Goal: Communication & Community: Share content

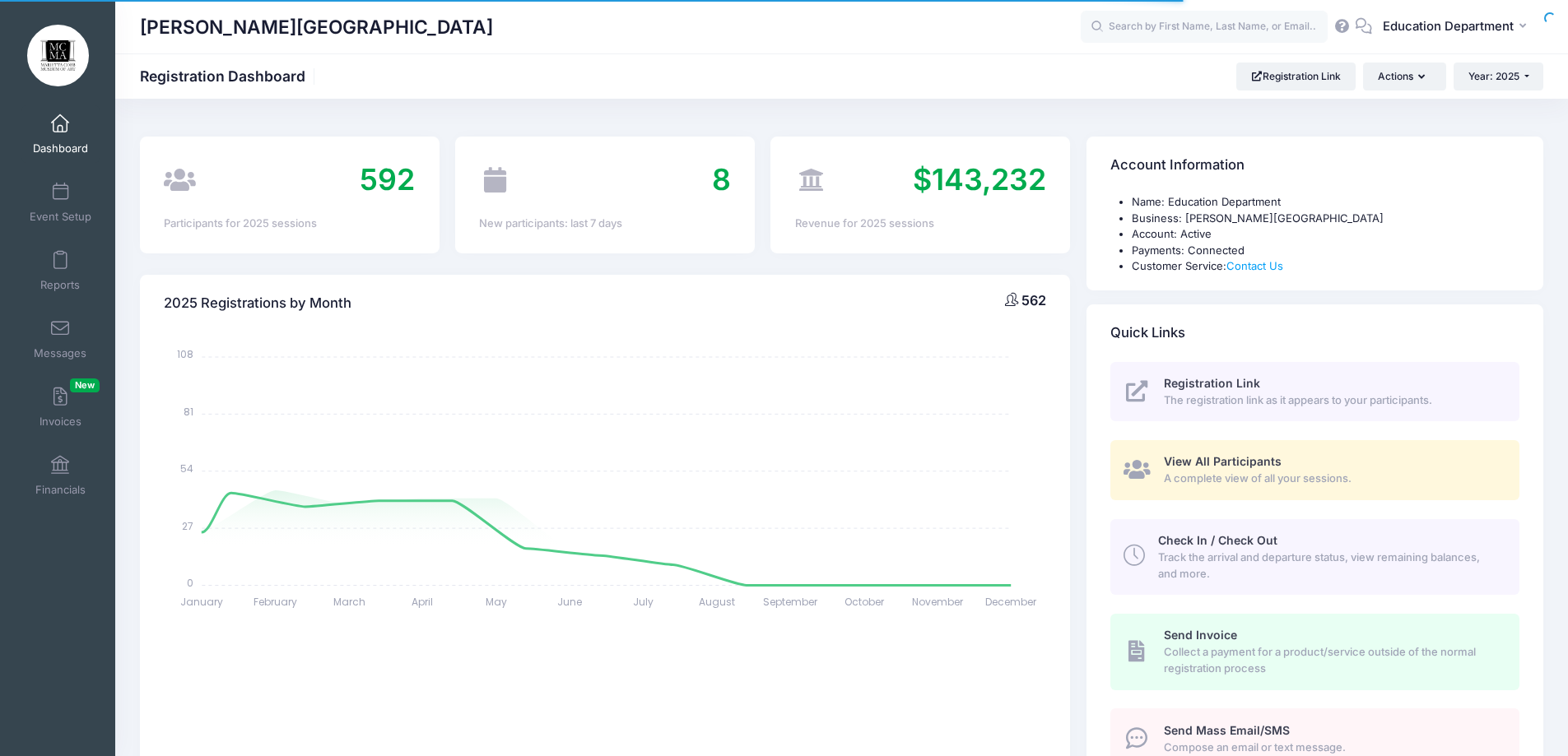
select select
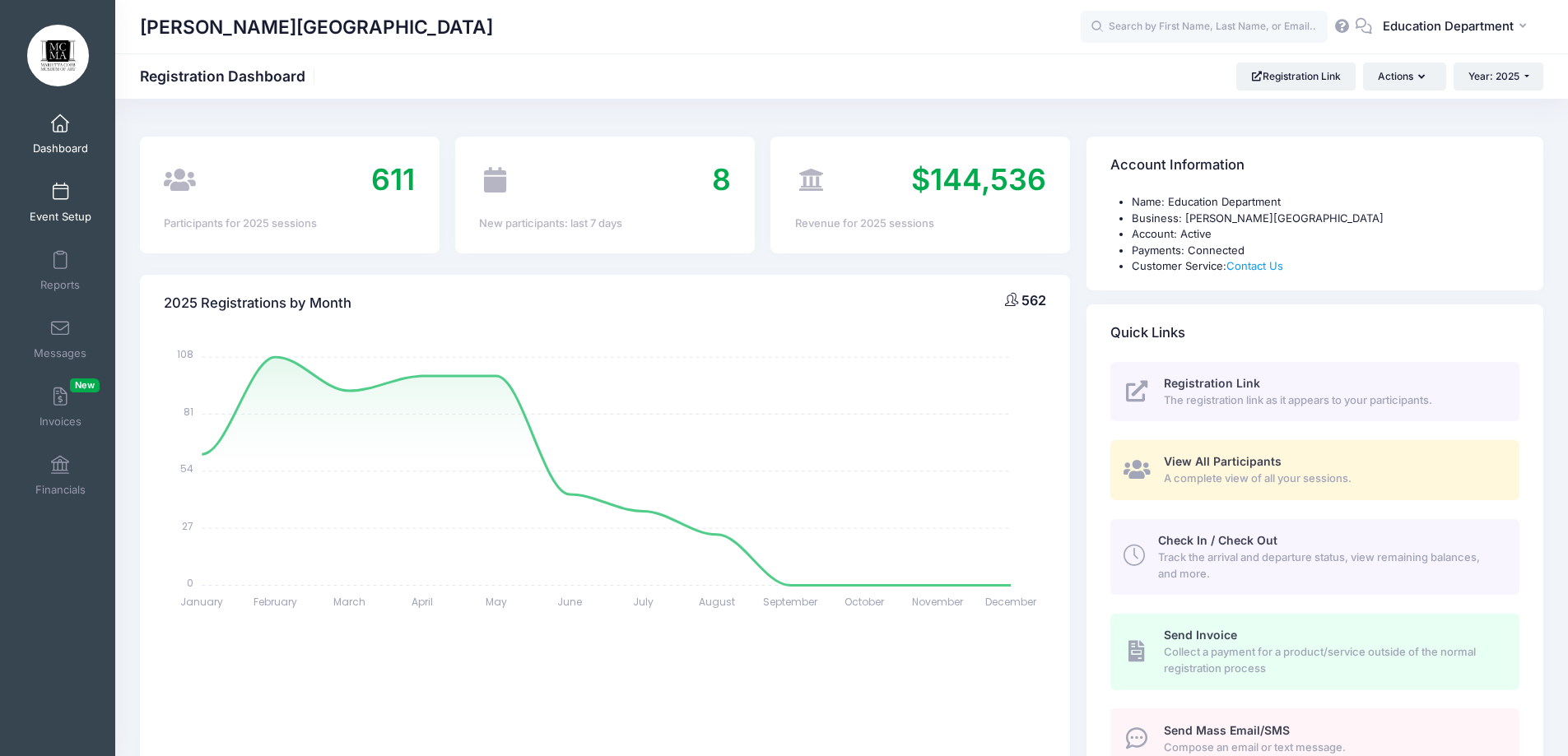
click at [68, 206] on link "Event Setup" at bounding box center [60, 203] width 78 height 58
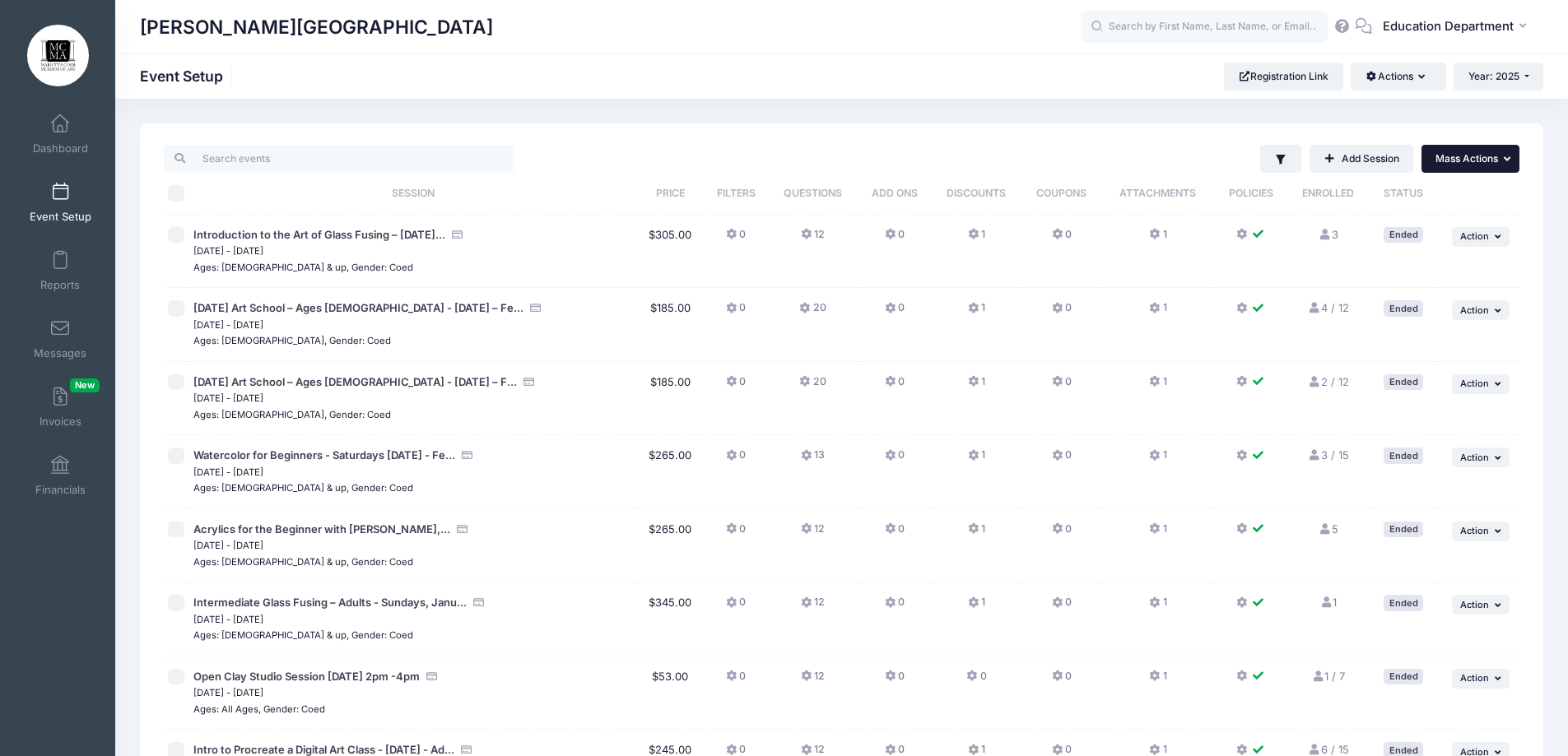
click at [1477, 169] on button "... Mass Actions" at bounding box center [1469, 159] width 98 height 28
click at [1149, 147] on div "Filter Filter Options Show: Active Live Completed Add Session ... Mass Actions …" at bounding box center [1020, 159] width 997 height 28
click at [1280, 154] on icon "button" at bounding box center [1281, 159] width 9 height 10
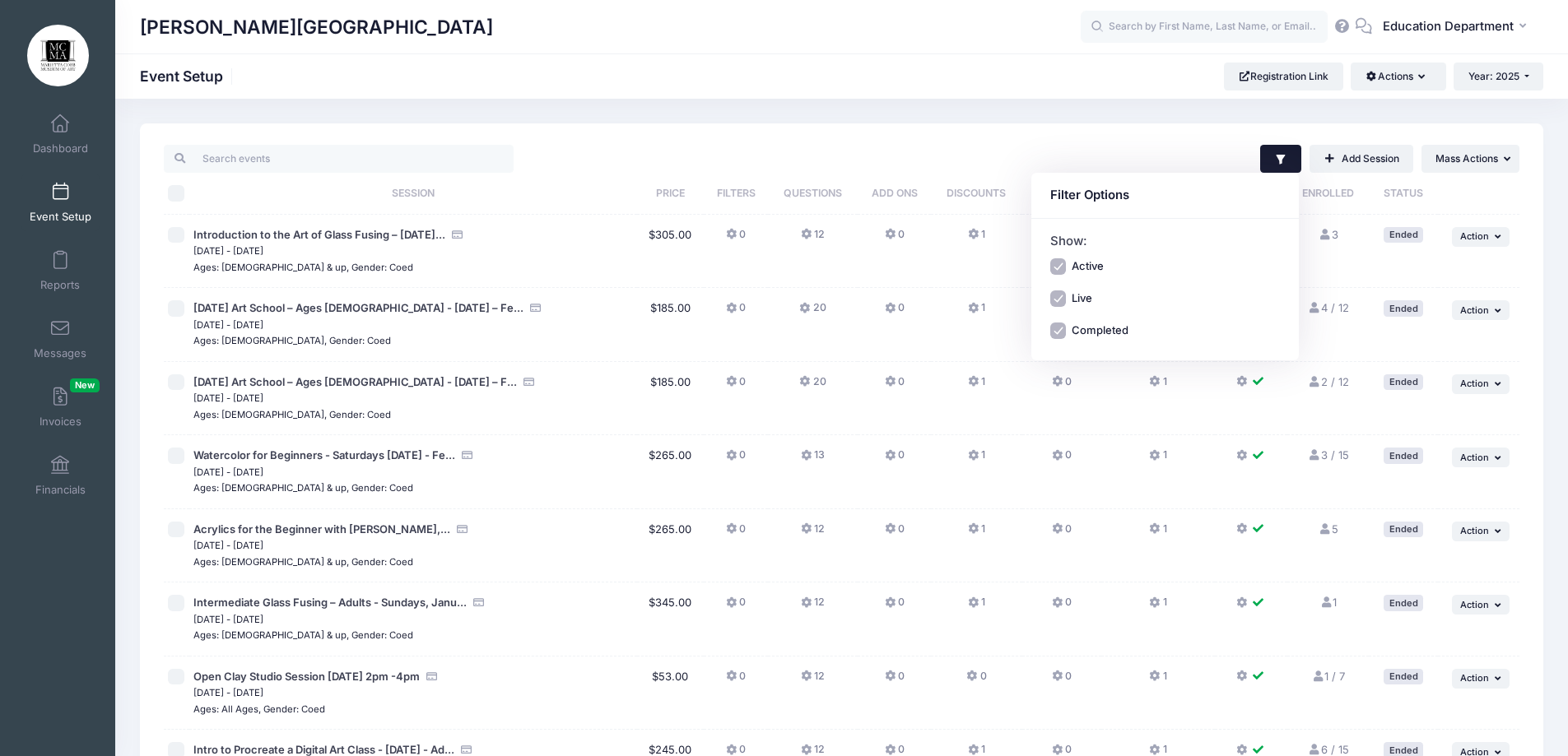
click at [1059, 332] on input "Completed" at bounding box center [1058, 331] width 17 height 17
checkbox input "false"
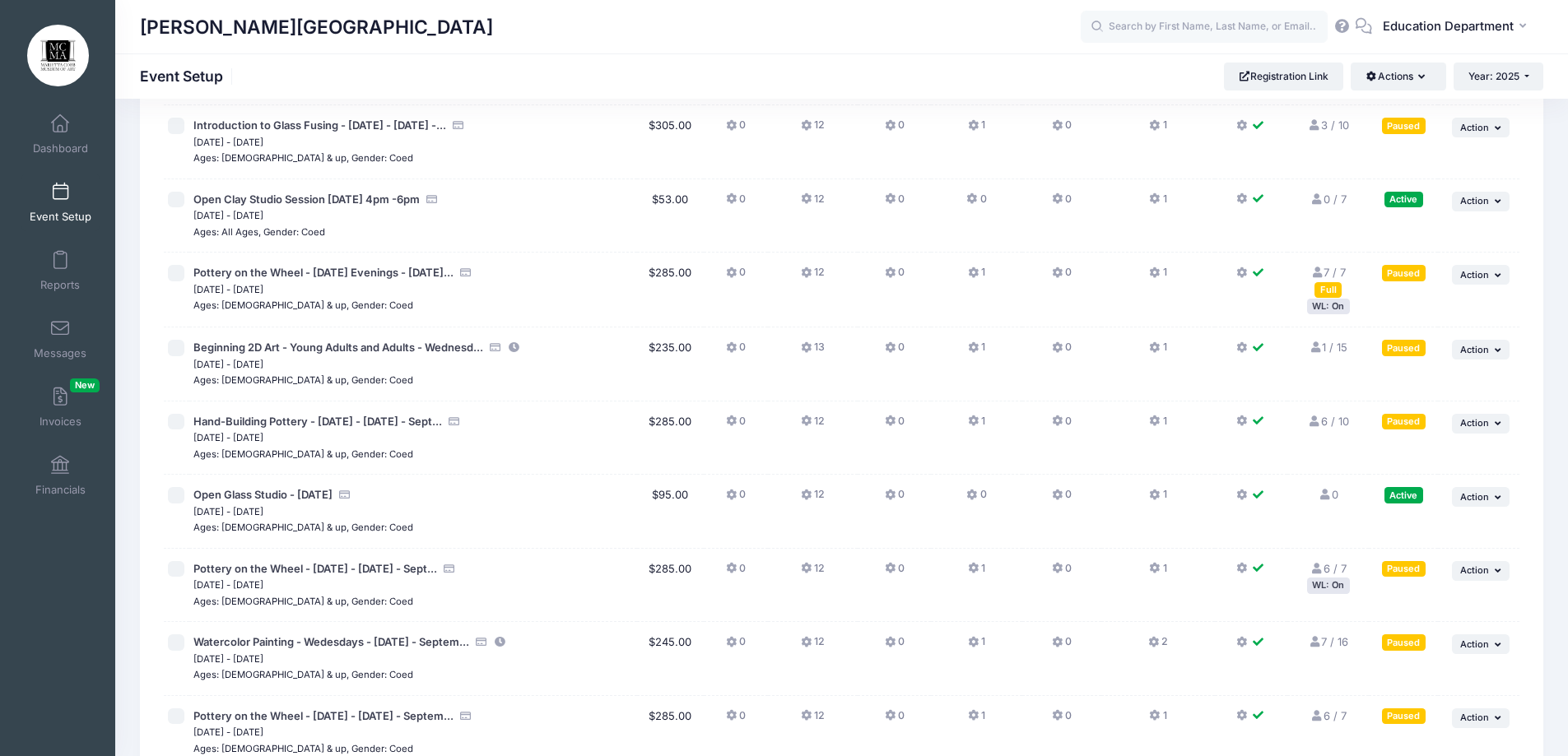
scroll to position [329, 0]
drag, startPoint x: 438, startPoint y: 349, endPoint x: 924, endPoint y: 385, distance: 487.3
click at [924, 385] on td "0" at bounding box center [894, 365] width 73 height 74
click at [1319, 349] on icon at bounding box center [1315, 349] width 13 height 11
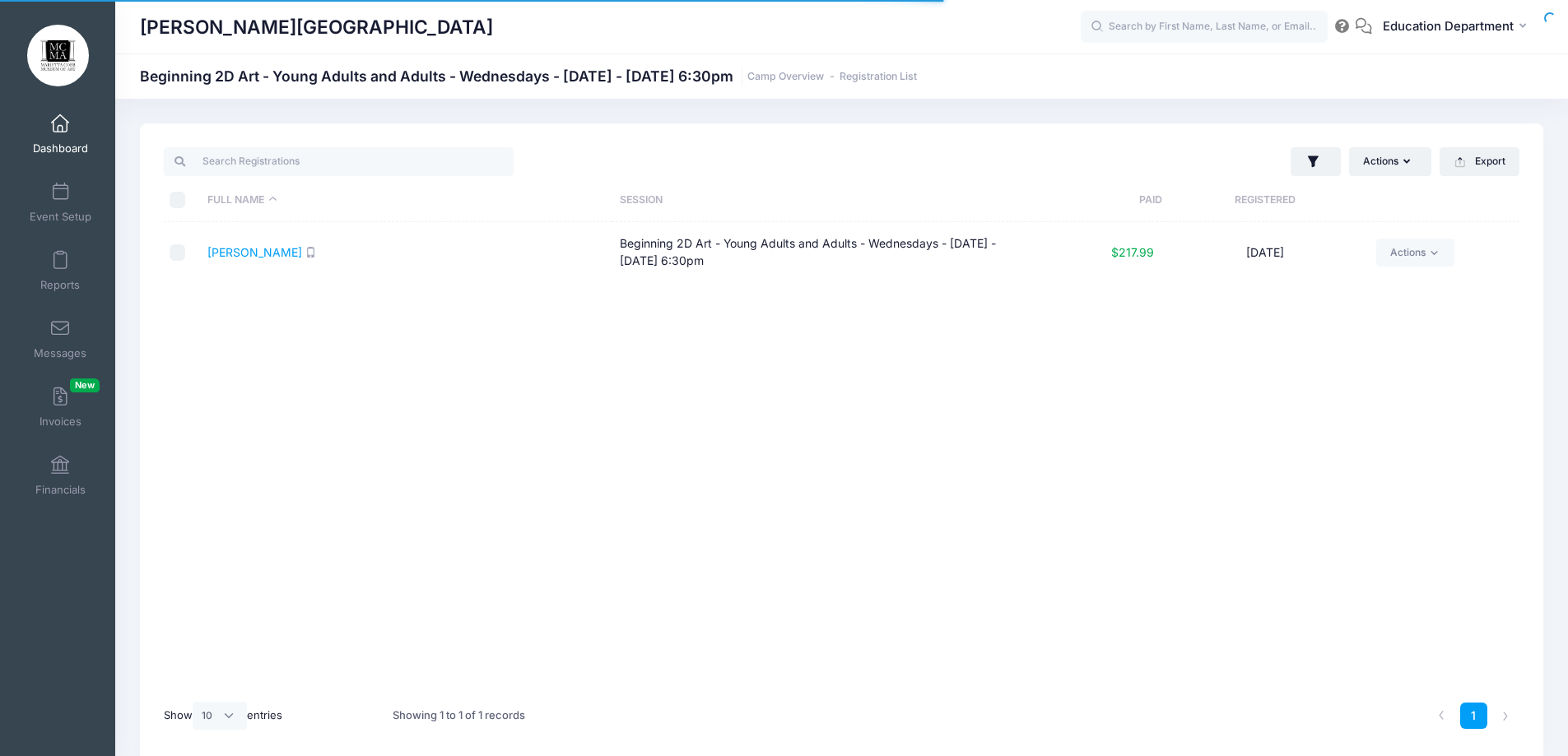
select select "10"
click at [249, 247] on link "Drury, Trista" at bounding box center [255, 252] width 95 height 14
click at [824, 75] on link "Camp Overview" at bounding box center [785, 76] width 76 height 12
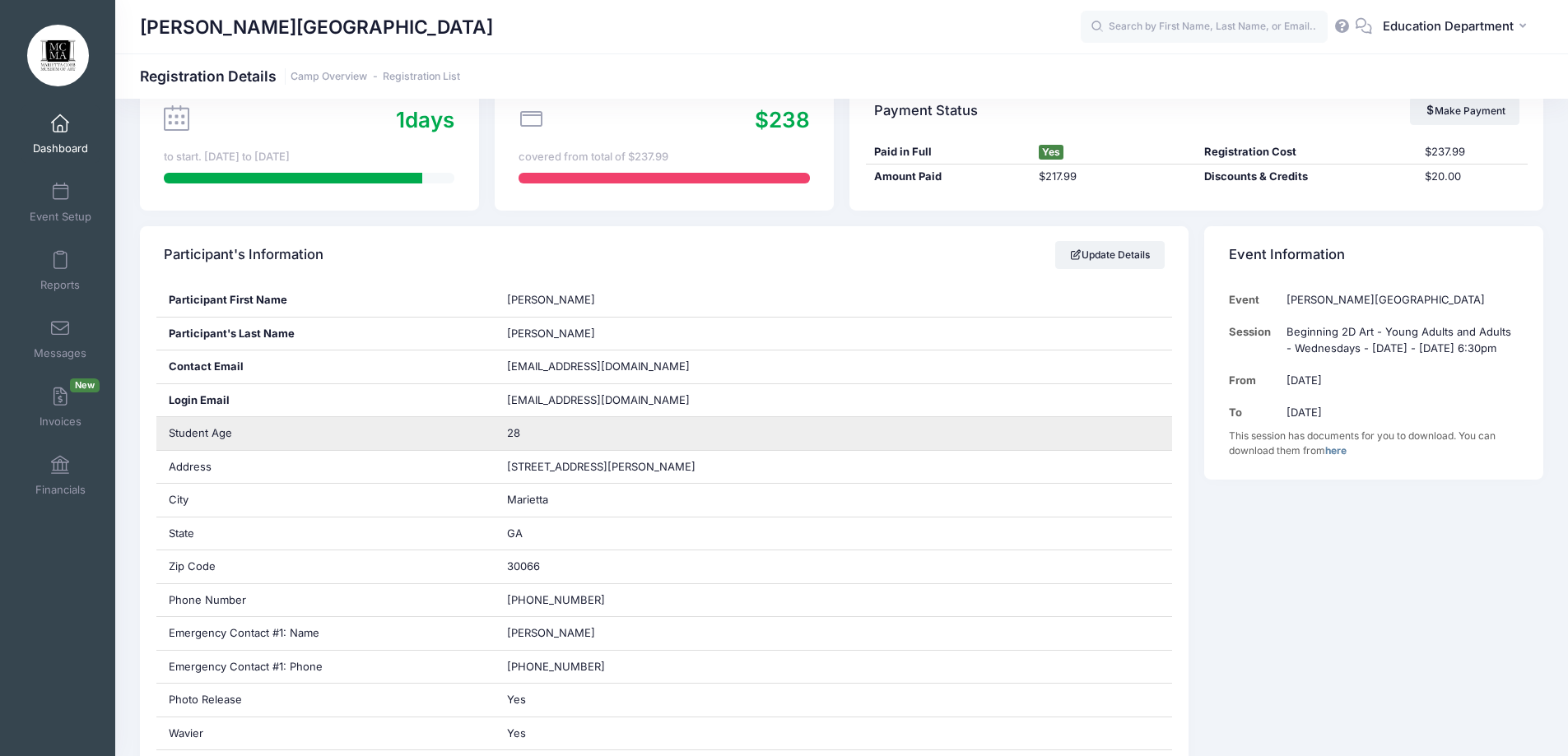
scroll to position [246, 0]
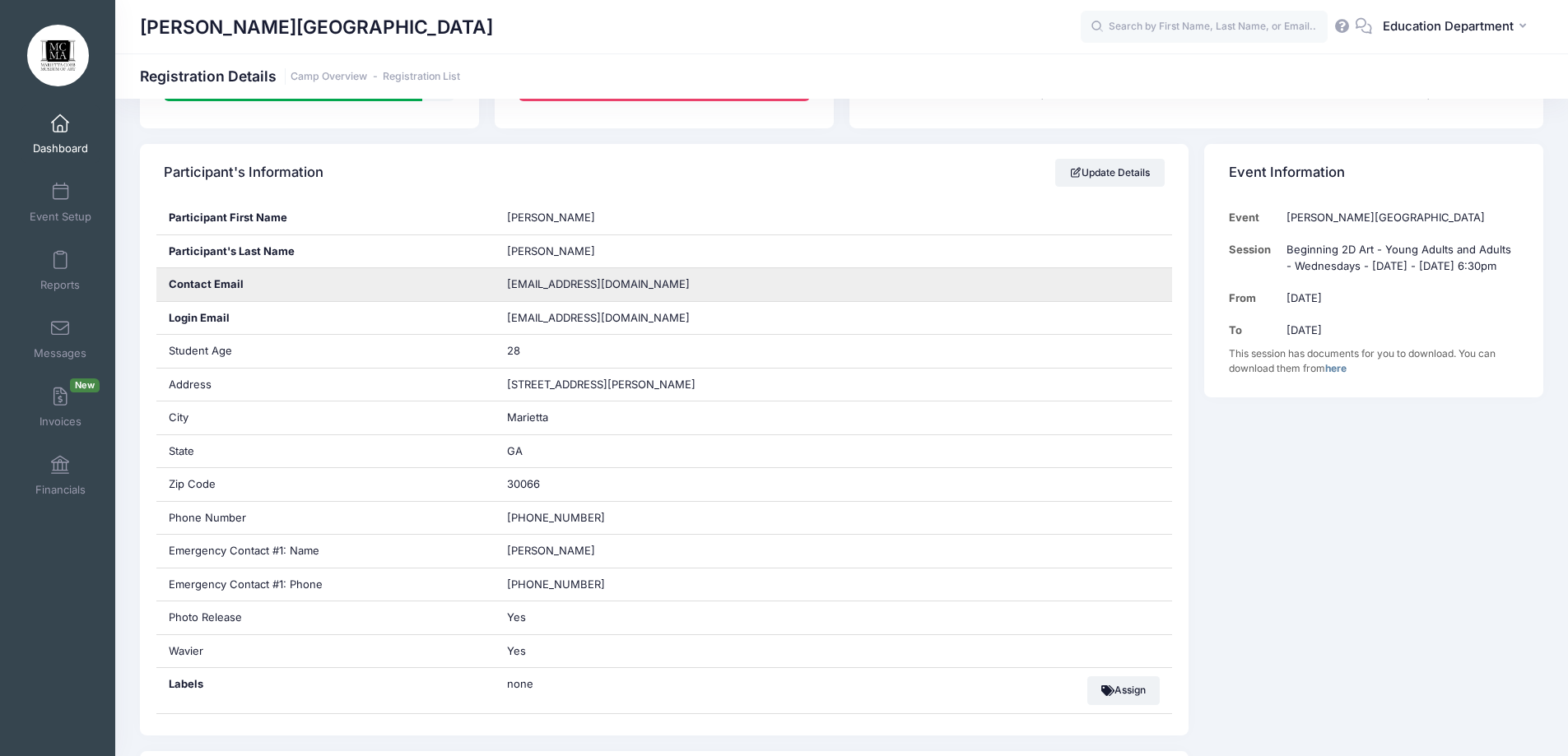
click at [547, 284] on span "tristadrury@outlook.com" at bounding box center [598, 284] width 182 height 13
copy div "tristadrury@outlook.com"
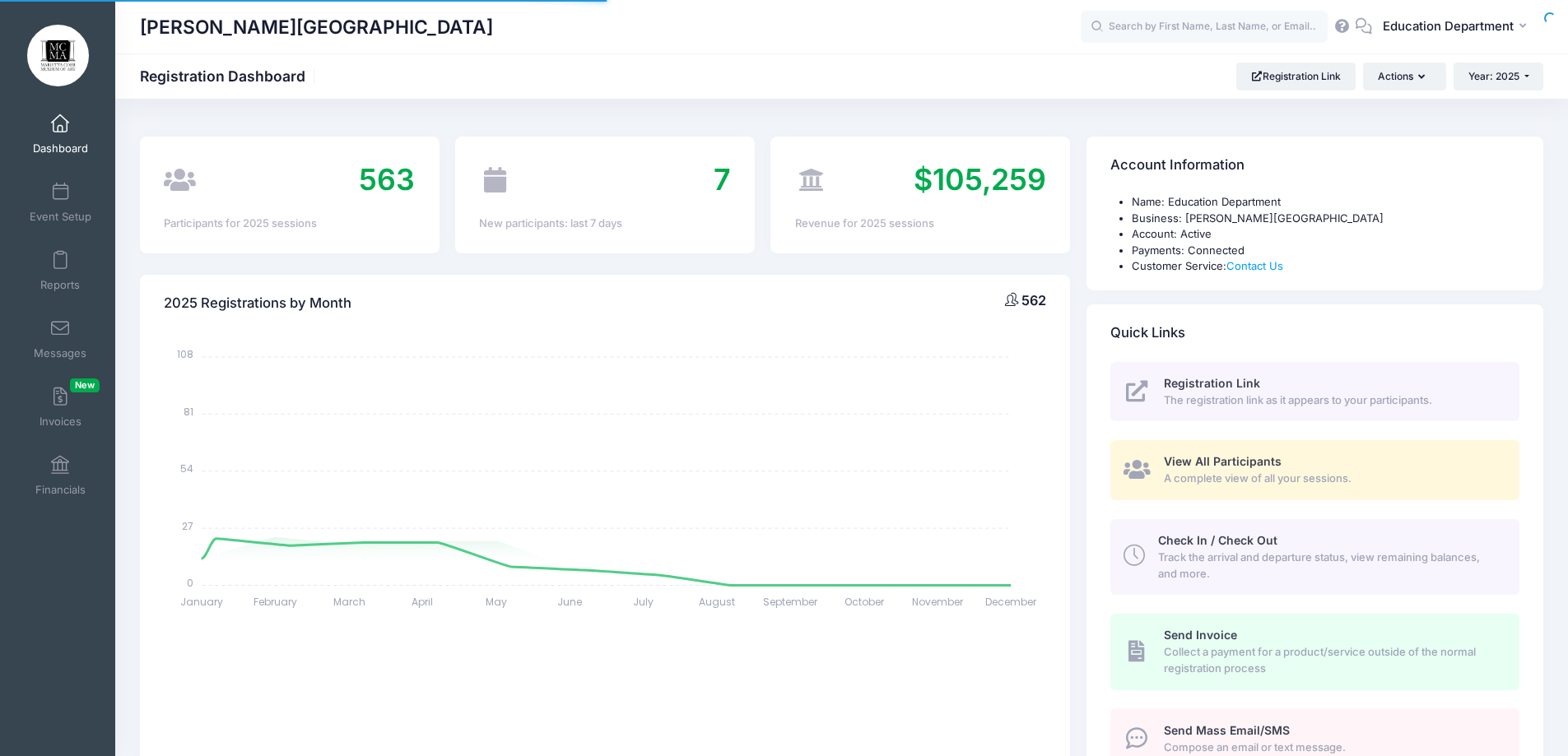
select select
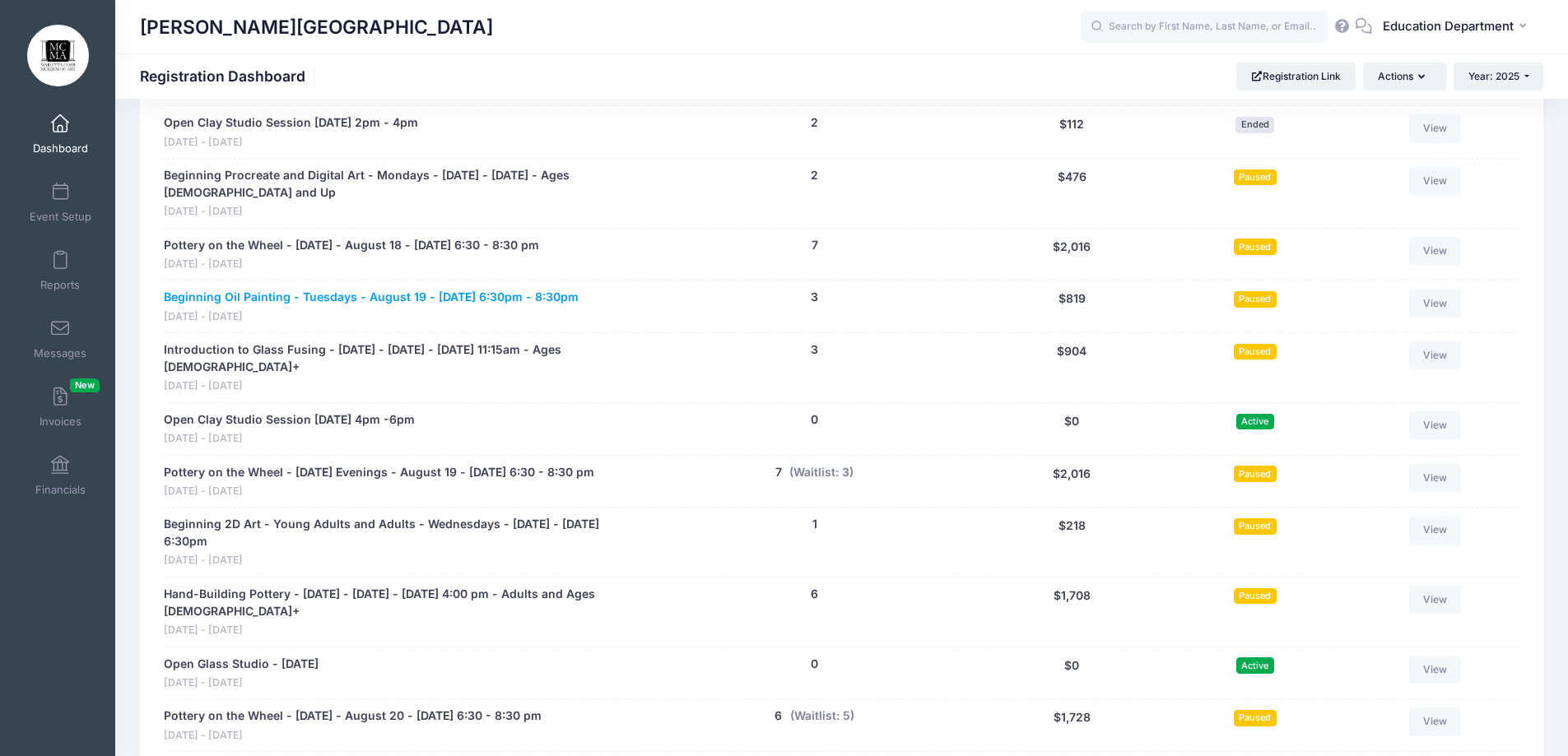
scroll to position [9083, 0]
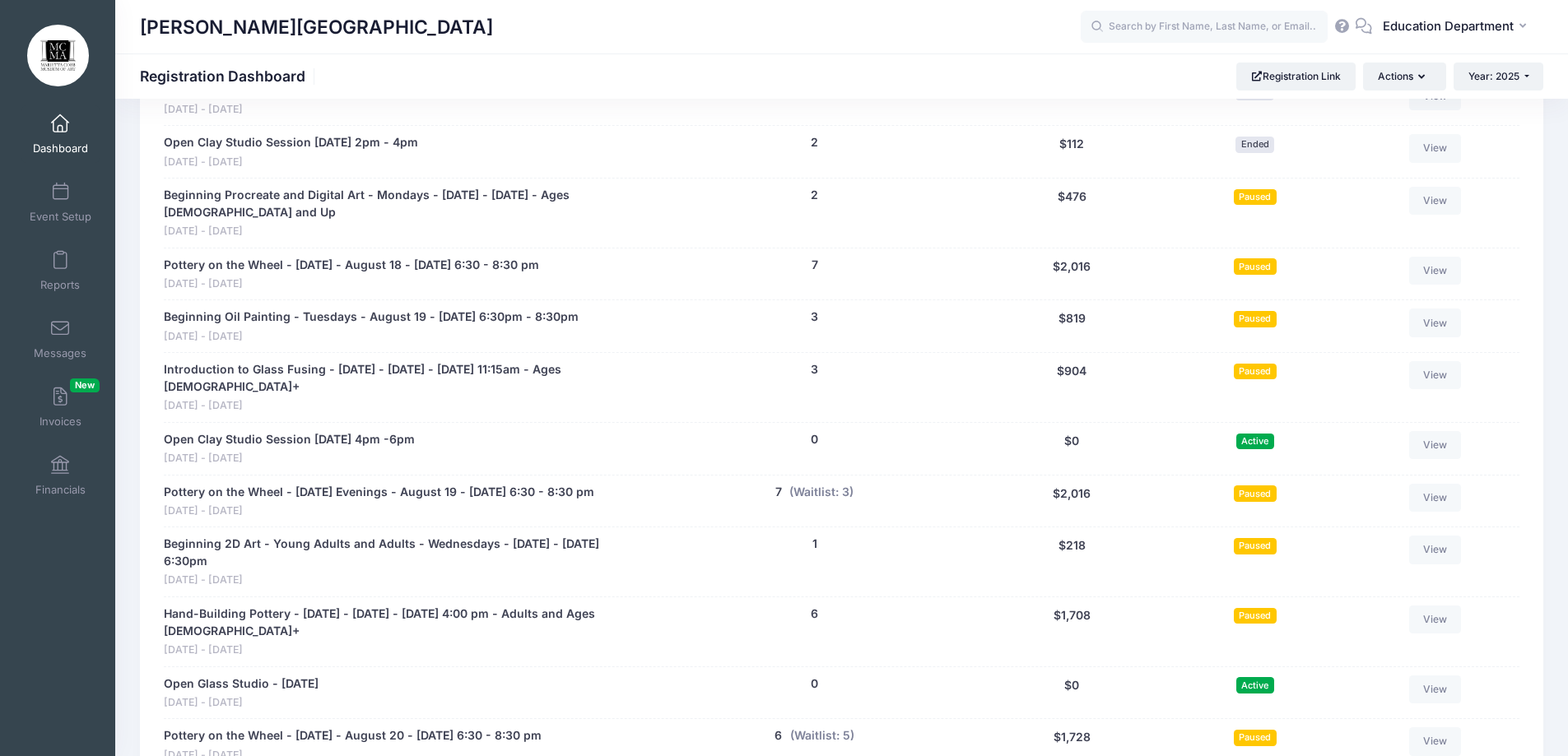
drag, startPoint x: 669, startPoint y: 423, endPoint x: 127, endPoint y: 496, distance: 546.9
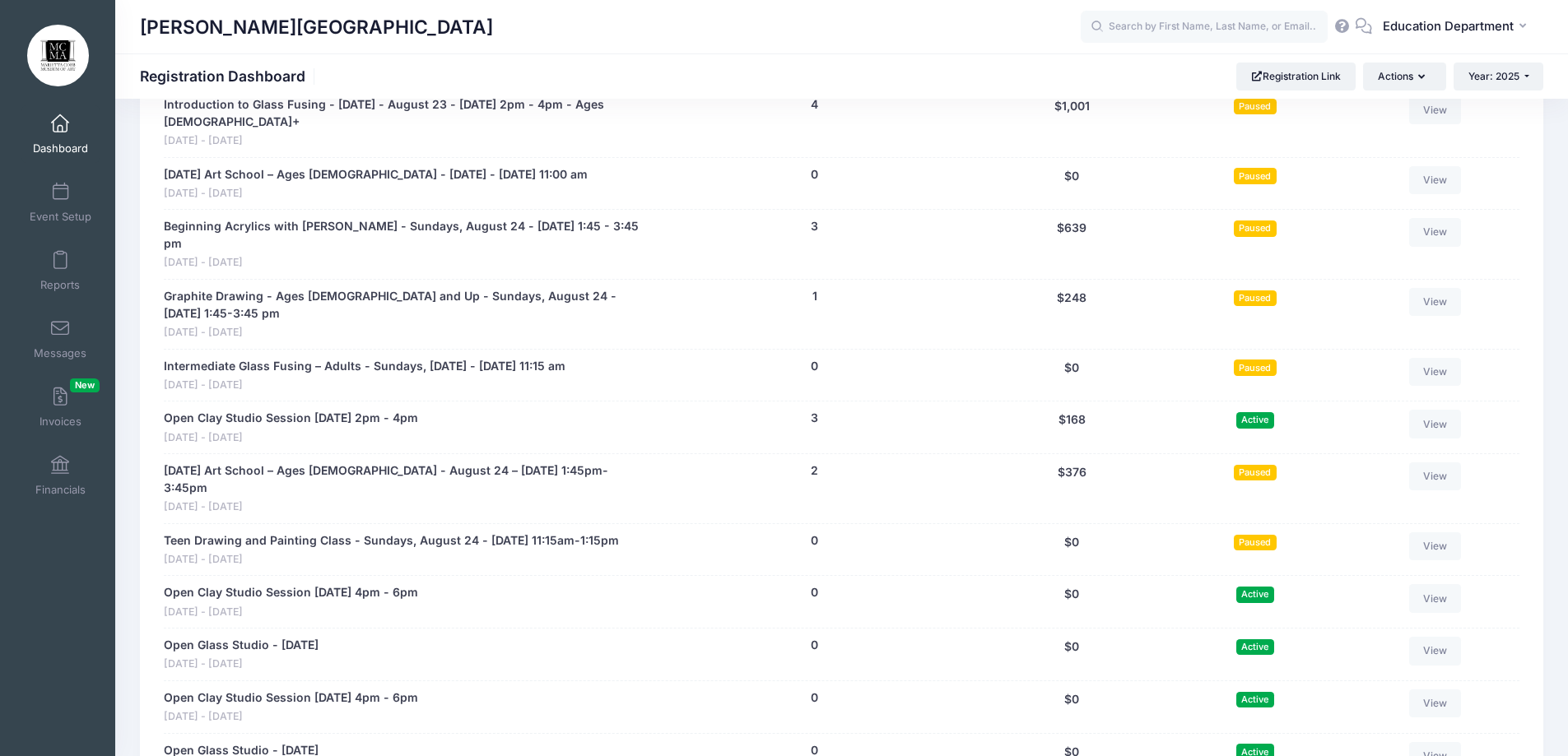
scroll to position [9988, 0]
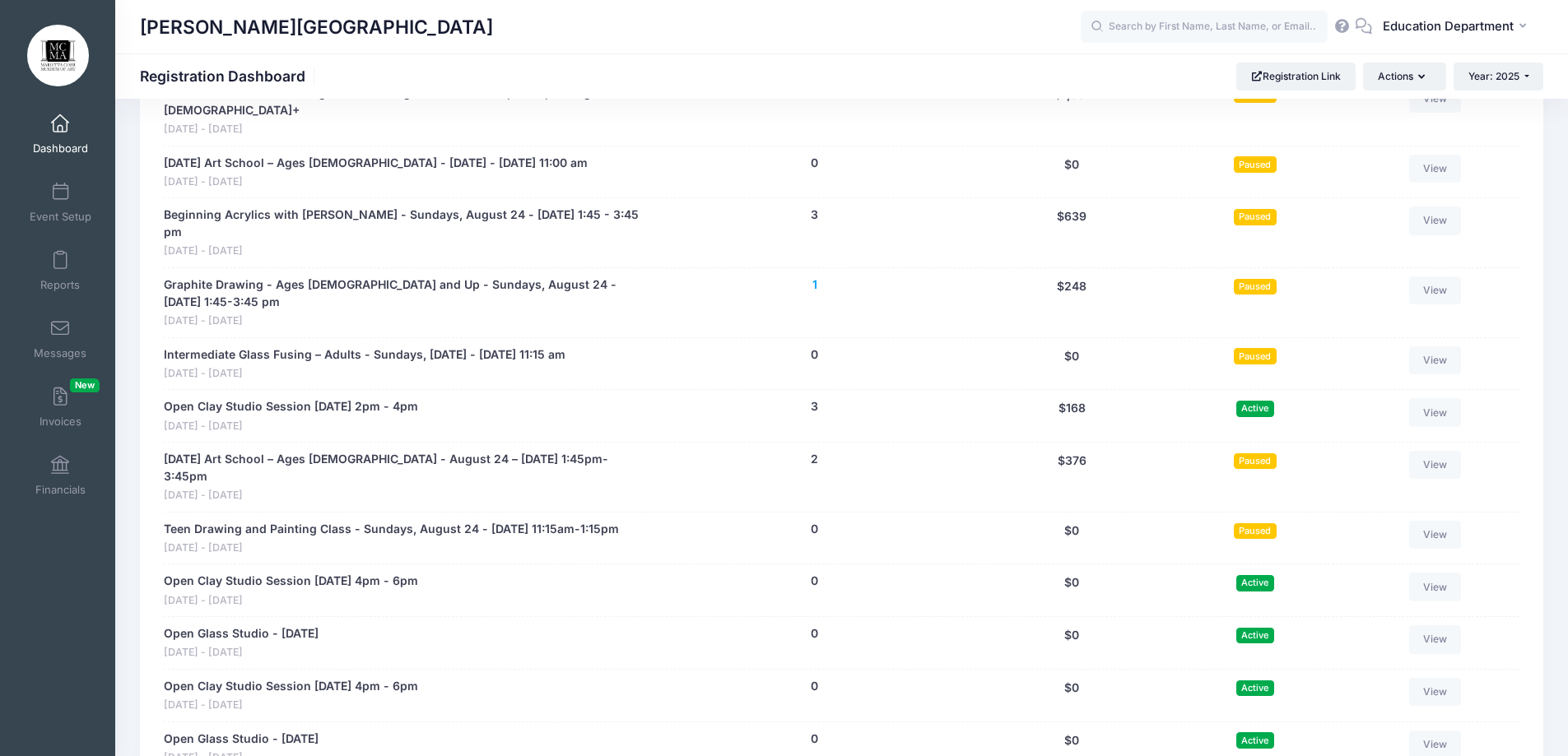
click at [815, 294] on button "1" at bounding box center [814, 285] width 5 height 18
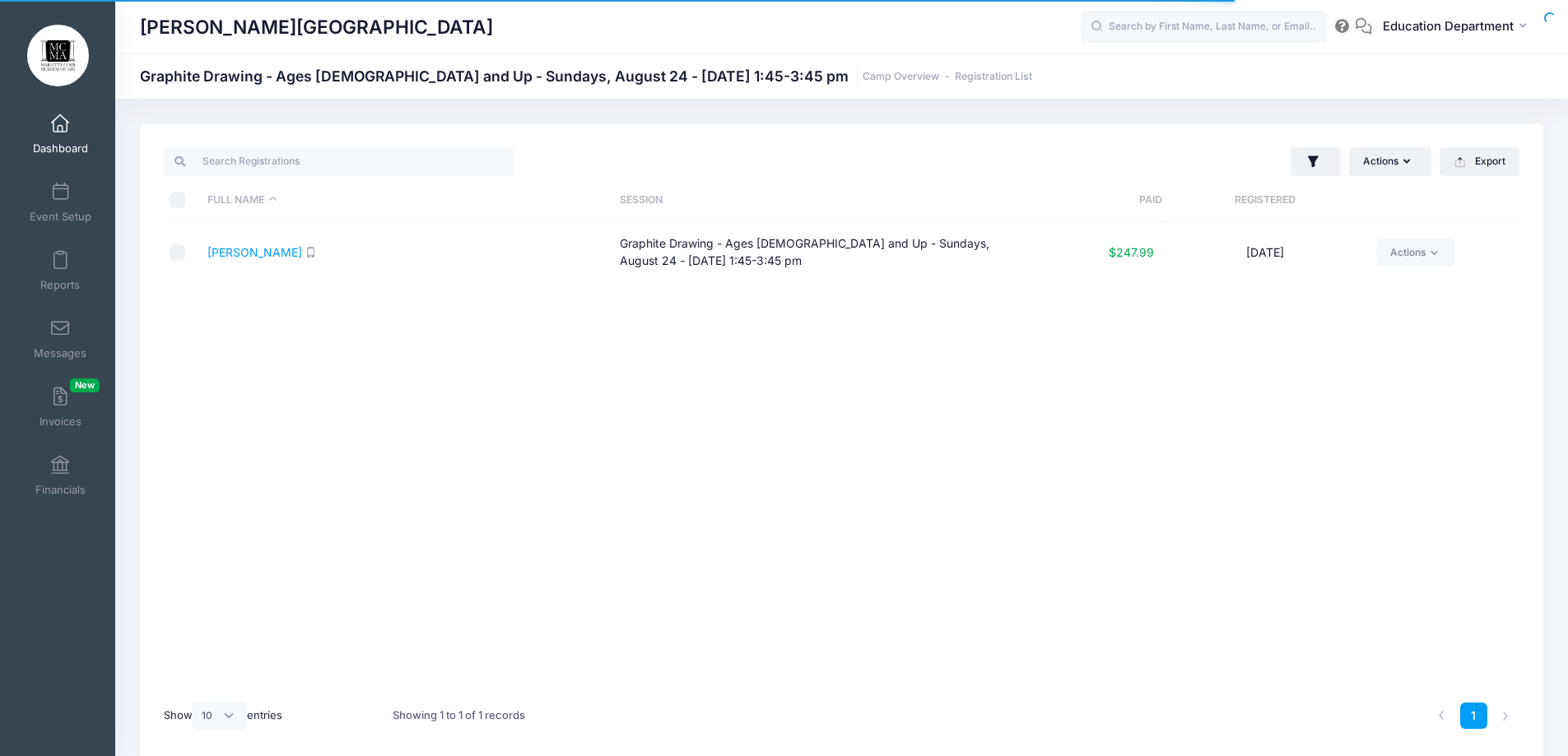
select select "10"
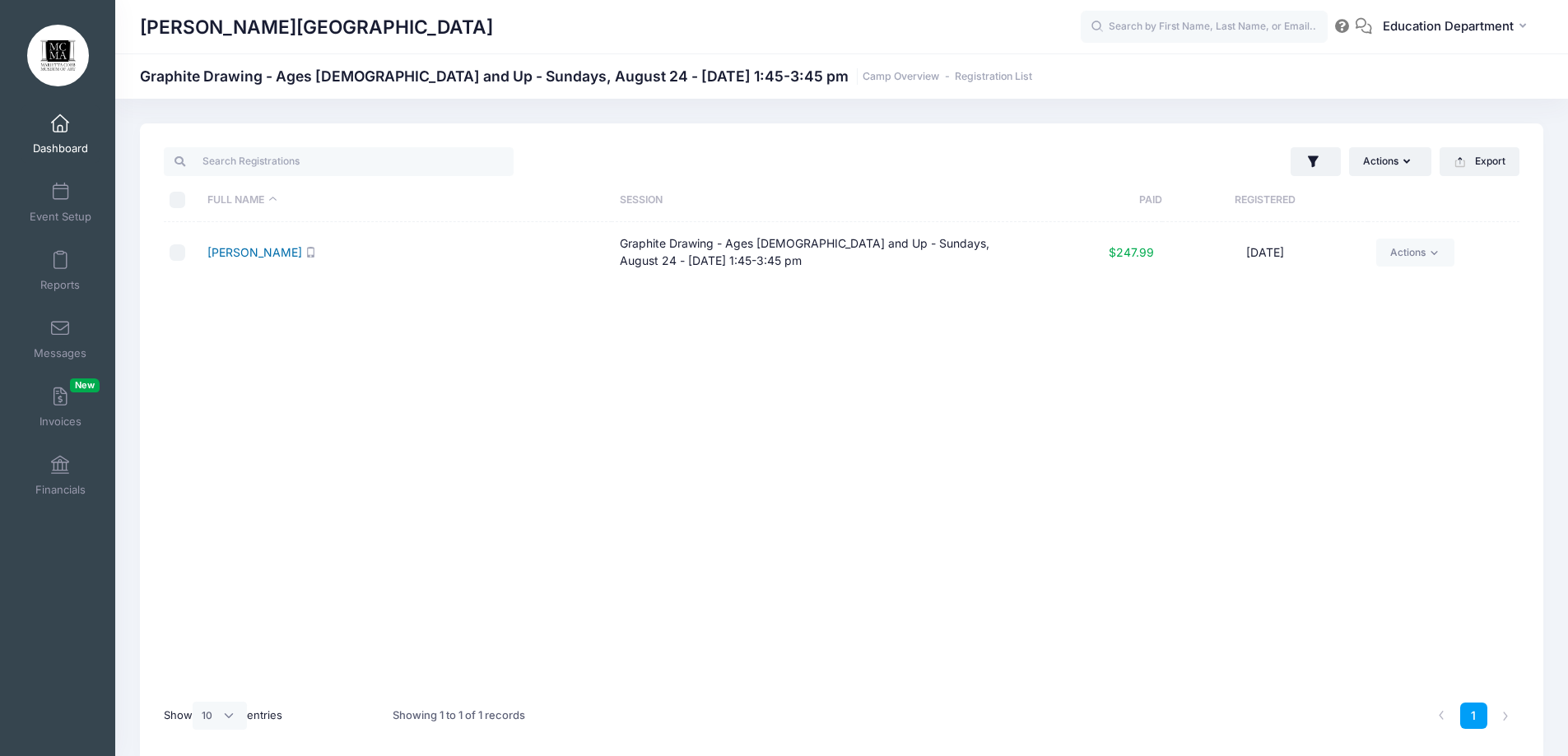
click at [251, 252] on link "[PERSON_NAME]" at bounding box center [255, 252] width 95 height 14
click at [231, 246] on link "[PERSON_NAME]" at bounding box center [255, 252] width 95 height 14
click at [862, 72] on link "Camp Overview" at bounding box center [900, 76] width 76 height 12
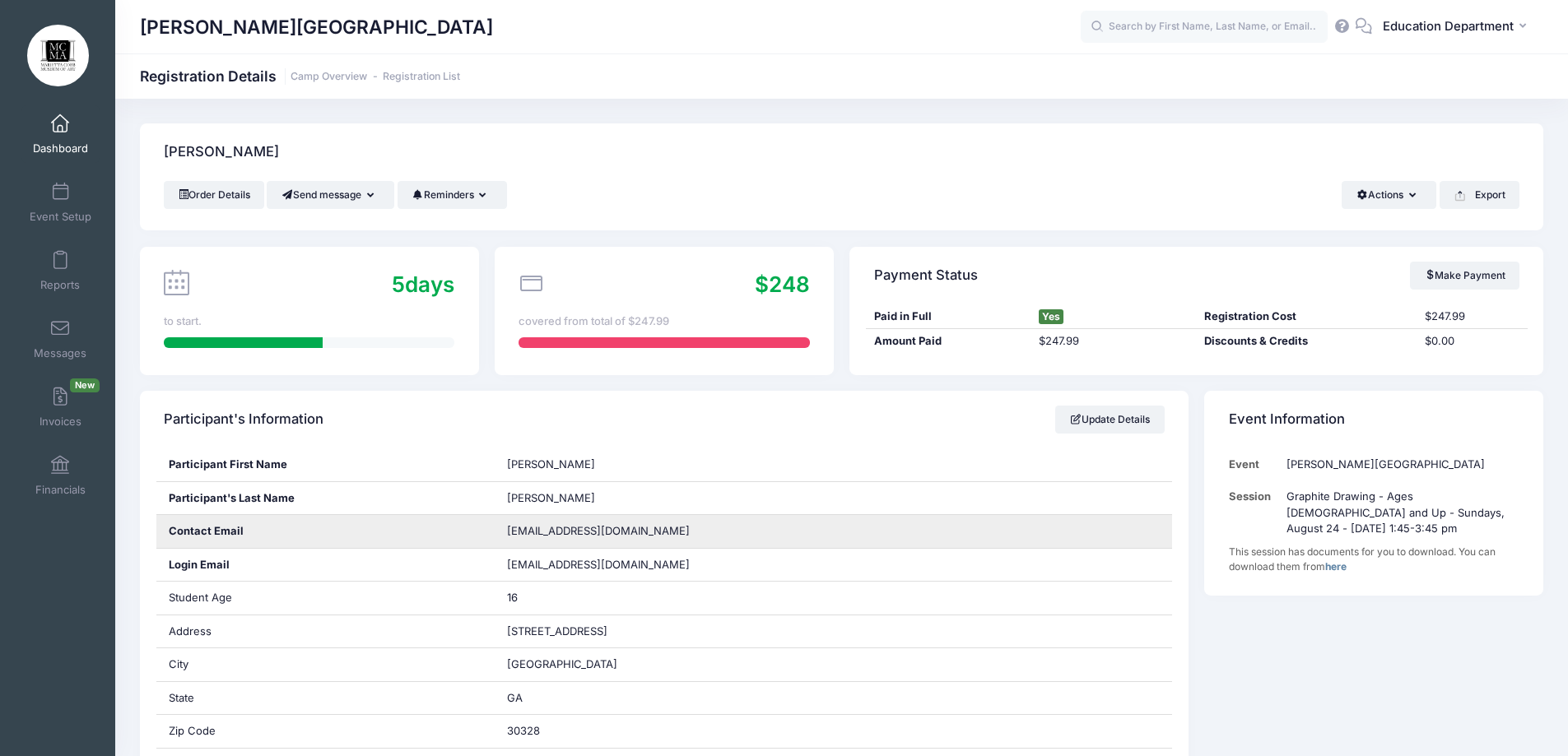
click at [535, 533] on span "[EMAIL_ADDRESS][DOMAIN_NAME]" at bounding box center [598, 531] width 182 height 13
copy div "[EMAIL_ADDRESS][DOMAIN_NAME]"
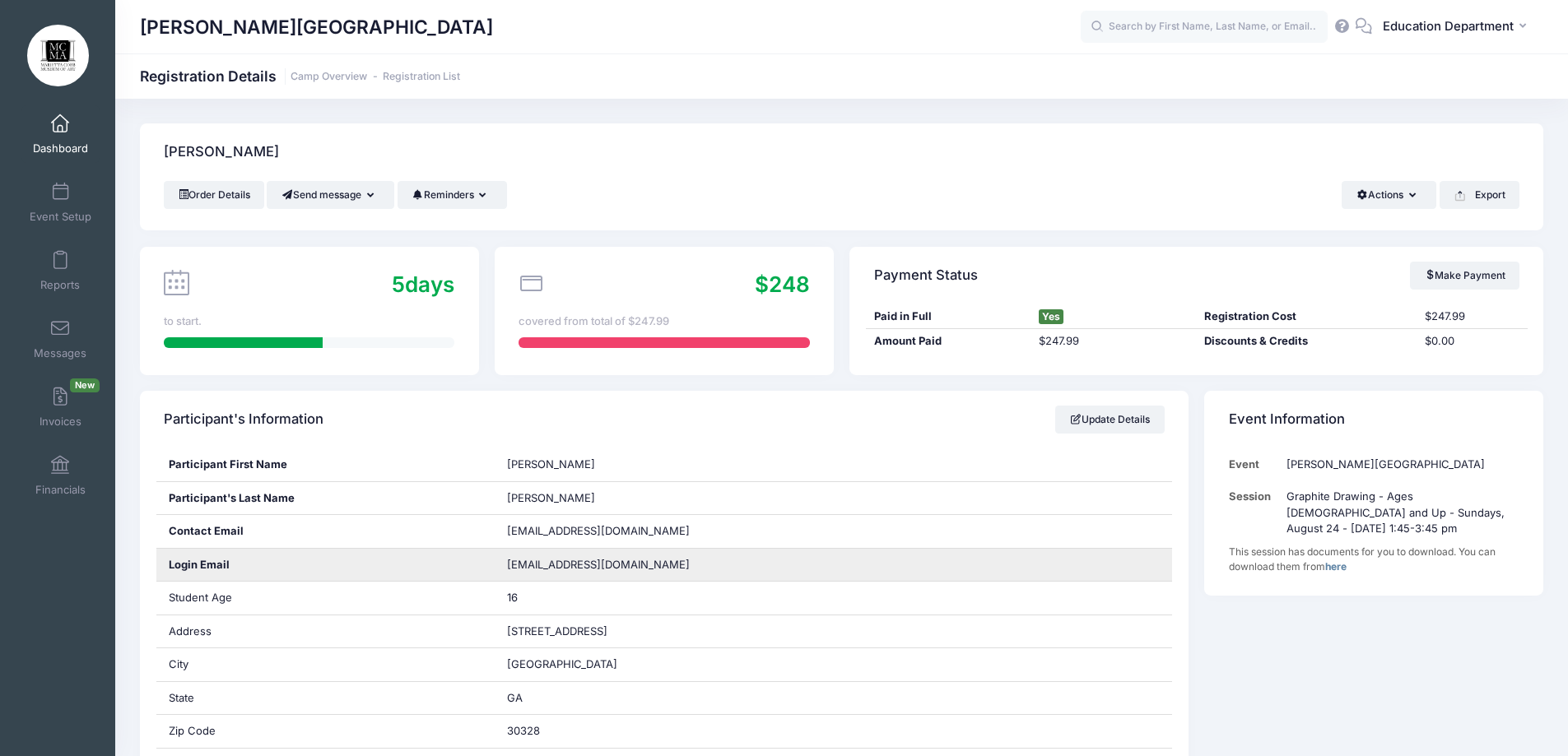
click at [555, 563] on span "[EMAIL_ADDRESS][DOMAIN_NAME]" at bounding box center [609, 565] width 206 height 17
copy div "[EMAIL_ADDRESS][DOMAIN_NAME]"
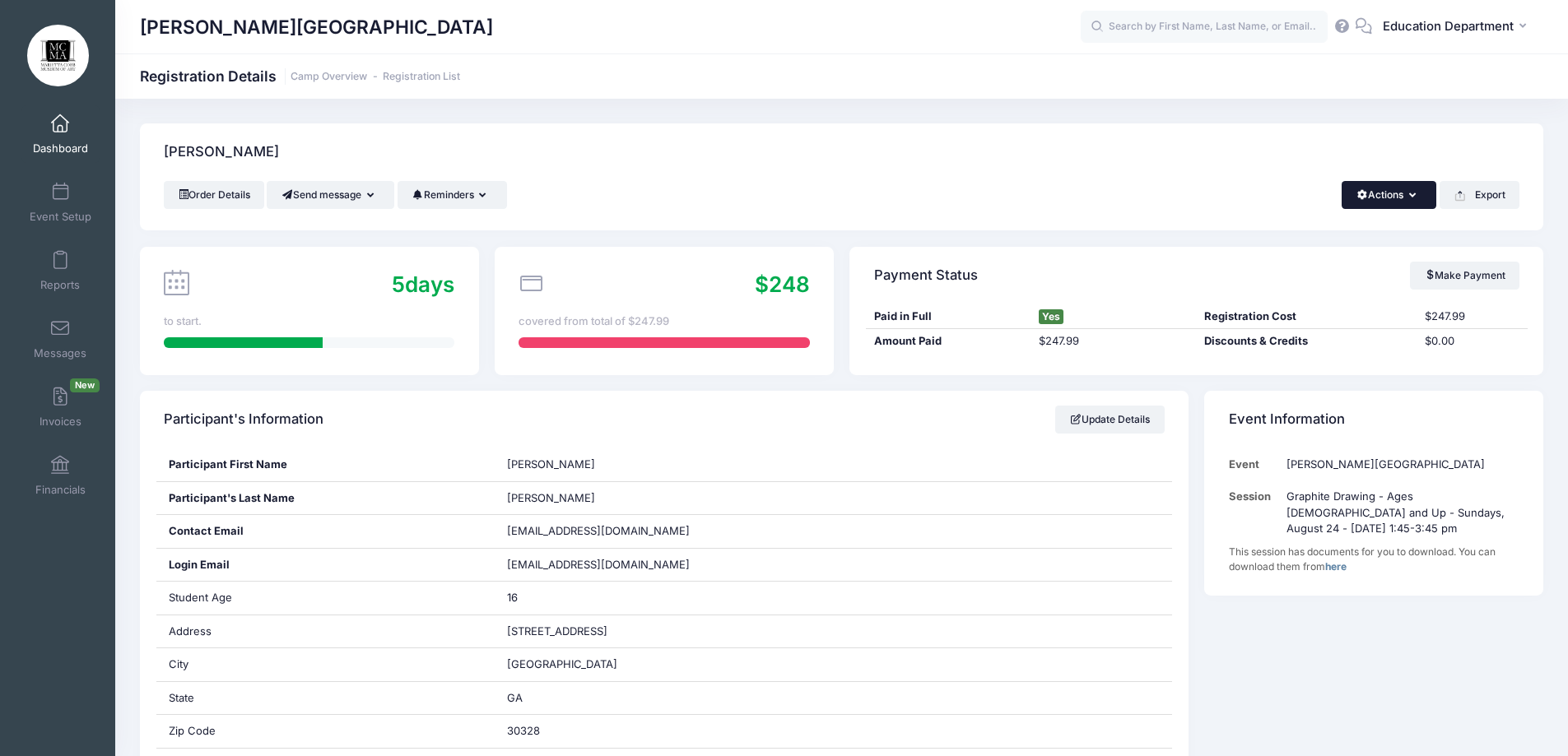
click at [1396, 189] on button "Actions" at bounding box center [1389, 195] width 95 height 28
click at [1291, 232] on link "Refund" at bounding box center [1334, 235] width 190 height 32
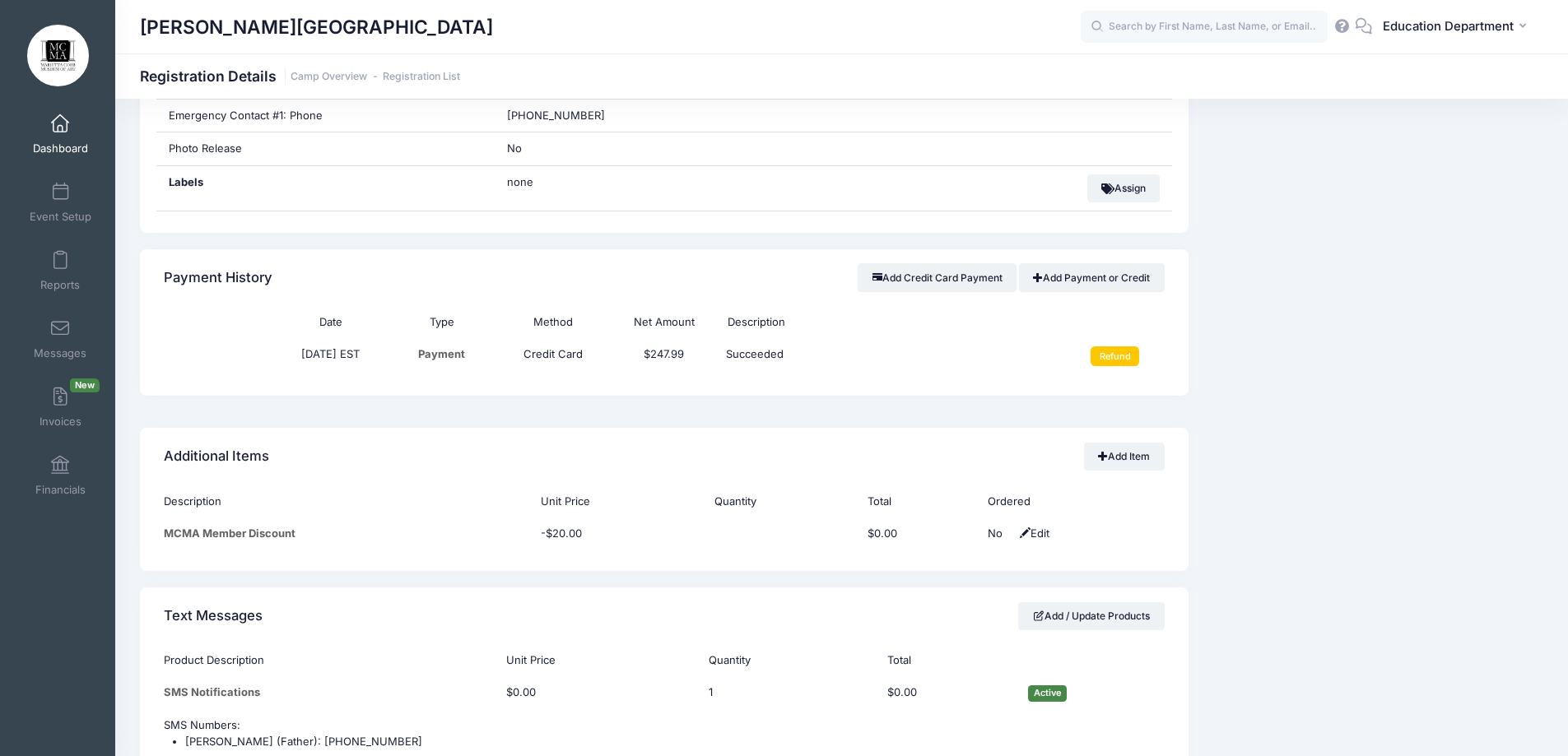
scroll to position [858, 0]
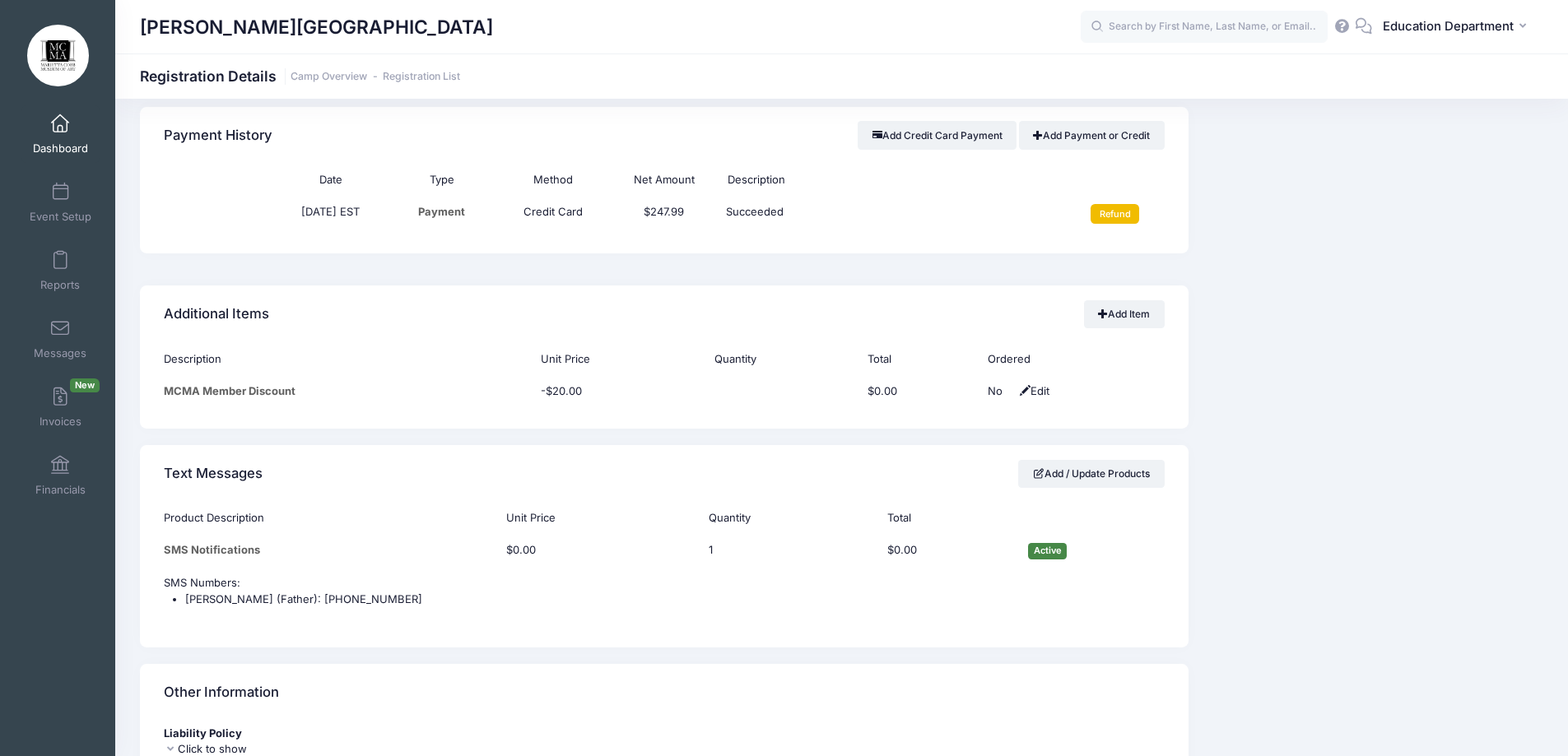
click at [1110, 206] on input "Refund" at bounding box center [1114, 213] width 48 height 20
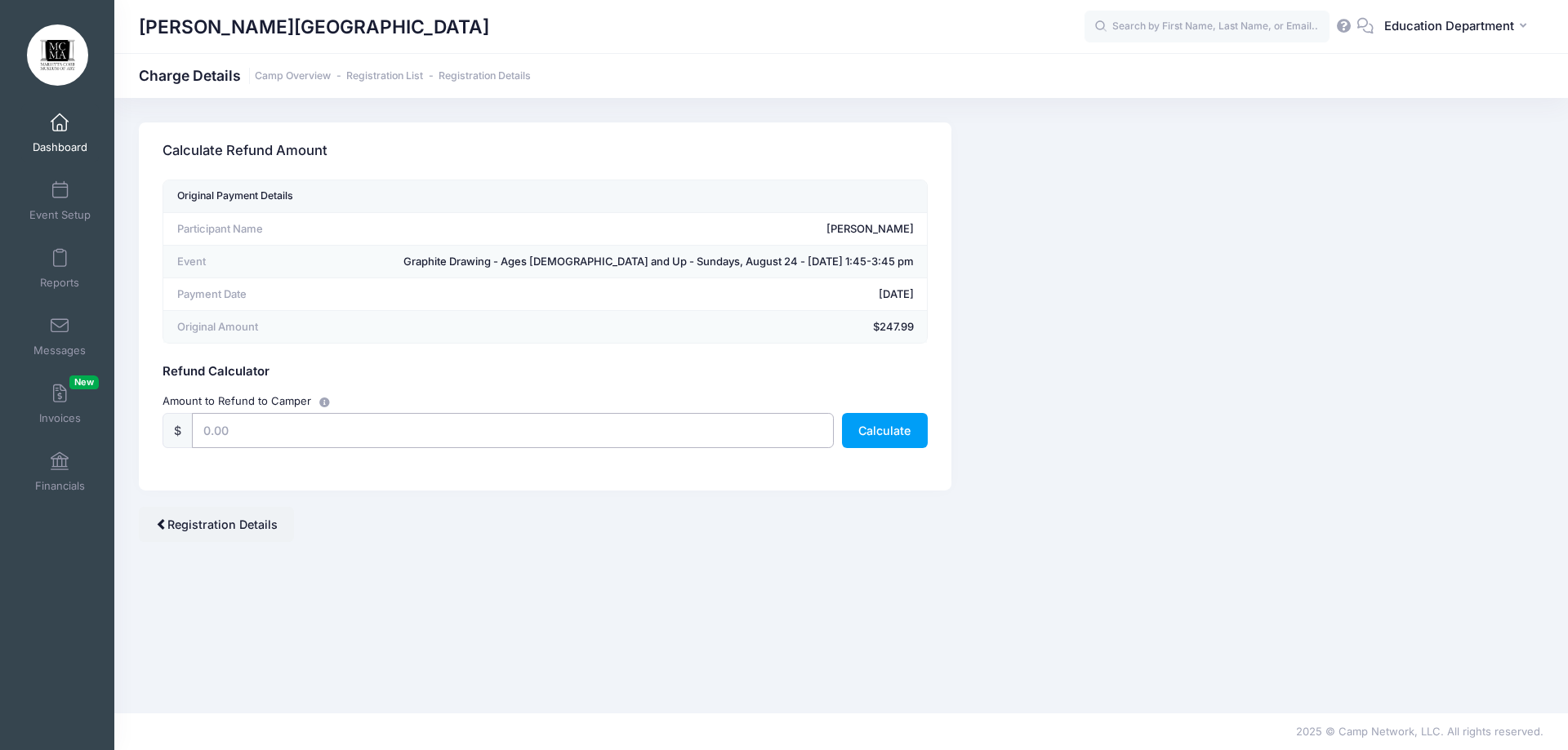
click at [562, 441] on input "text" at bounding box center [513, 431] width 642 height 35
type input "247.99"
click at [891, 425] on button "Calculate" at bounding box center [884, 431] width 86 height 35
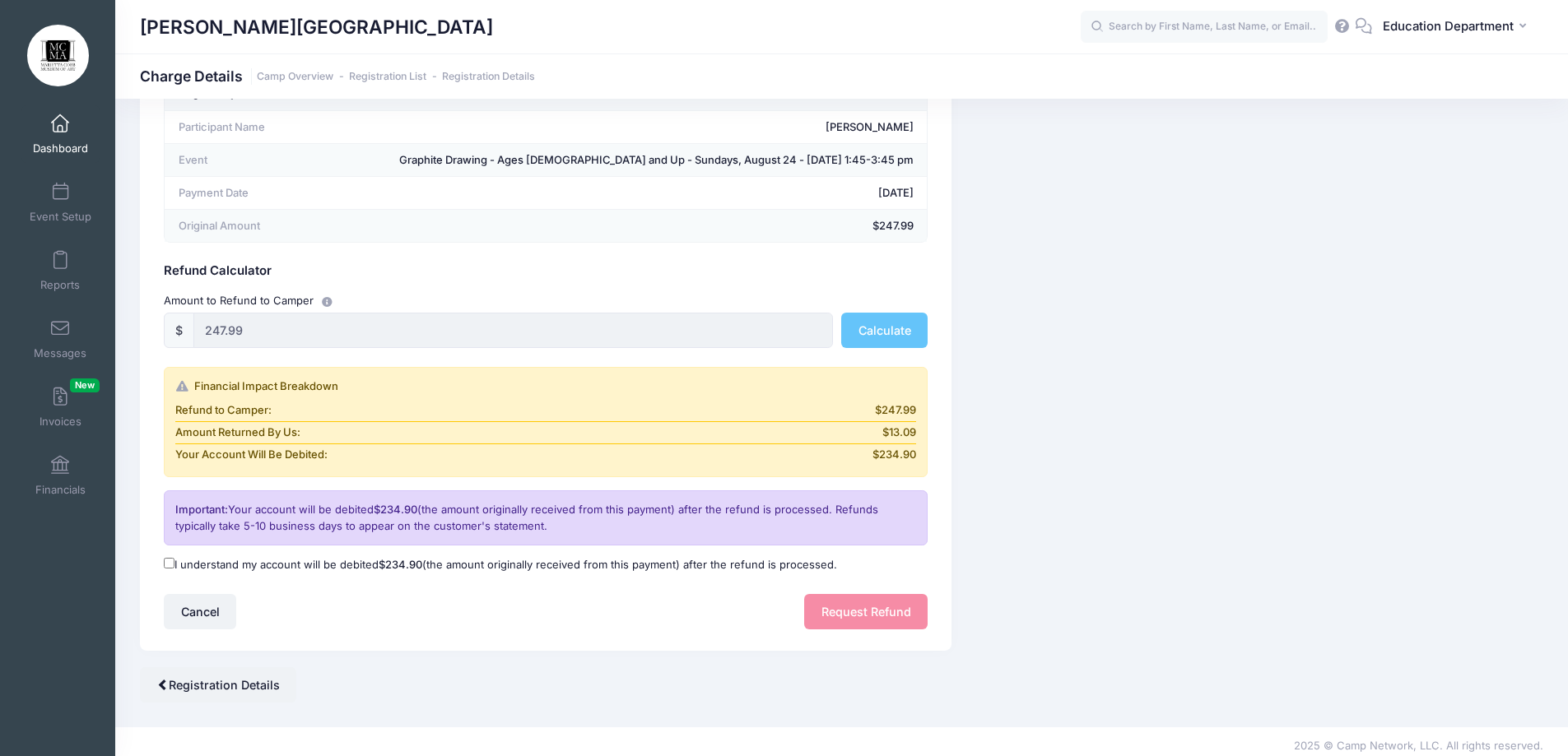
scroll to position [112, 0]
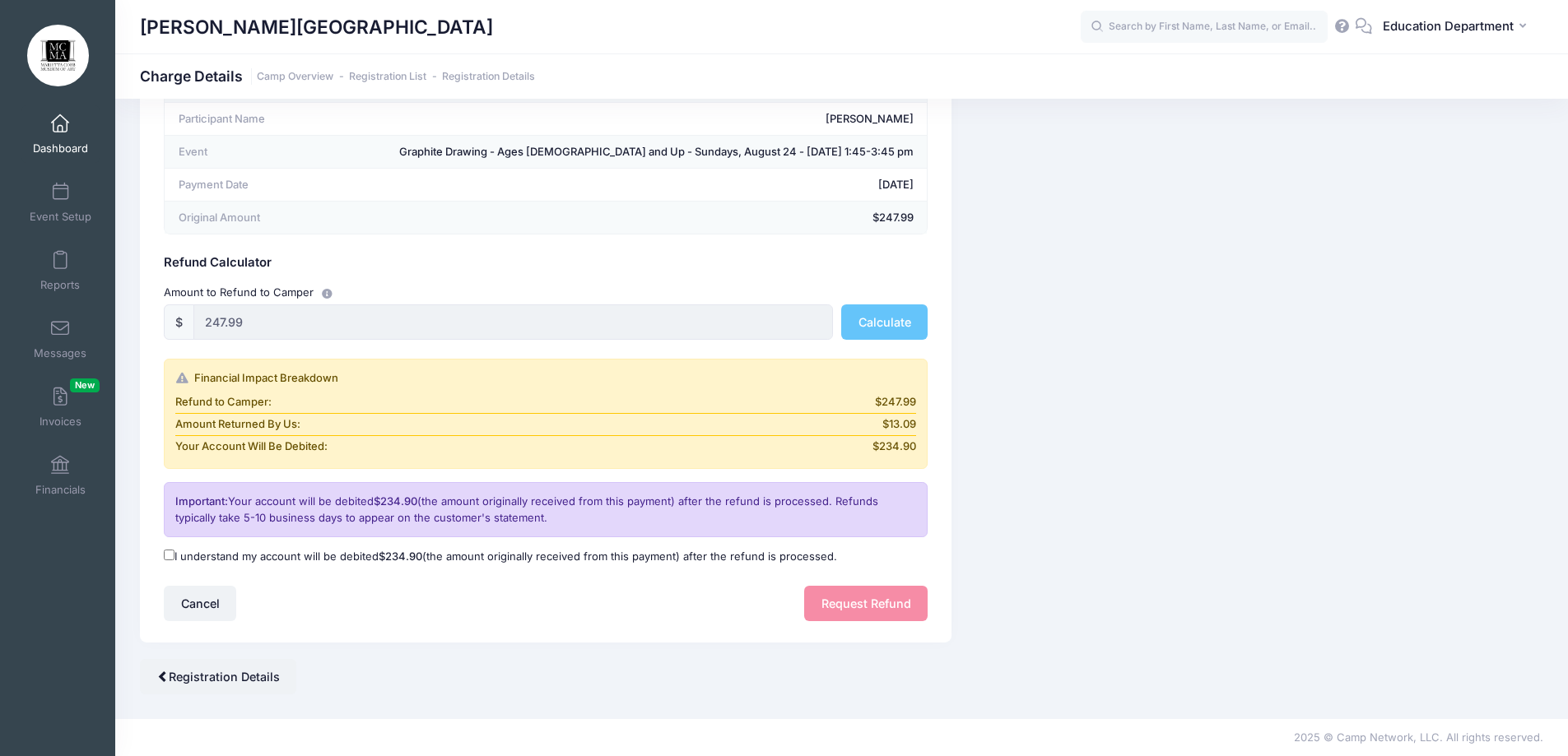
click at [229, 554] on label "I understand my account will be debited $234.90 (the amount originally received…" at bounding box center [500, 557] width 673 height 17
click at [175, 554] on input "I understand my account will be debited $234.90 (the amount originally received…" at bounding box center [169, 555] width 11 height 11
checkbox input "true"
click at [858, 601] on button "Request Refund" at bounding box center [866, 603] width 124 height 35
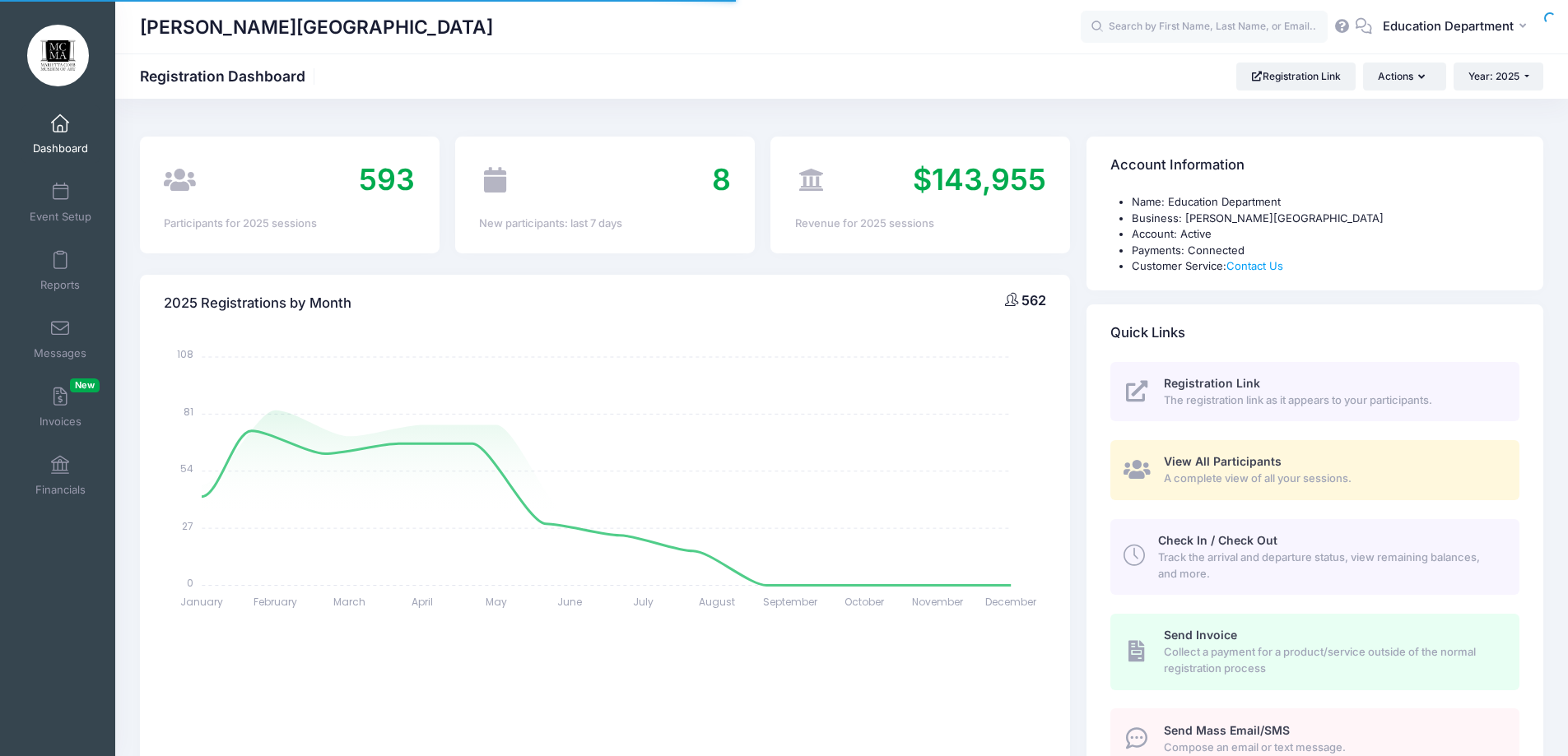
select select
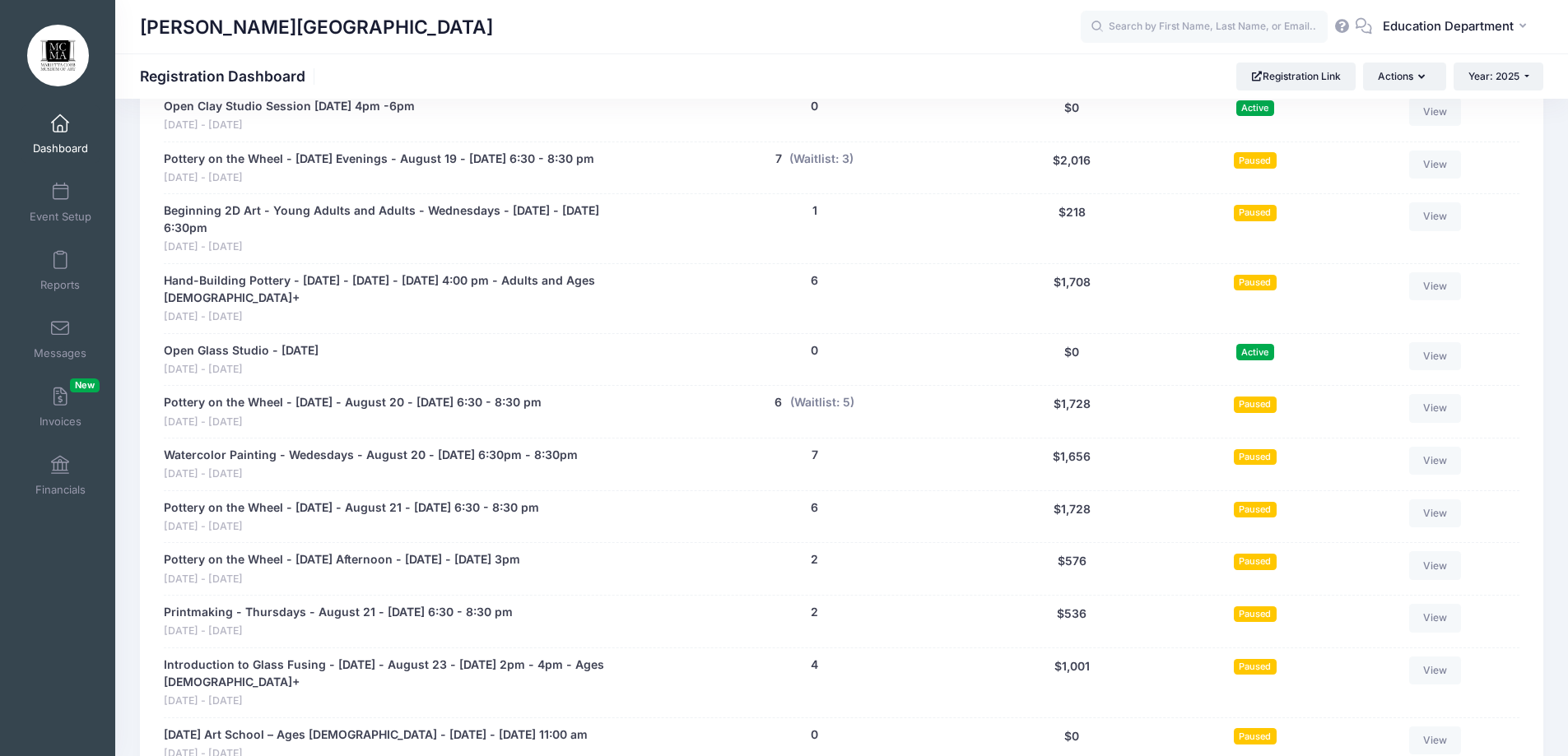
scroll to position [9430, 0]
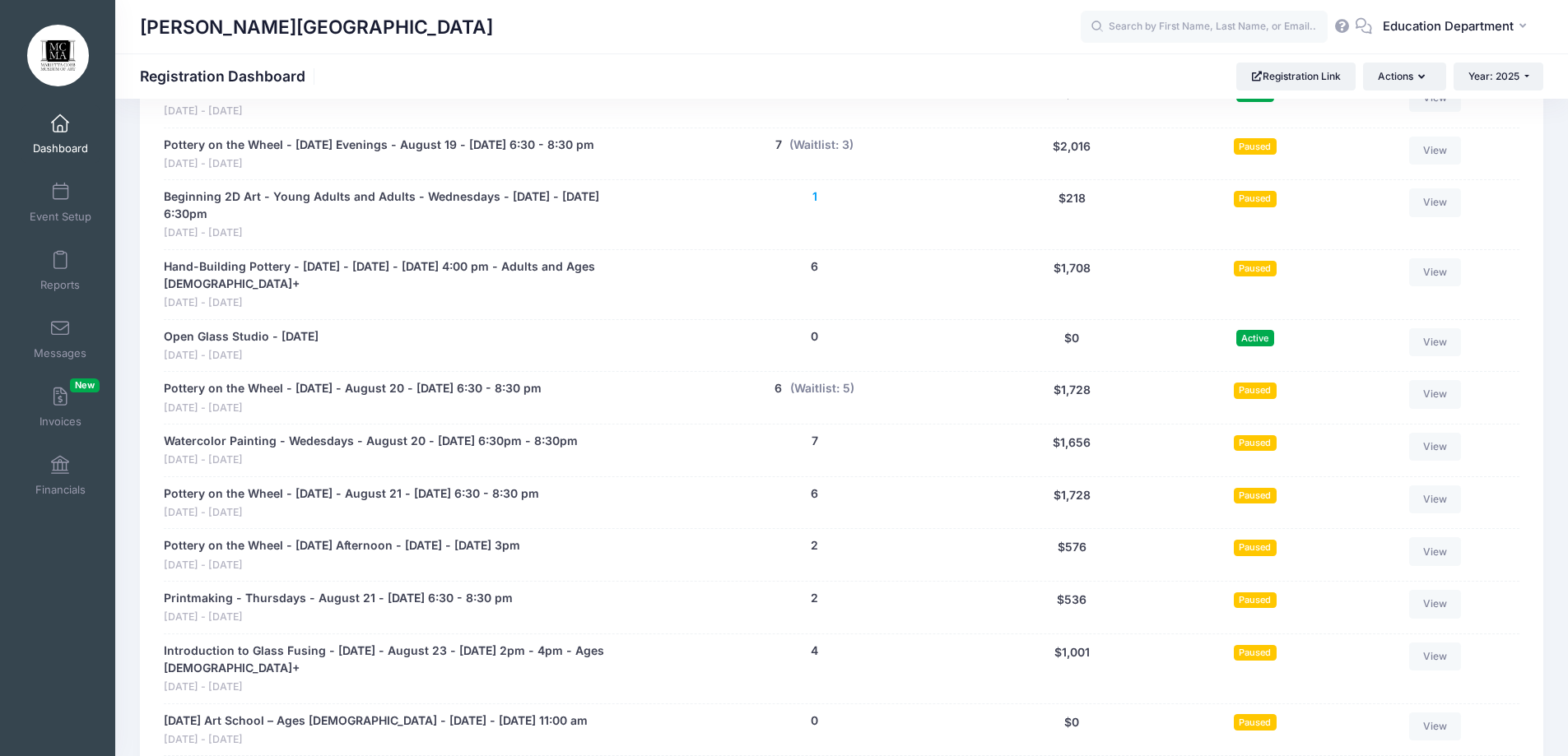
click at [814, 206] on button "1" at bounding box center [814, 197] width 5 height 18
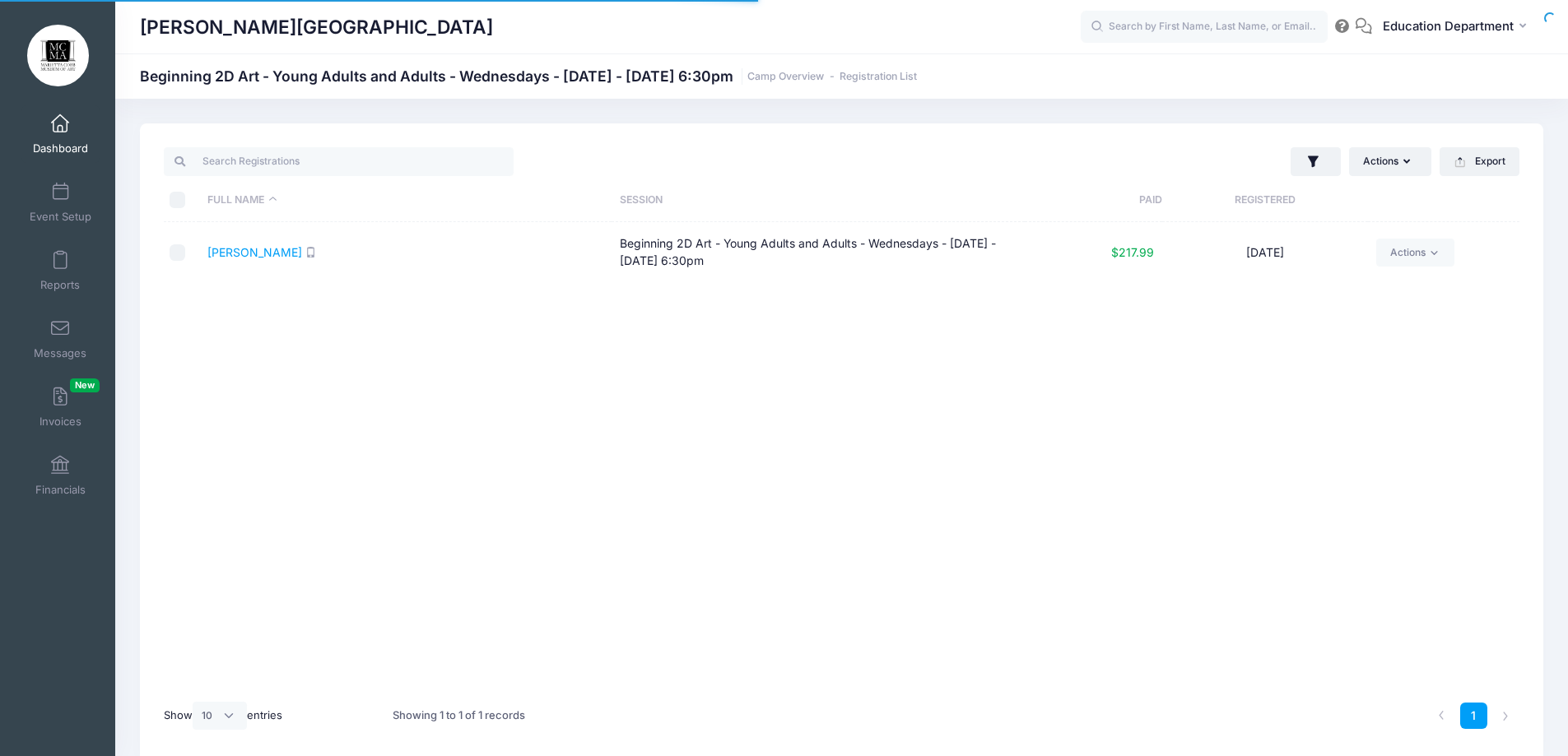
select select "10"
click at [234, 252] on link "[PERSON_NAME]" at bounding box center [255, 252] width 95 height 14
click at [1208, 28] on input "text" at bounding box center [1203, 27] width 246 height 33
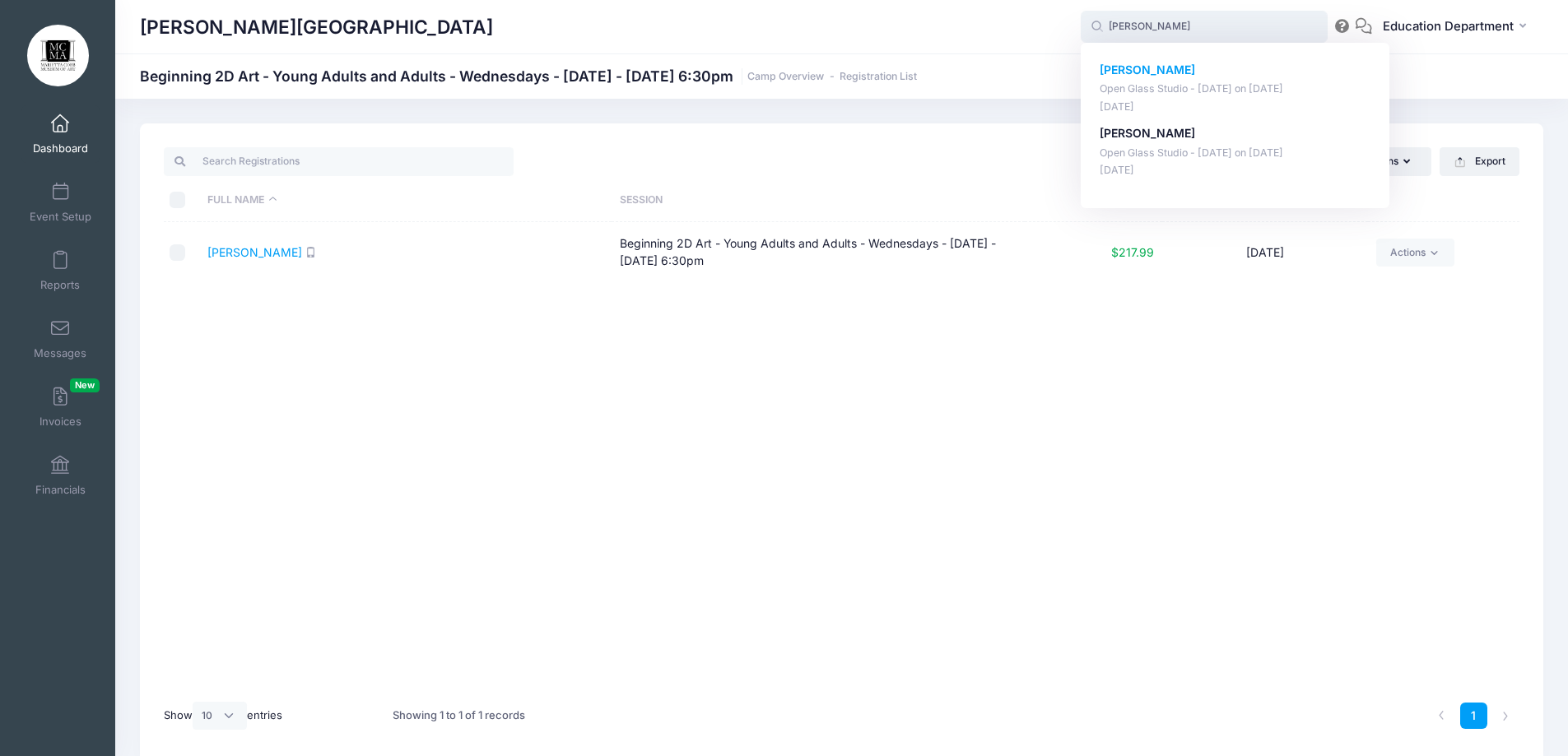
click at [1140, 72] on strong "Linda Lee" at bounding box center [1147, 69] width 96 height 14
type input "Linda Lee (Open Glass Studio - September 17, Sep-17, 2025)"
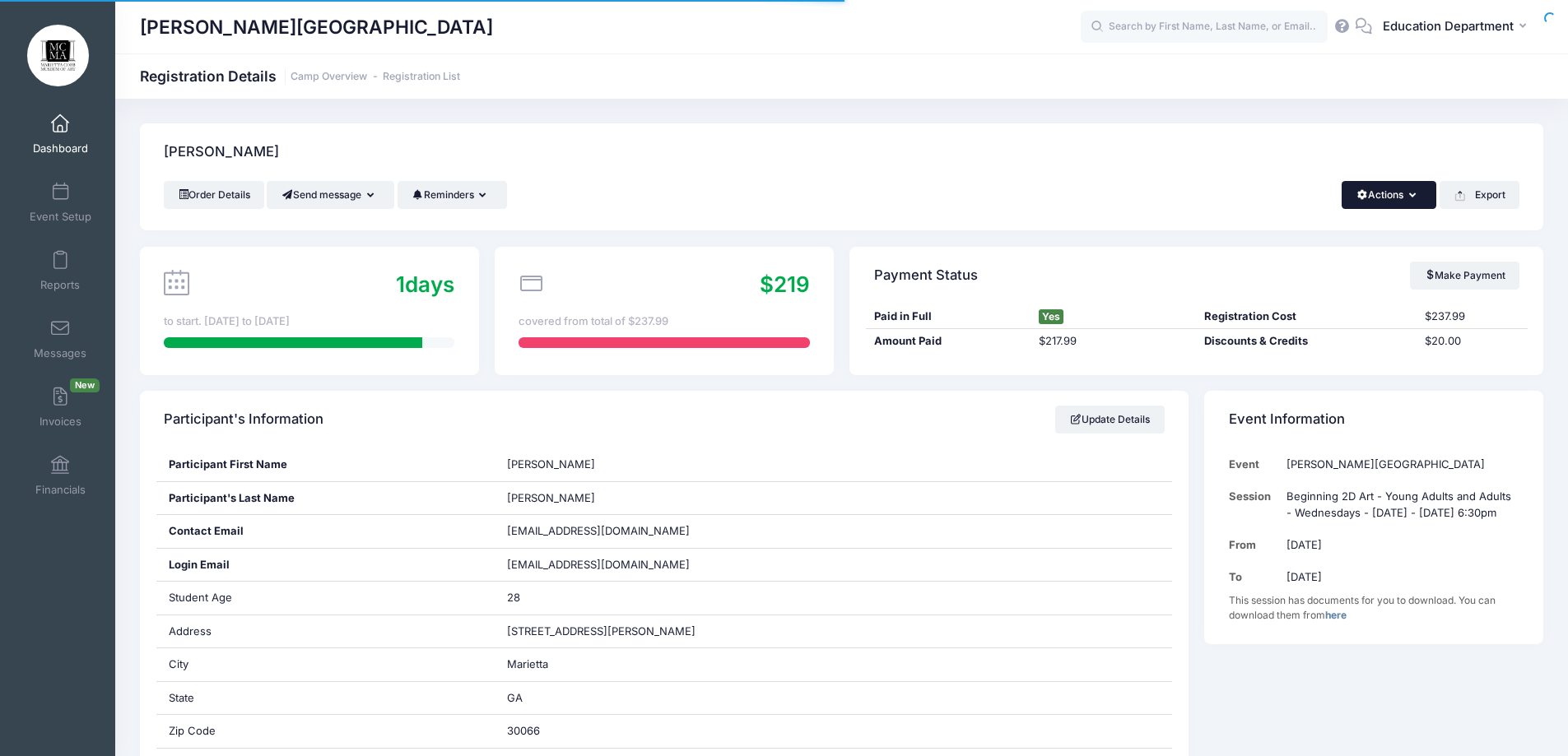
click at [1388, 194] on button "Actions" at bounding box center [1389, 195] width 95 height 28
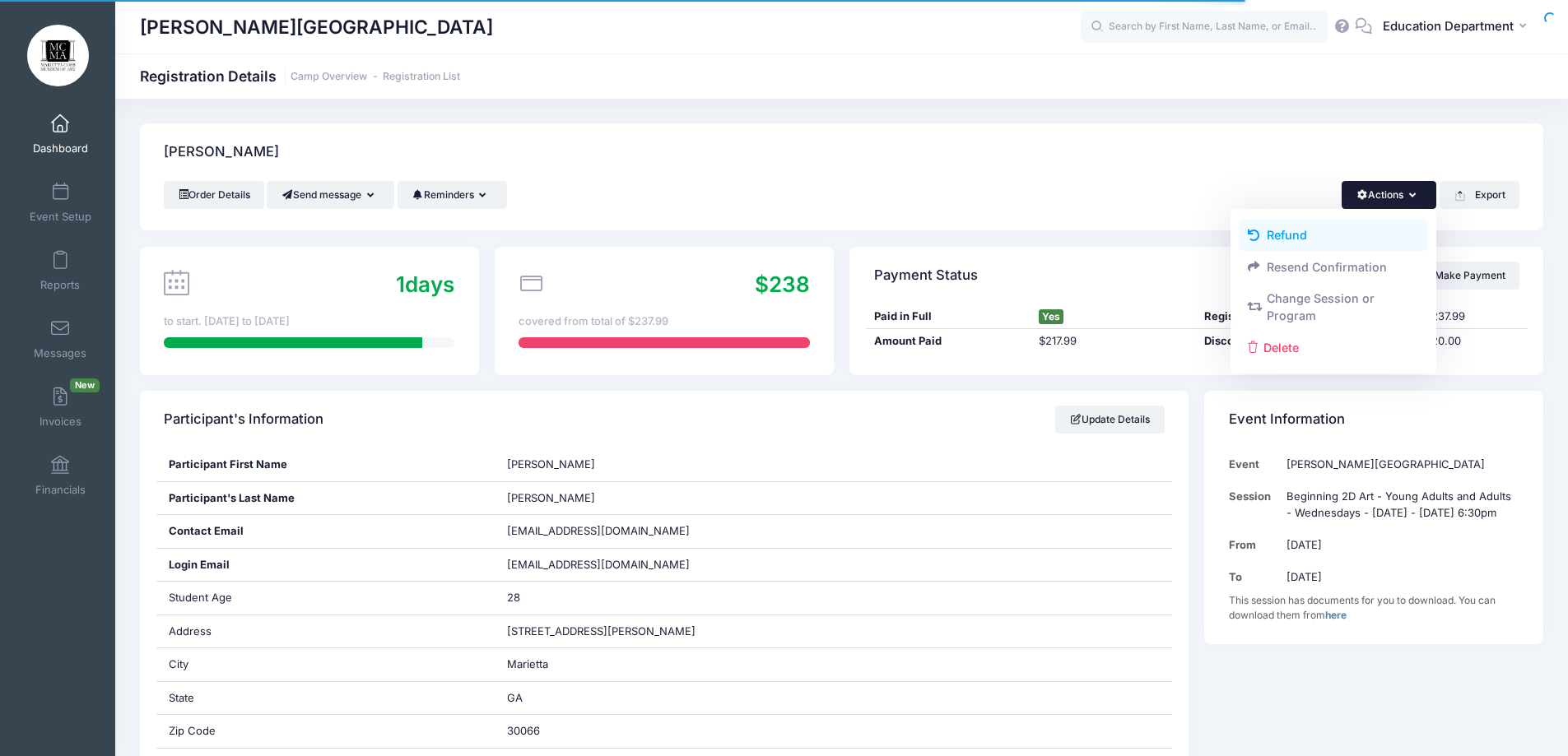
click at [1302, 229] on link "Refund" at bounding box center [1334, 235] width 190 height 32
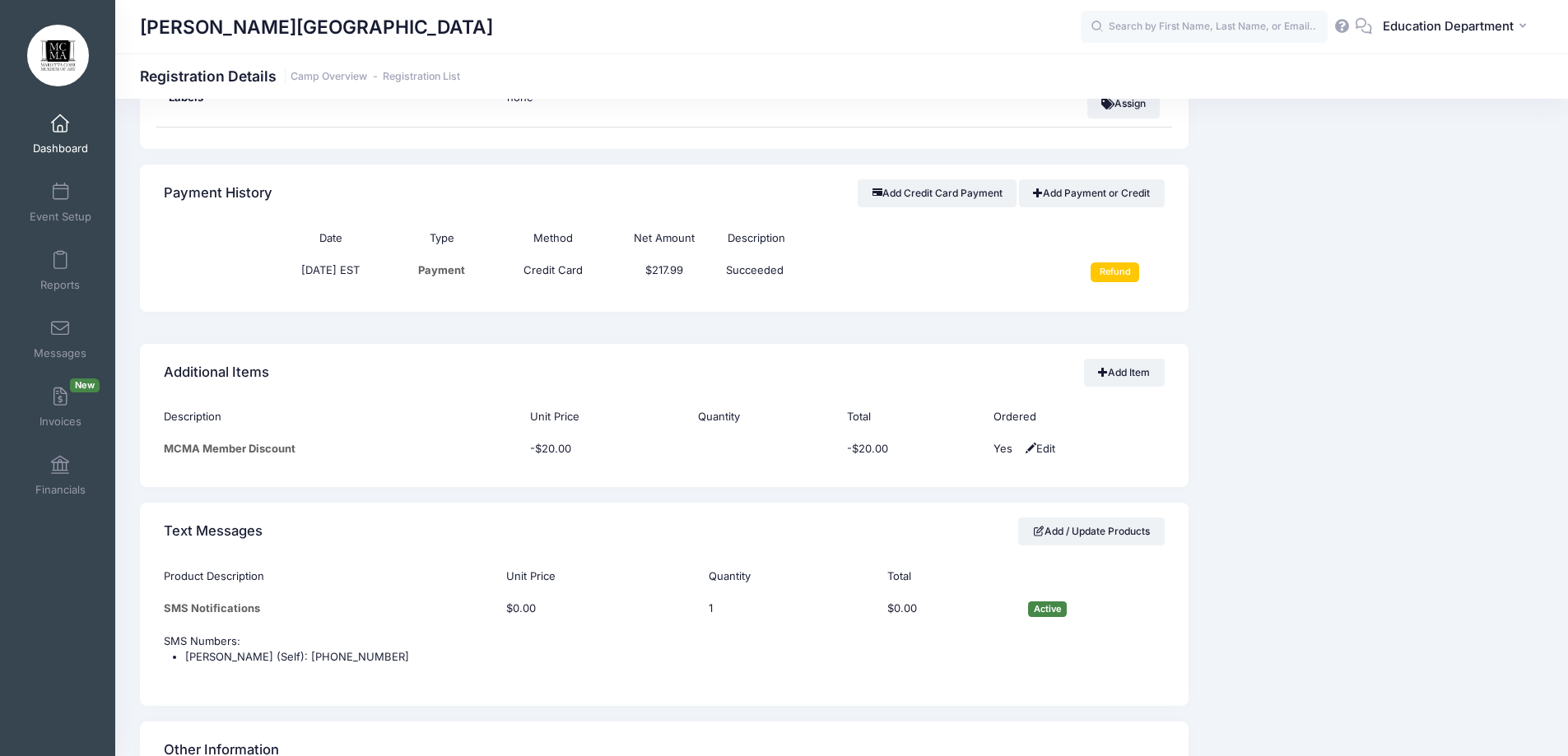
scroll to position [891, 0]
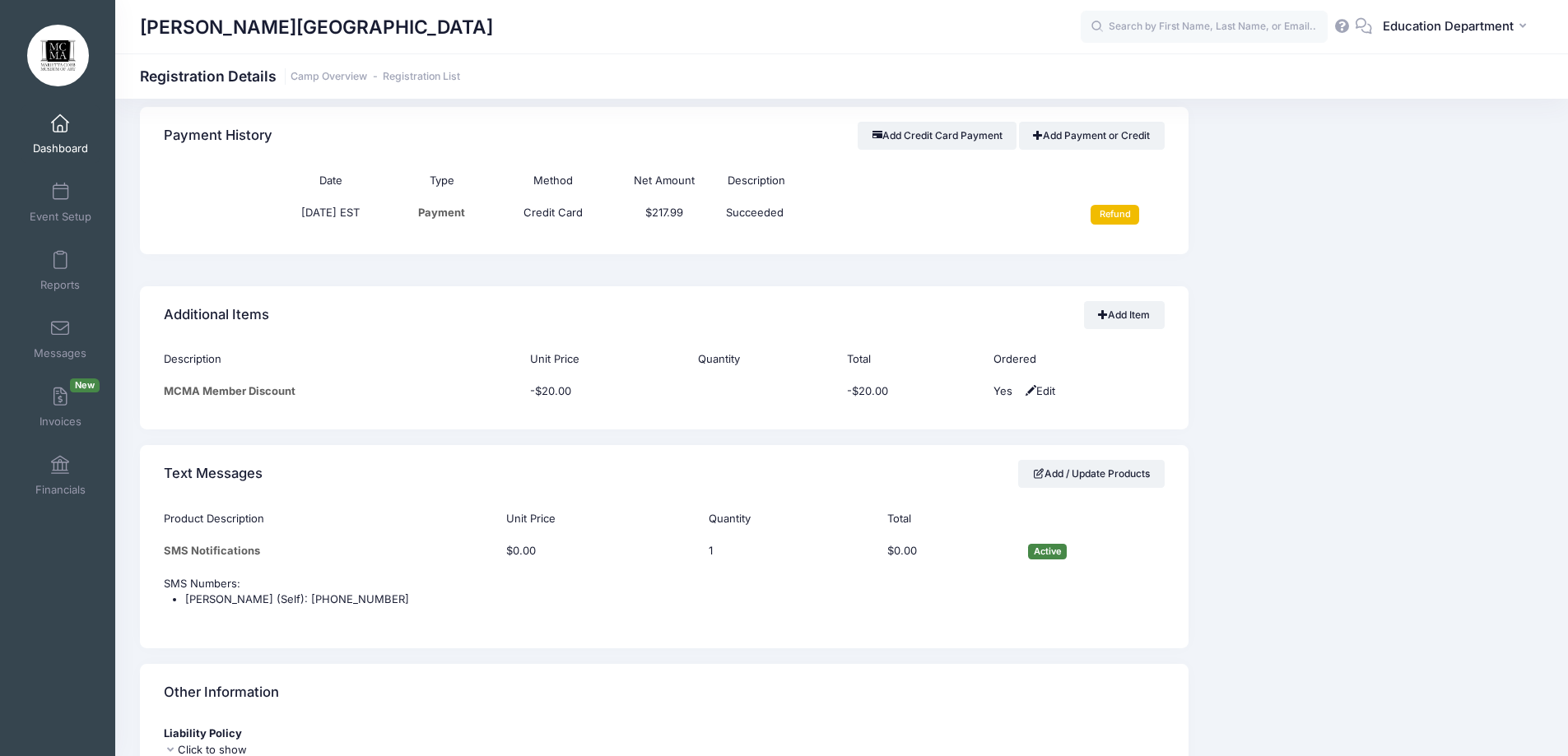
click at [1103, 219] on input "Refund" at bounding box center [1114, 214] width 48 height 20
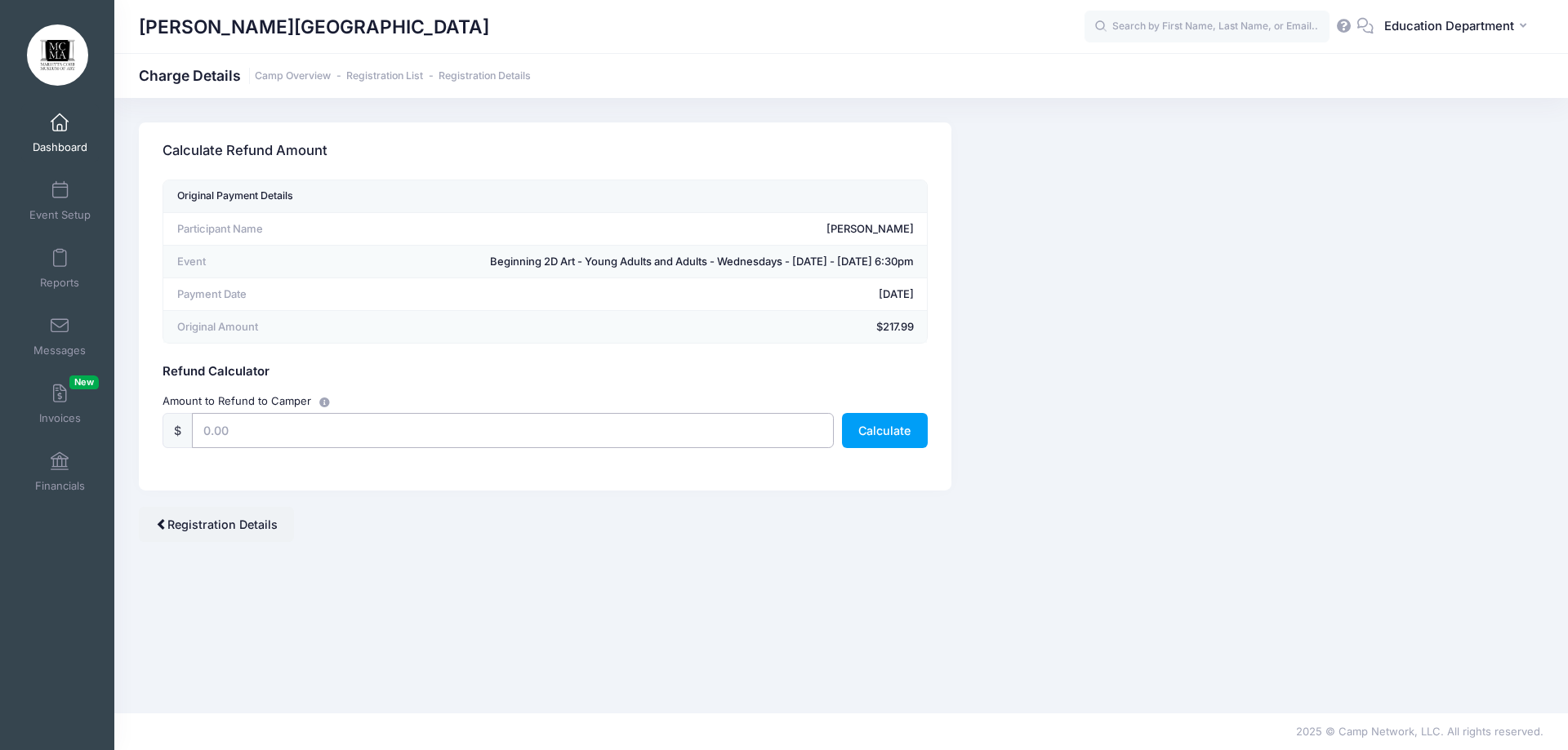
click at [710, 415] on input "text" at bounding box center [513, 431] width 642 height 35
type input "217.99"
click at [860, 431] on button "Calculate" at bounding box center [884, 431] width 86 height 35
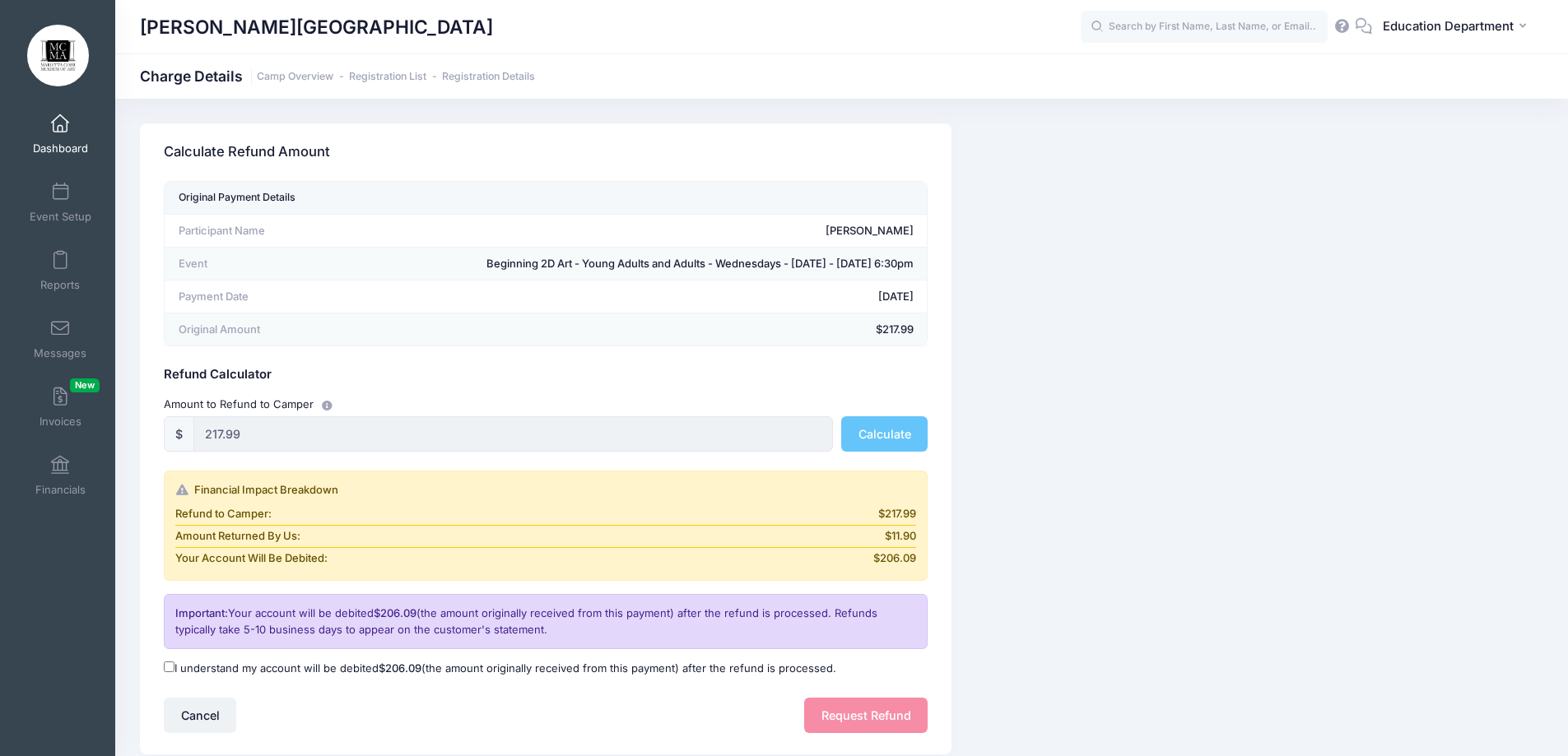
click at [337, 669] on label "I understand my account will be debited $206.09 (the amount originally received…" at bounding box center [499, 670] width 672 height 17
click at [175, 669] on input "I understand my account will be debited $206.09 (the amount originally received…" at bounding box center [169, 667] width 11 height 11
checkbox input "true"
click at [824, 714] on button "Request Refund" at bounding box center [866, 715] width 124 height 35
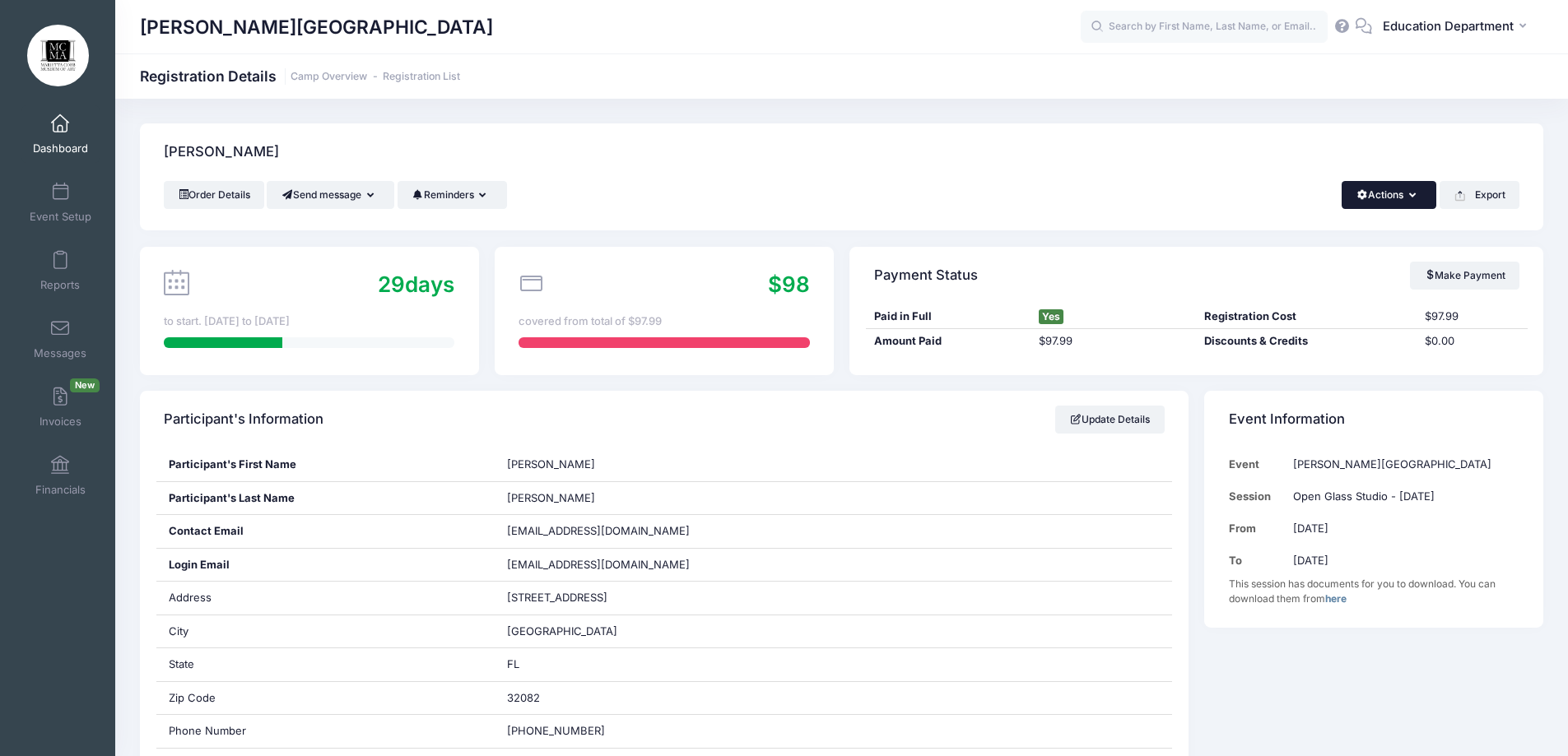
click at [1388, 198] on button "Actions" at bounding box center [1389, 195] width 95 height 28
click at [1285, 304] on link "Change Session or Program" at bounding box center [1334, 307] width 190 height 49
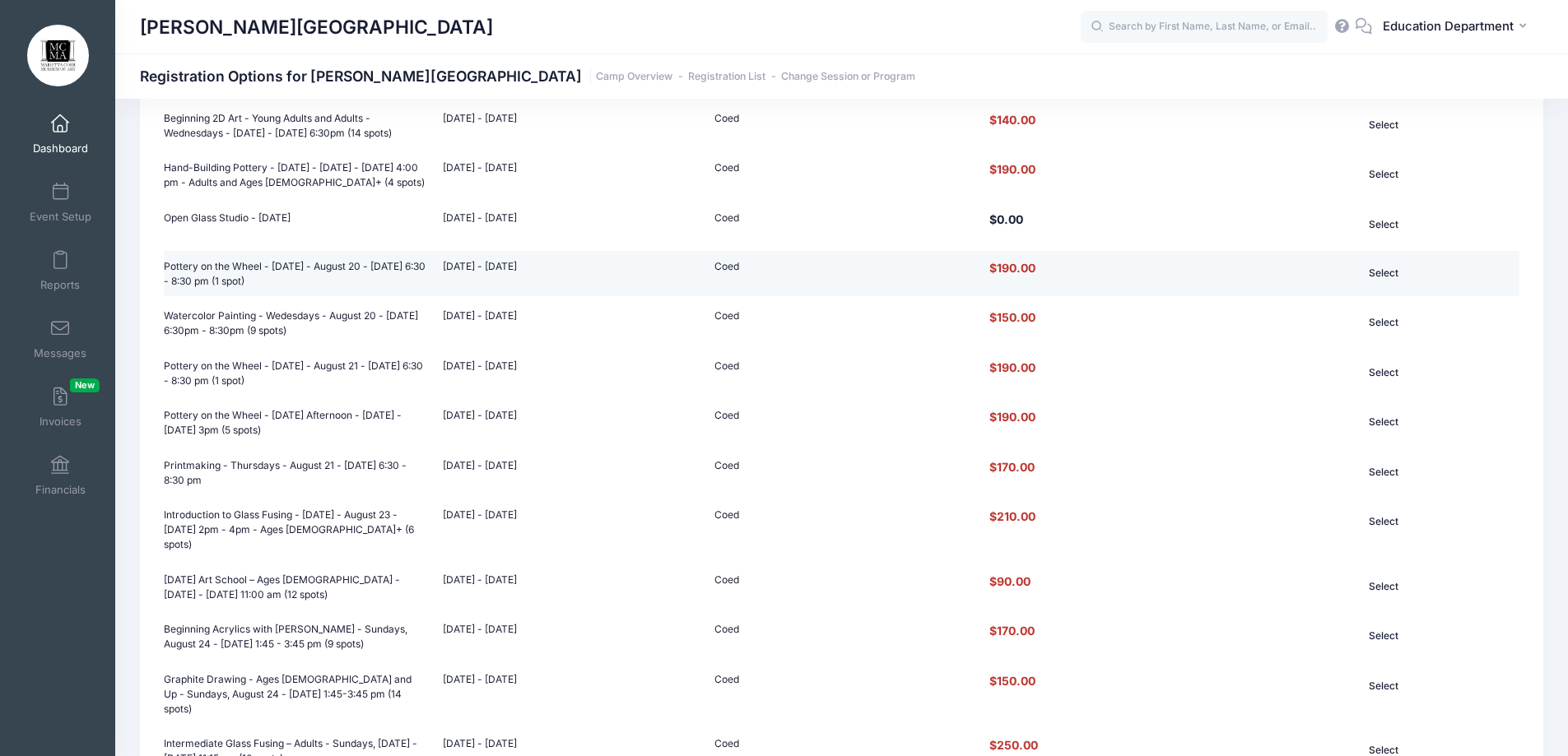
scroll to position [450, 0]
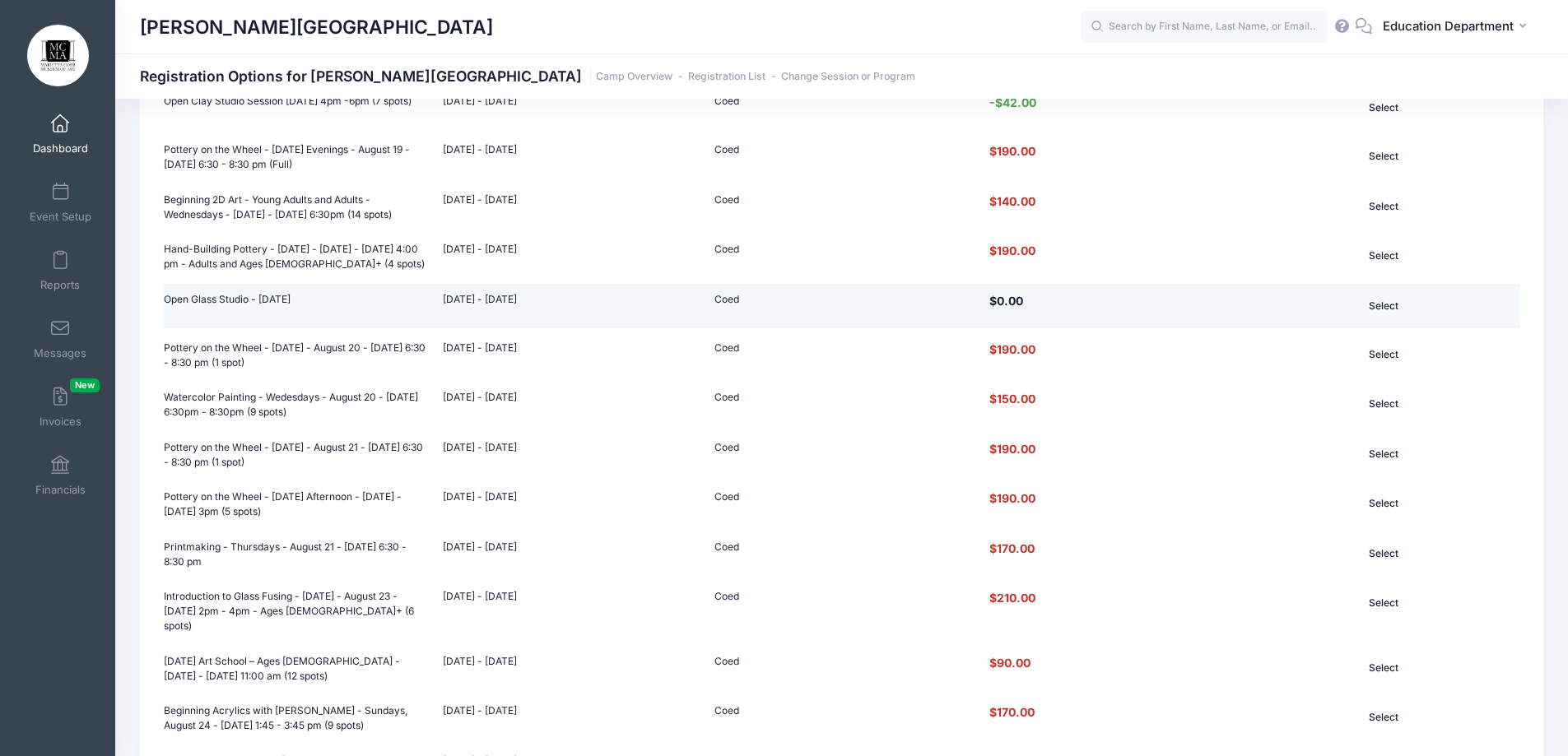
click at [1388, 318] on button "Select" at bounding box center [1383, 306] width 169 height 28
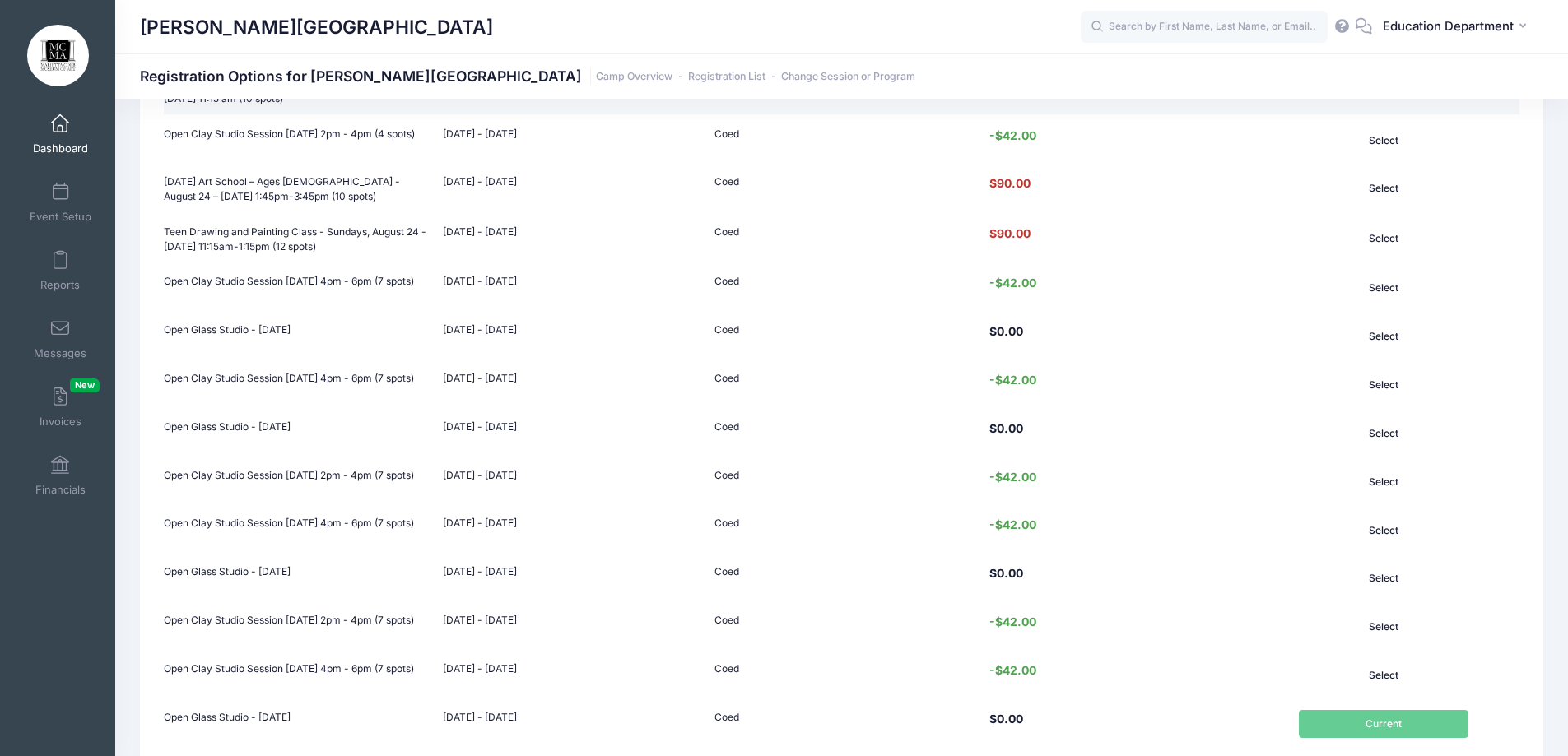
scroll to position [1355, 0]
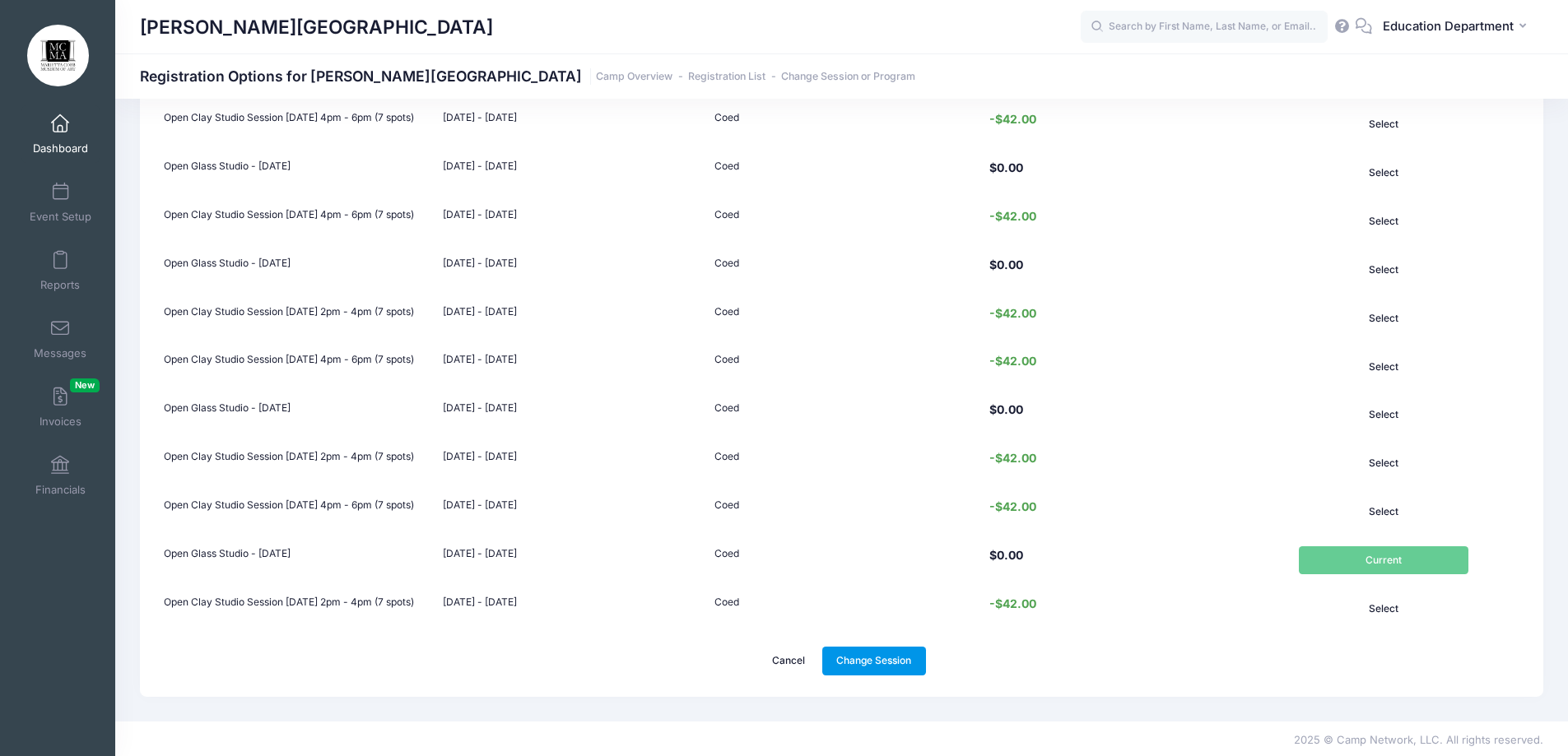
click at [911, 665] on link "Change Session" at bounding box center [873, 661] width 103 height 28
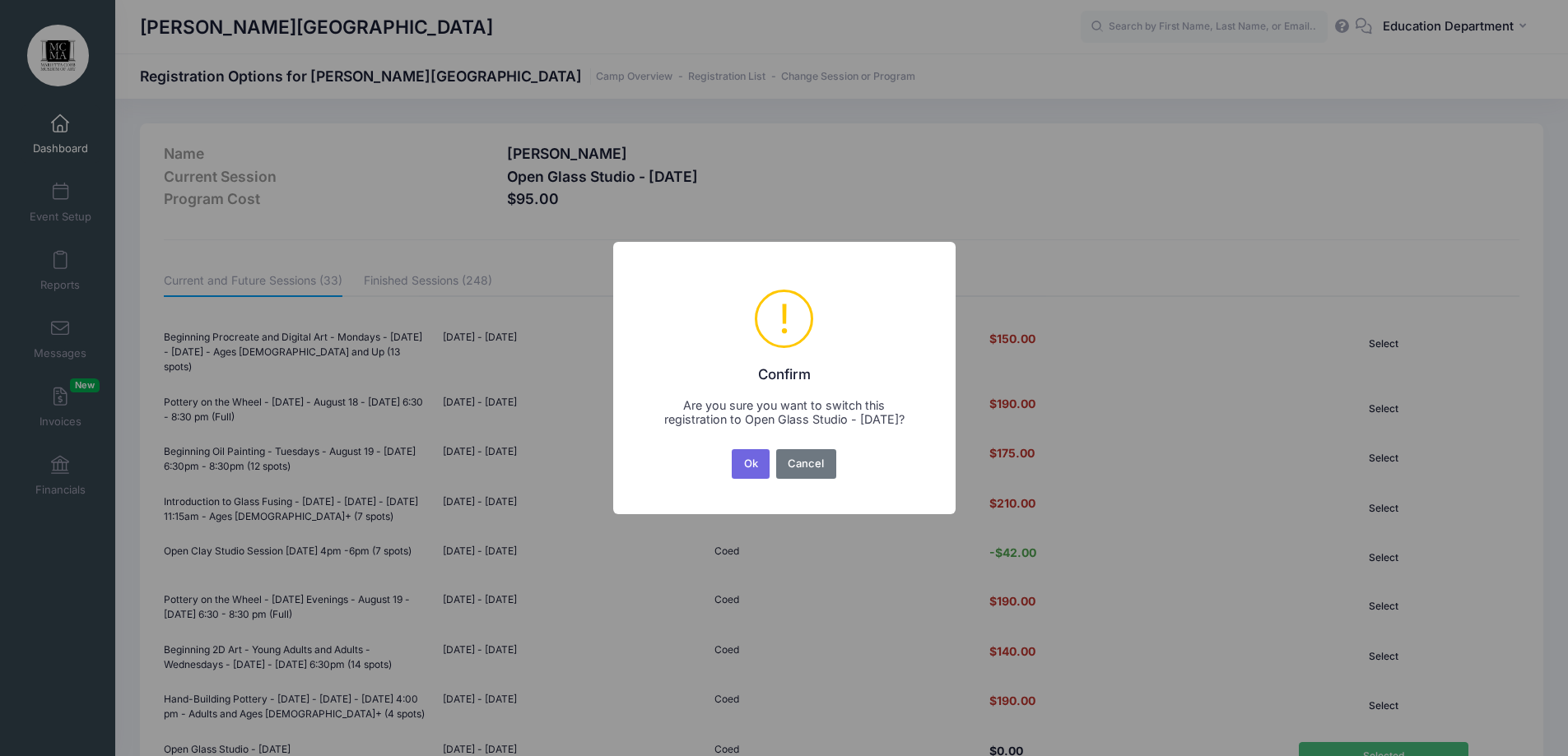
click at [756, 471] on button "Ok" at bounding box center [751, 464] width 38 height 30
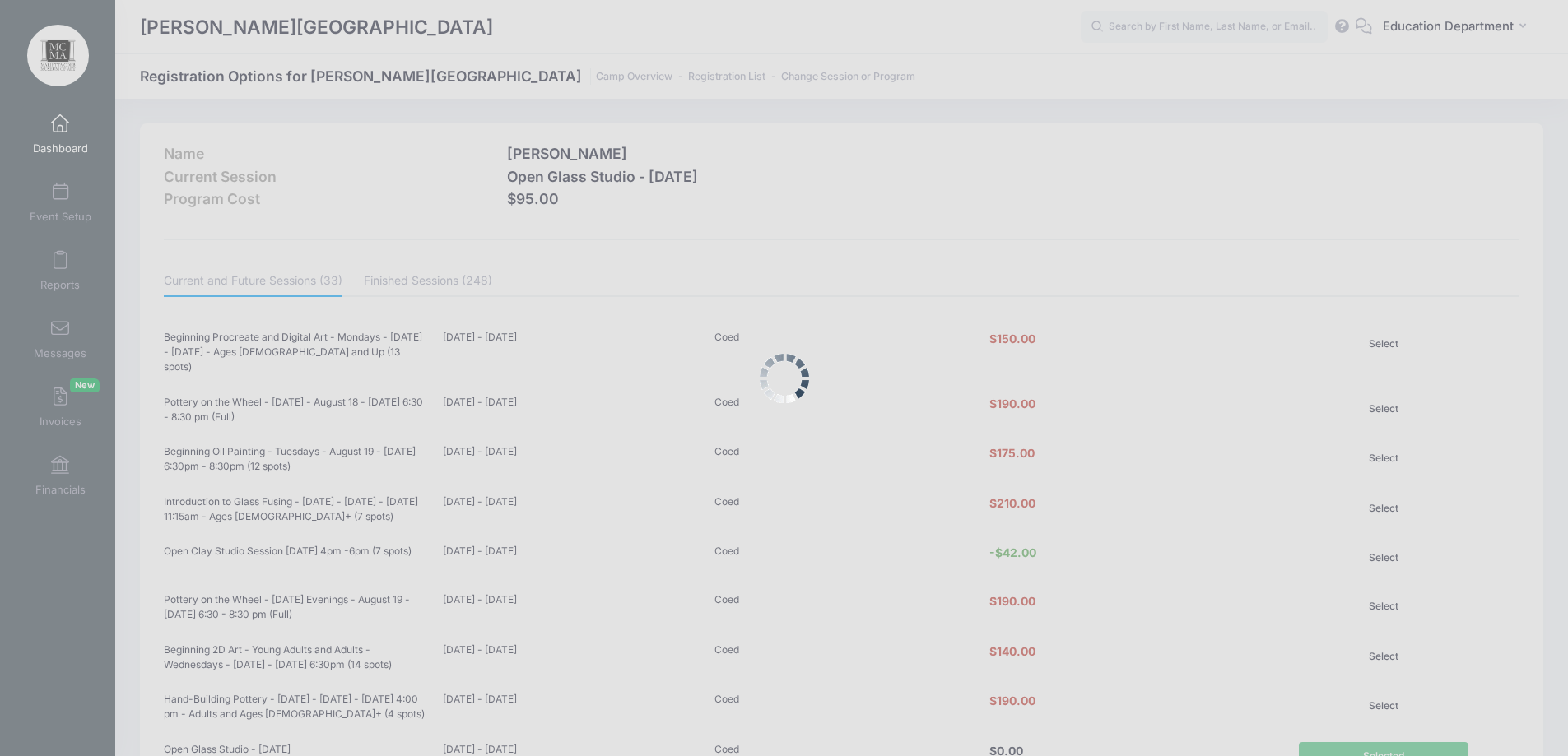
scroll to position [1355, 0]
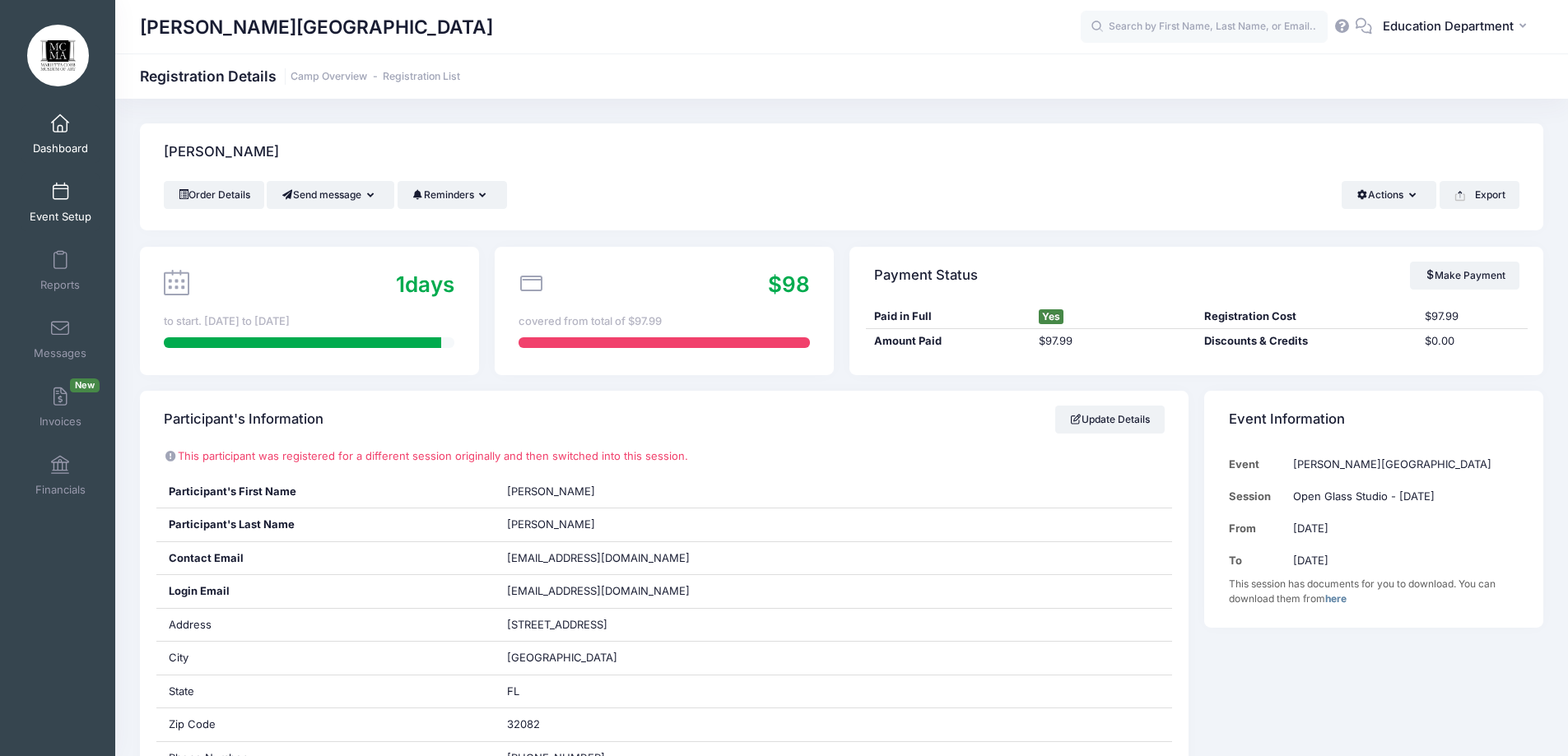
click at [86, 194] on link "Event Setup" at bounding box center [60, 203] width 78 height 58
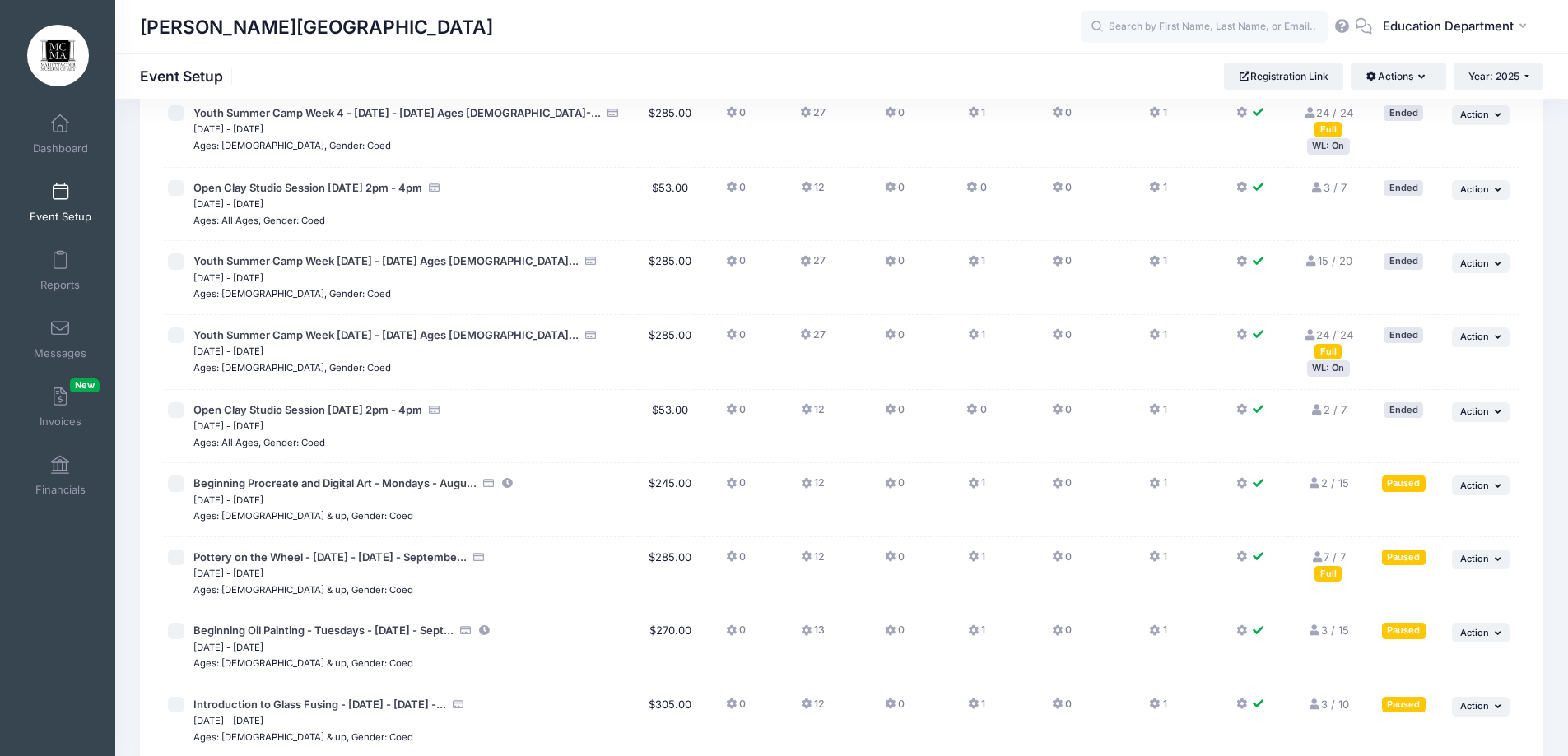
scroll to position [11447, 0]
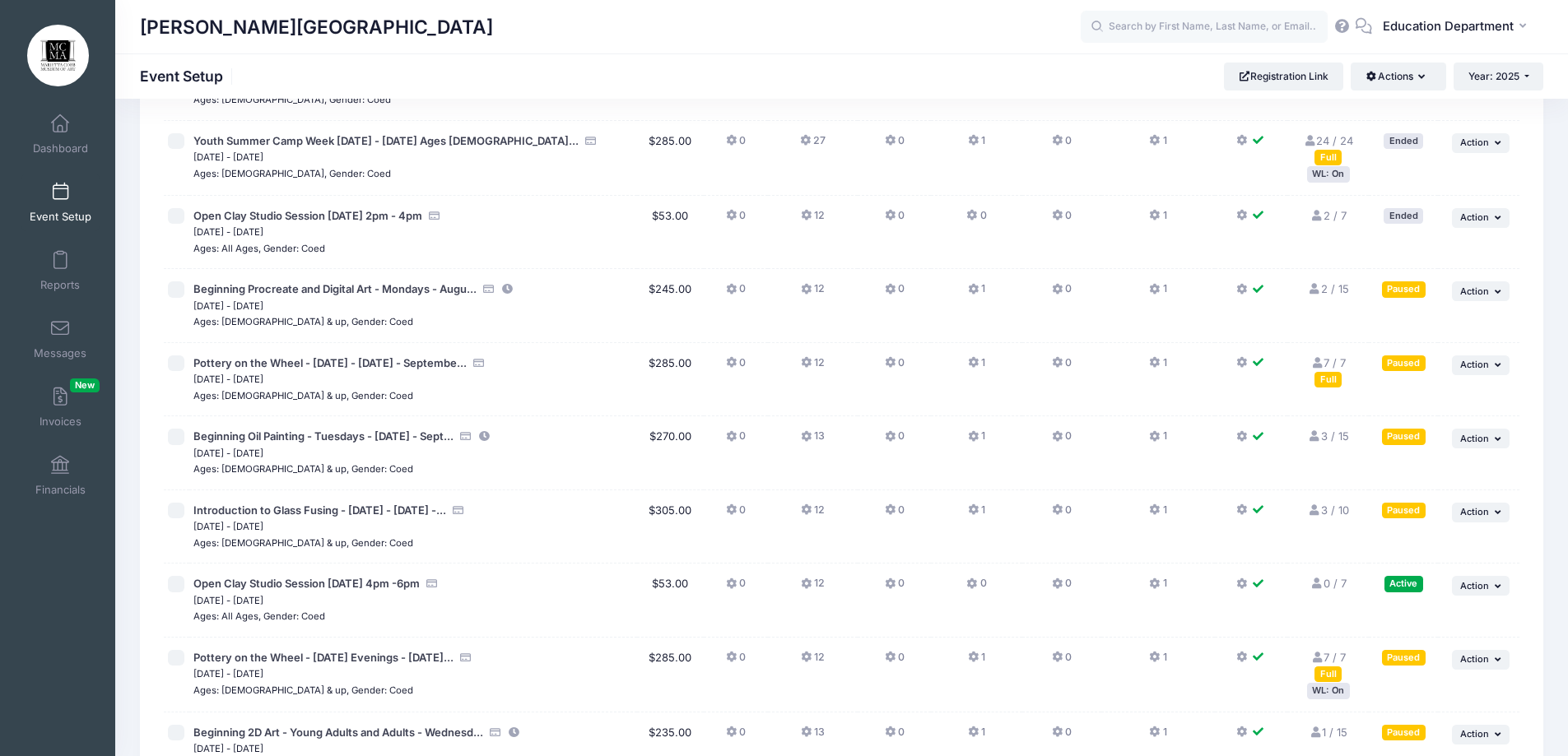
click at [177, 436] on input "checkbox" at bounding box center [177, 437] width 17 height 17
checkbox input "true"
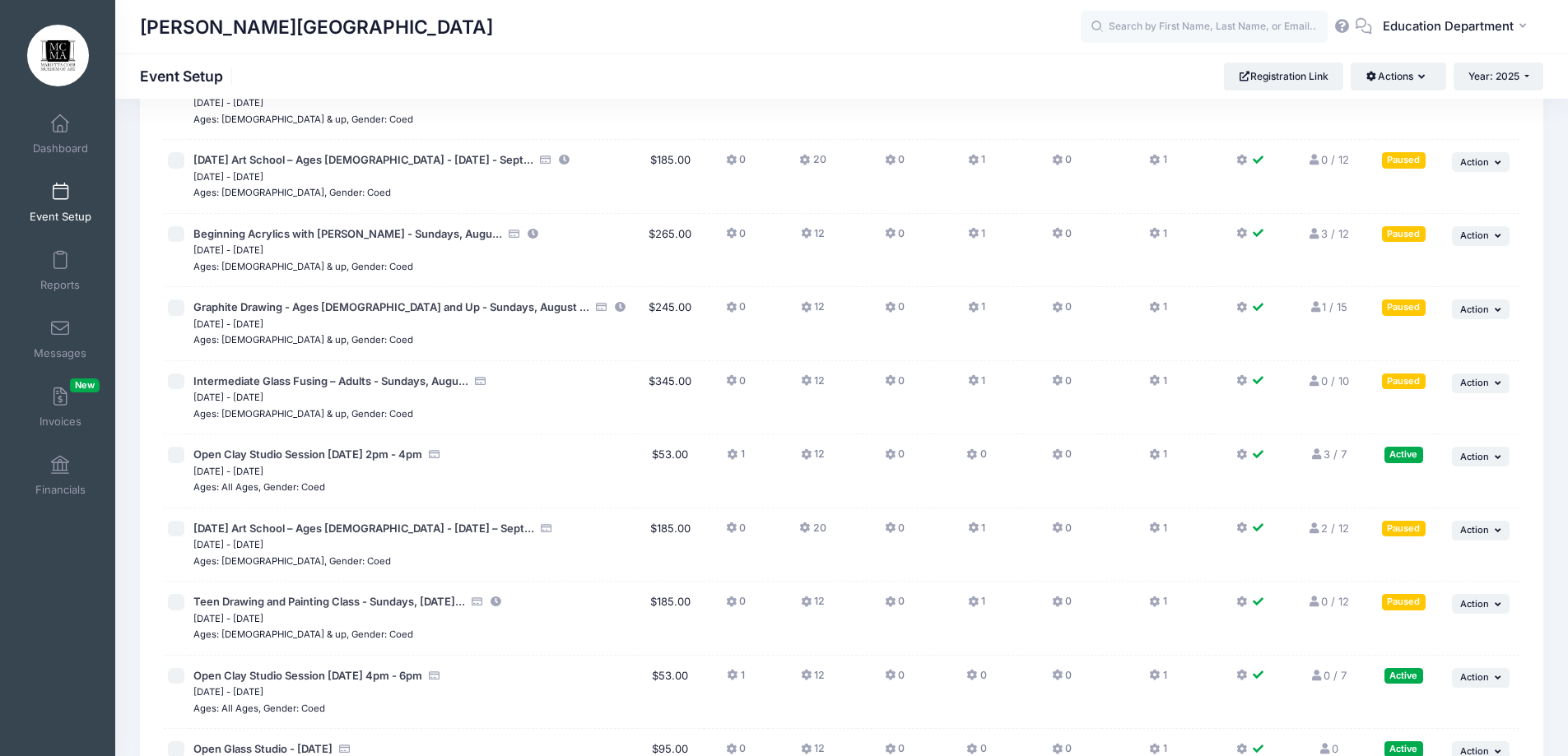
scroll to position [12681, 0]
click at [186, 604] on td at bounding box center [176, 620] width 25 height 74
click at [174, 597] on input "checkbox" at bounding box center [177, 603] width 17 height 17
checkbox input "true"
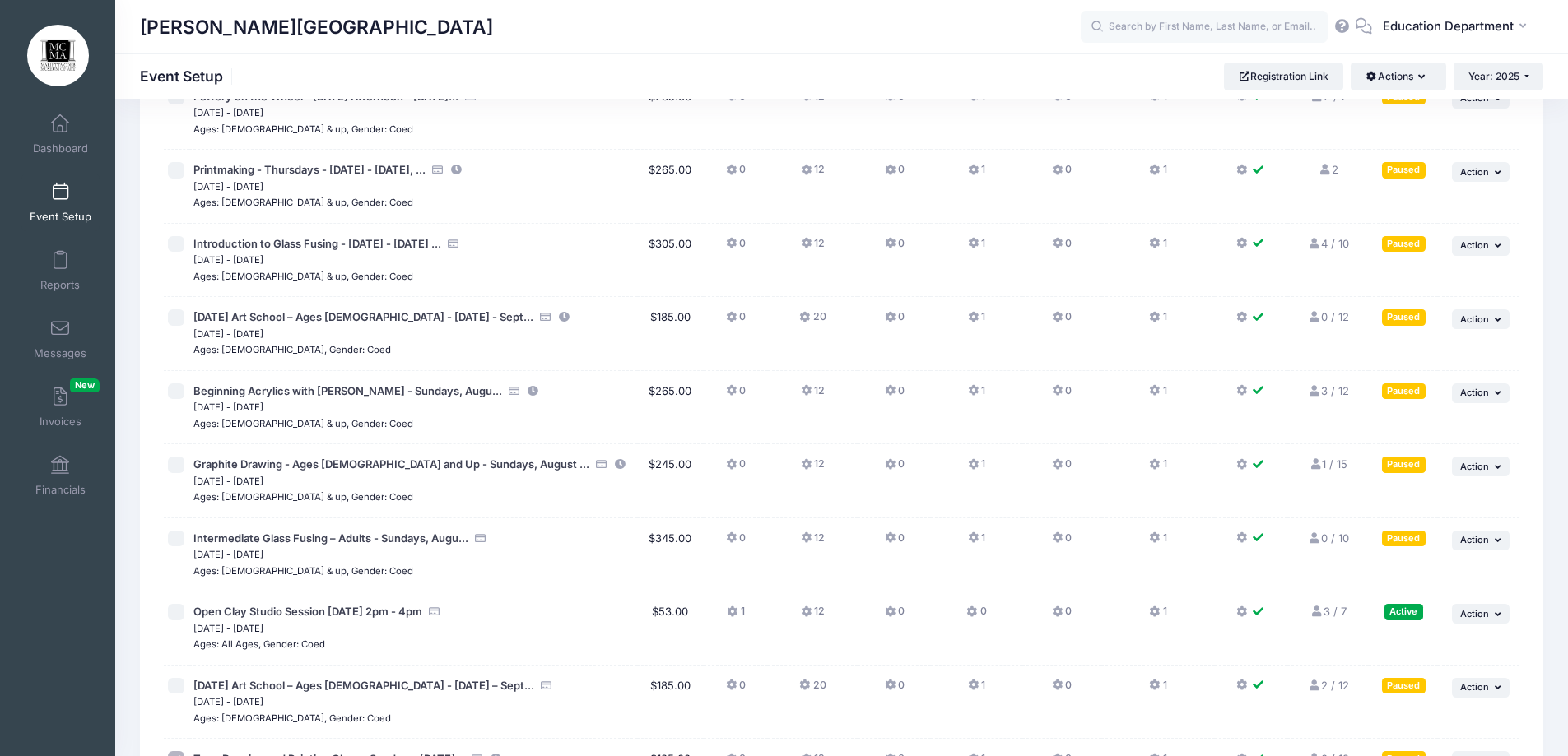
scroll to position [12516, 0]
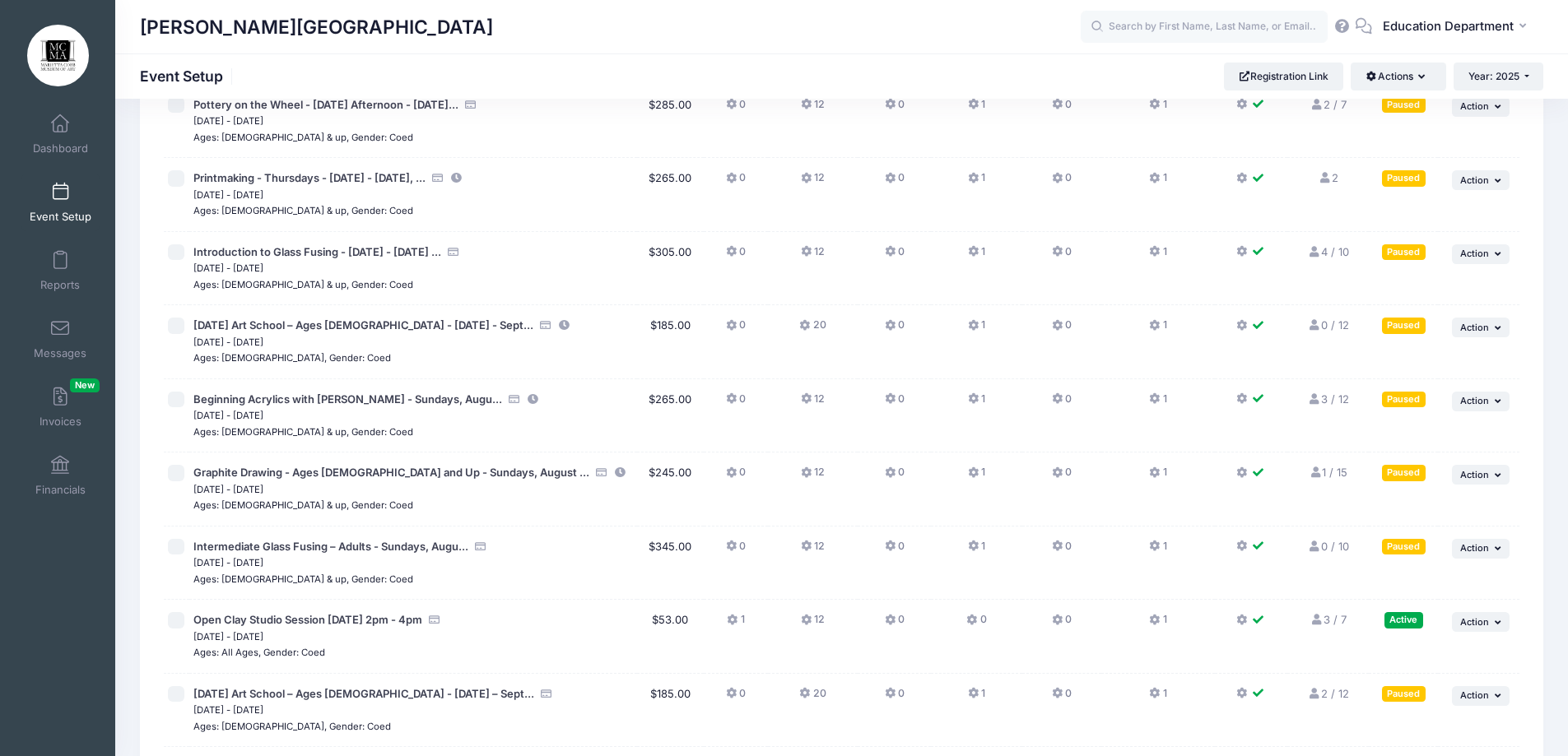
click at [172, 400] on input "checkbox" at bounding box center [177, 400] width 17 height 17
checkbox input "true"
click at [1392, 75] on button "Actions" at bounding box center [1398, 76] width 95 height 28
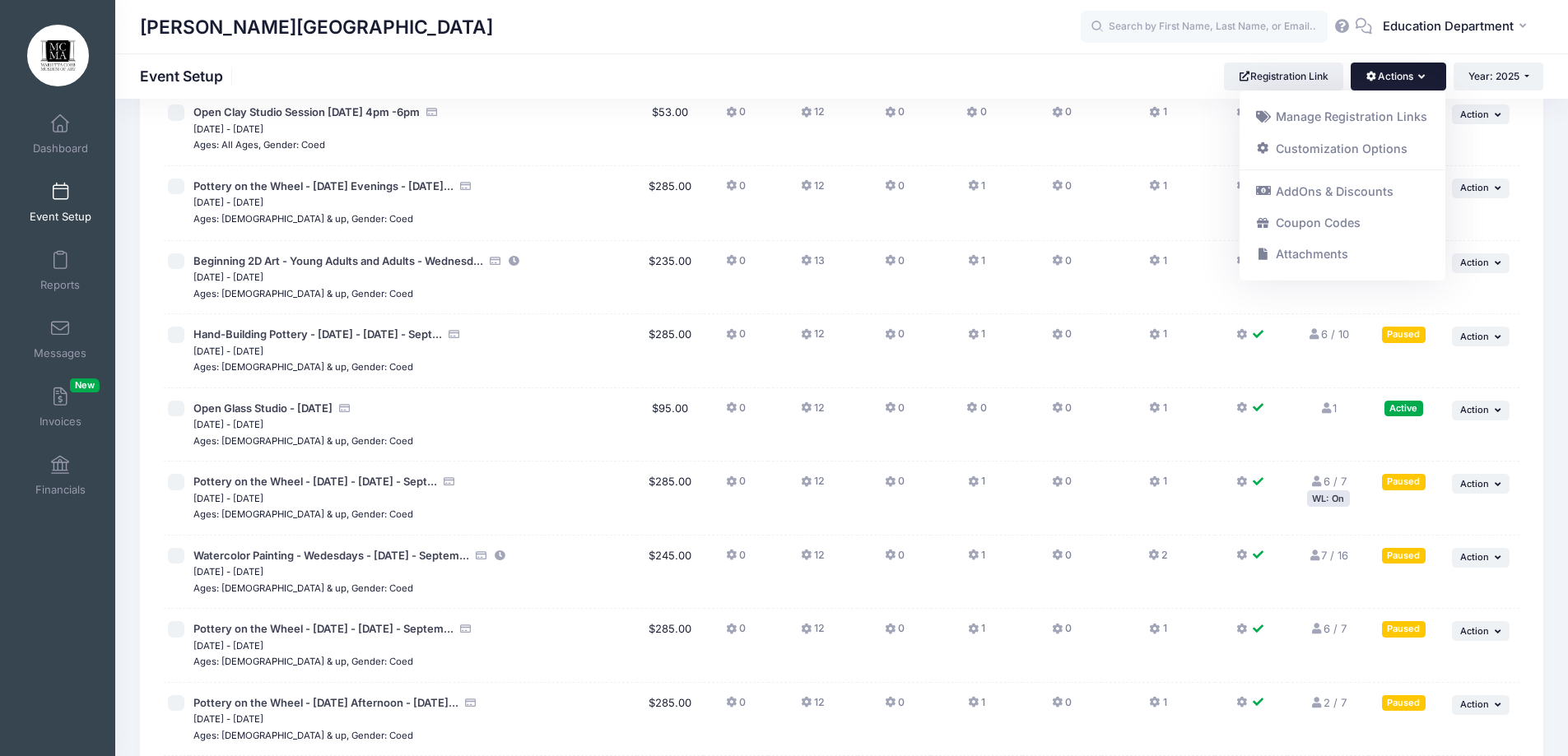
scroll to position [11858, 0]
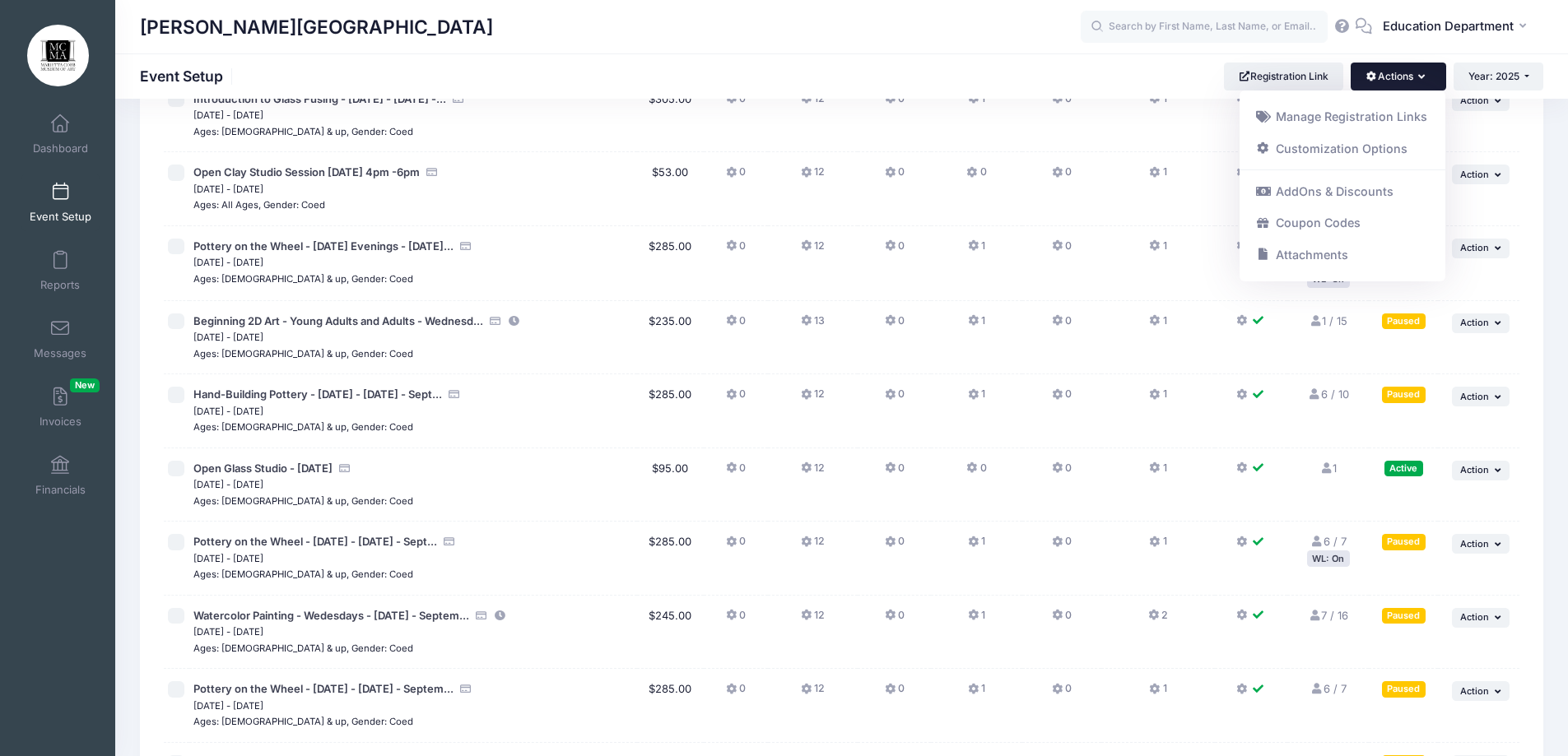
click at [1415, 70] on button "Actions" at bounding box center [1398, 76] width 95 height 28
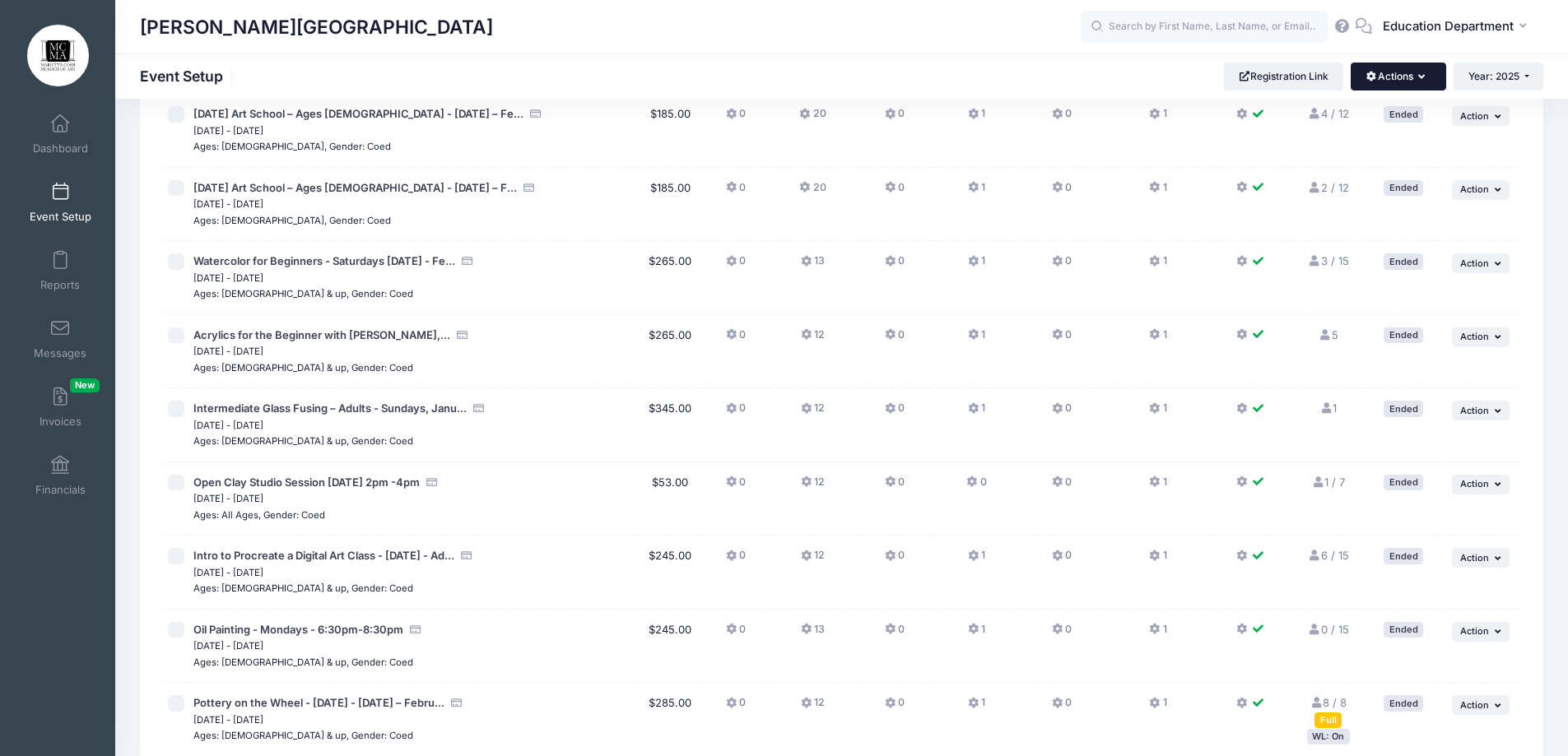
scroll to position [0, 0]
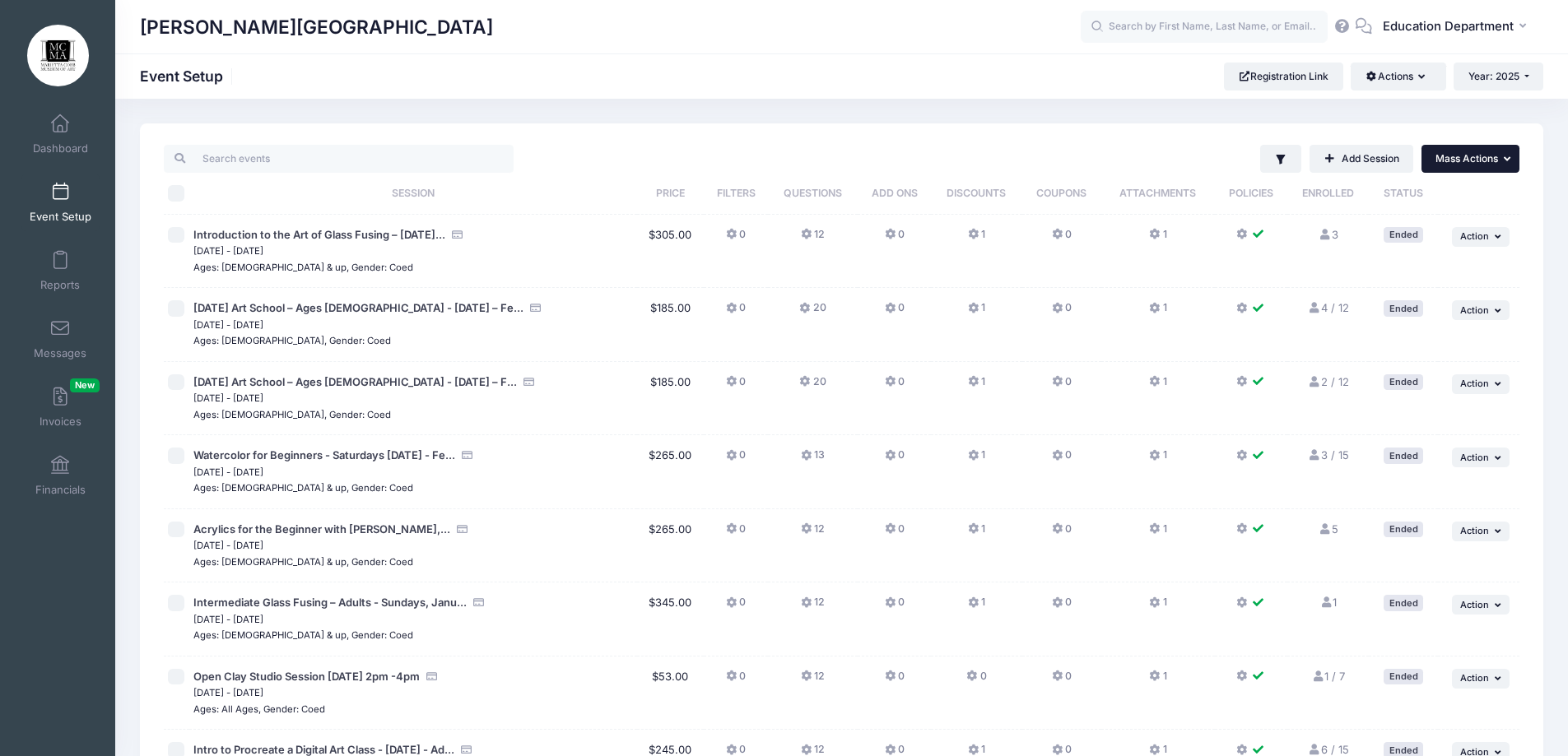
click at [1446, 160] on span "Mass Actions" at bounding box center [1466, 158] width 62 height 12
click at [1374, 240] on link "Resume selected sessions" at bounding box center [1415, 231] width 190 height 32
click at [1242, 20] on input "text" at bounding box center [1203, 27] width 246 height 33
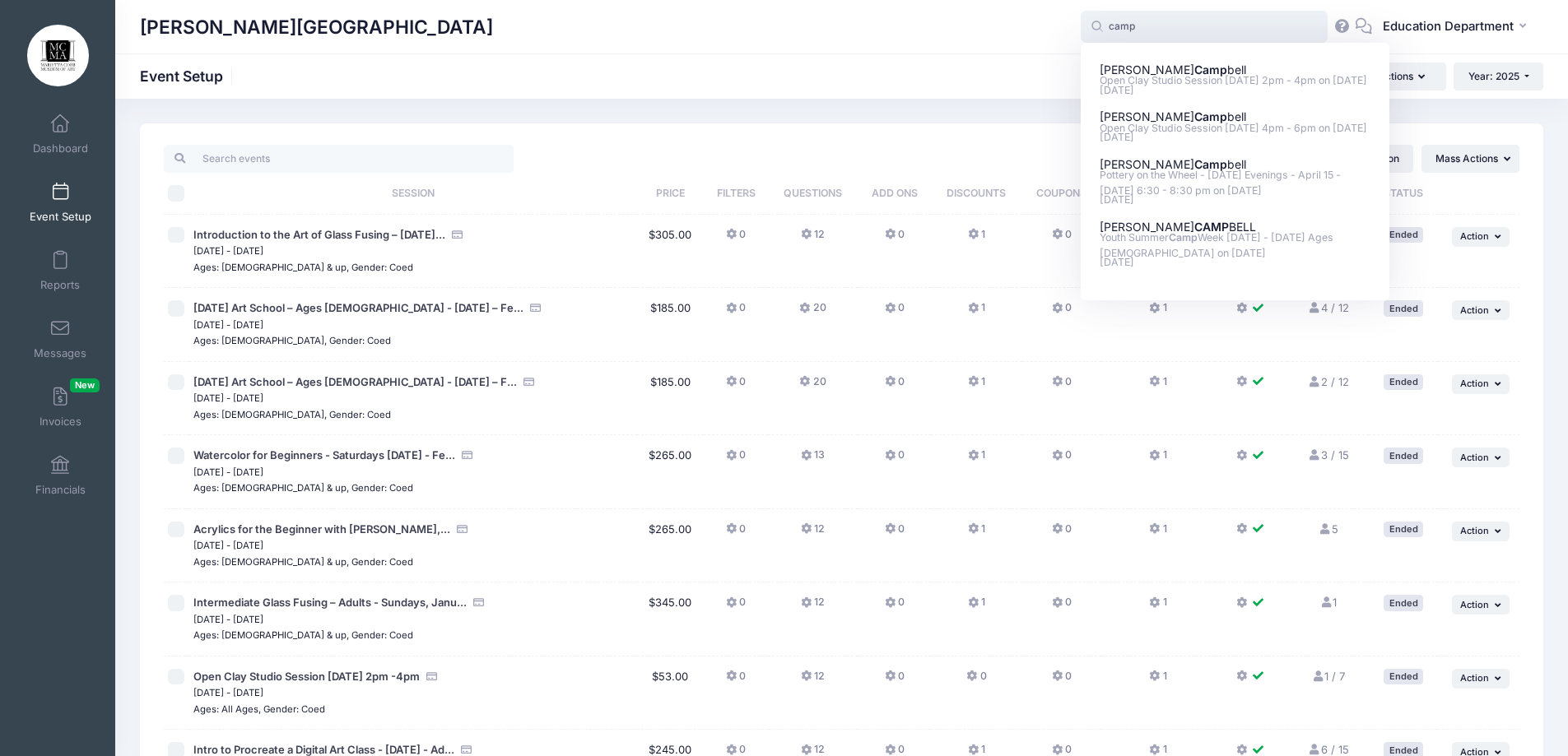
click at [1238, 24] on input "camp" at bounding box center [1203, 27] width 246 height 33
type input "camp"
click at [945, 72] on div "Marietta Cobb Museum of Art Event Setup Registration Link Actions Manage Regist…" at bounding box center [842, 76] width 1453 height 28
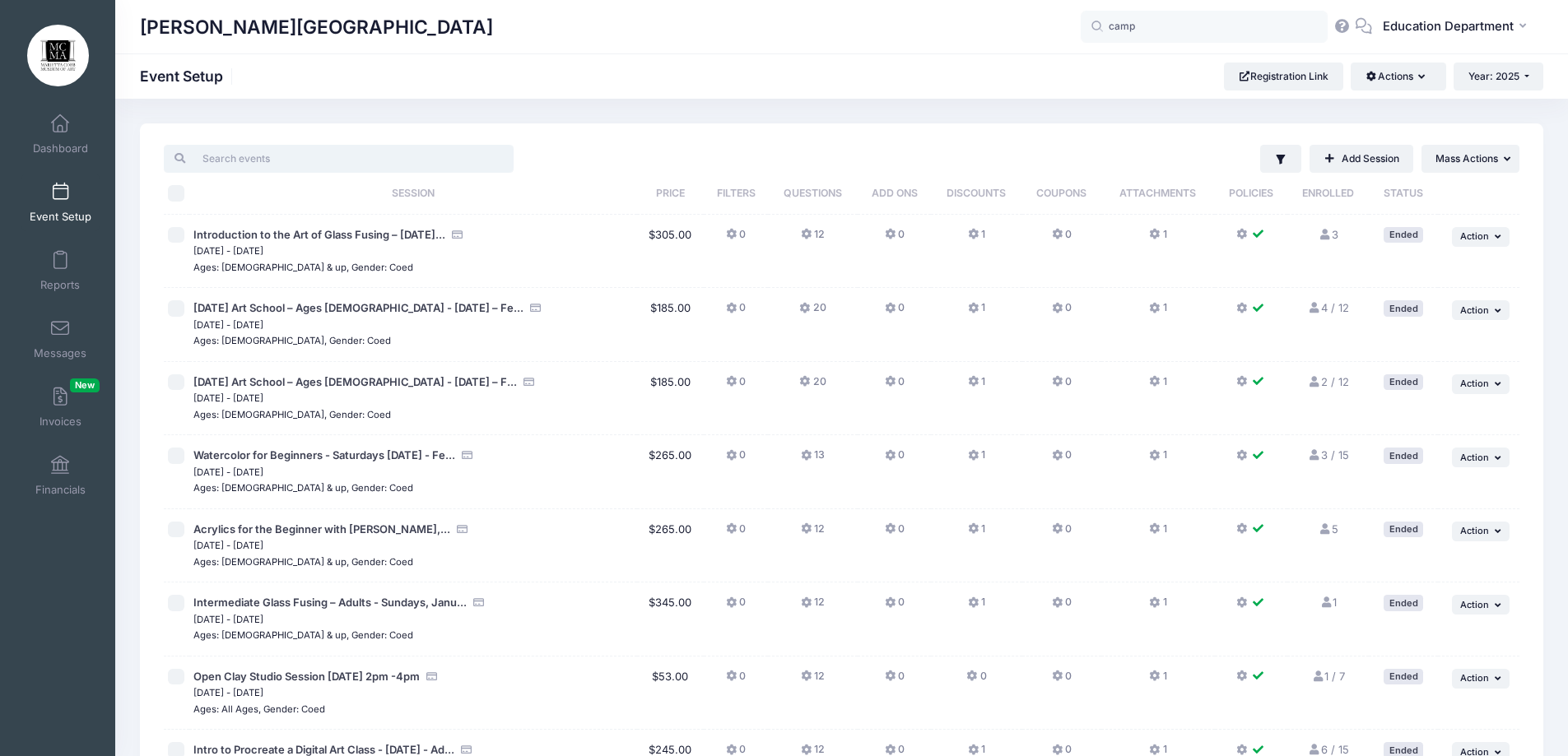
click at [256, 151] on input "search" at bounding box center [339, 159] width 350 height 28
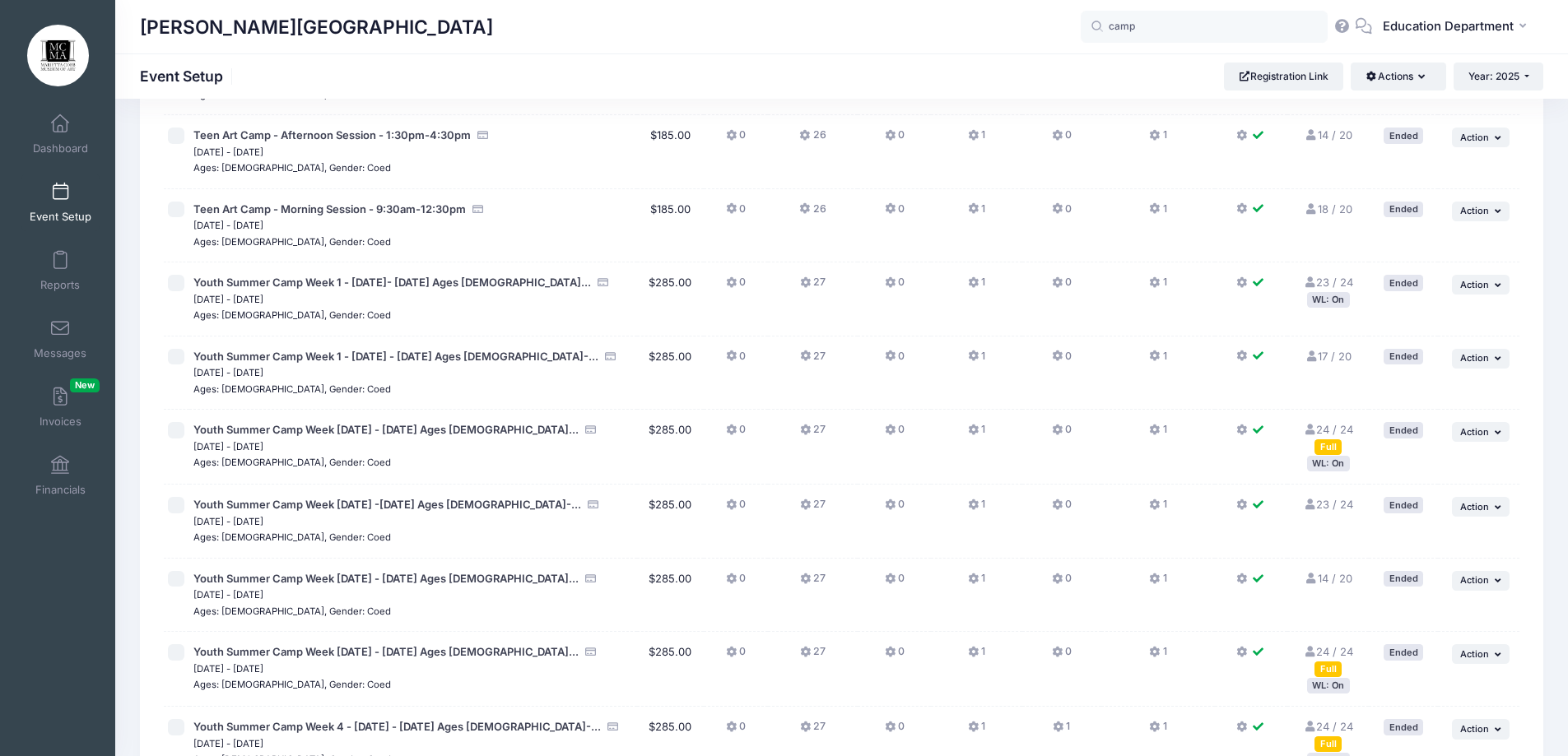
scroll to position [350, 0]
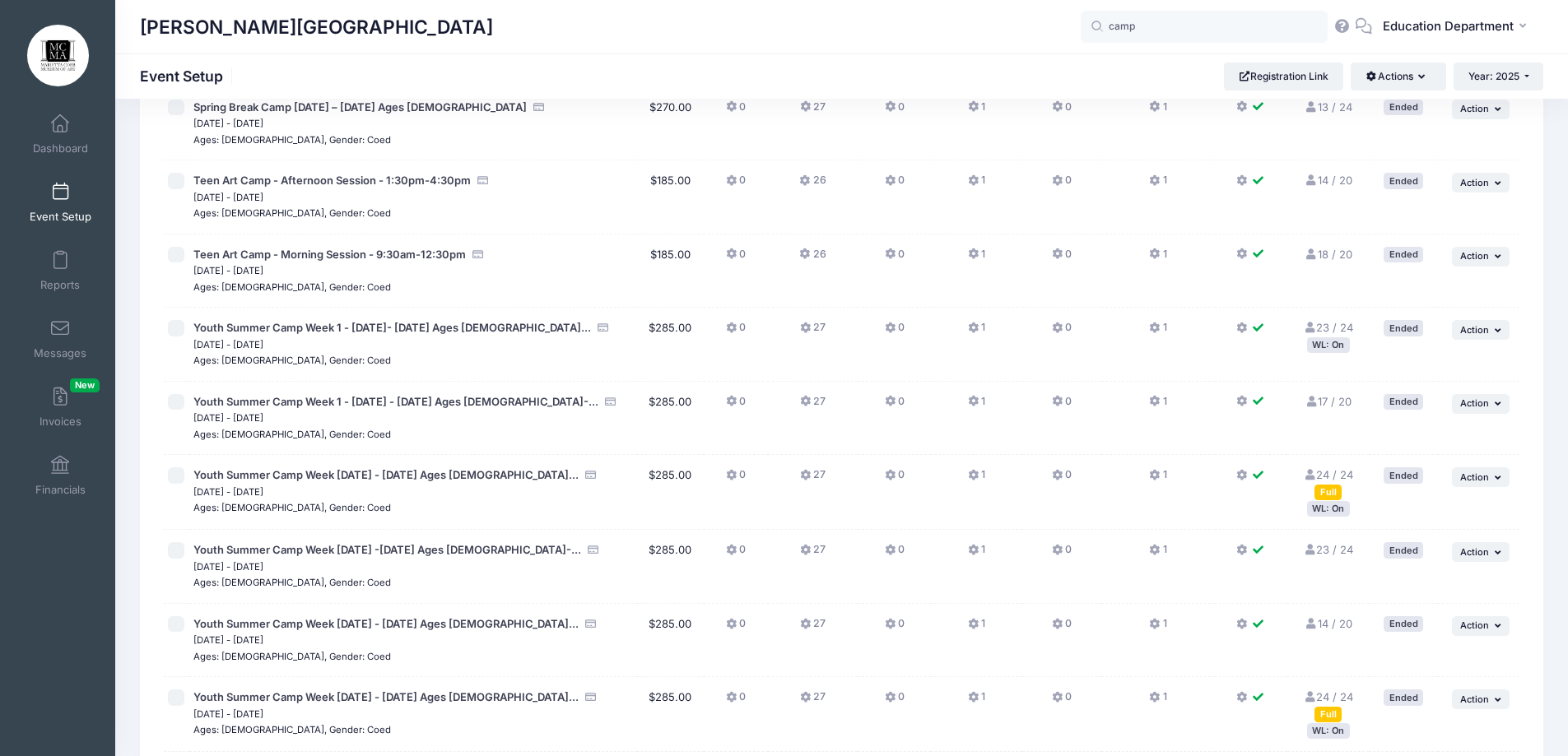
type input "camp"
click at [176, 180] on input "checkbox" at bounding box center [177, 181] width 17 height 17
checkbox input "true"
click at [183, 258] on input "checkbox" at bounding box center [177, 255] width 17 height 17
checkbox input "true"
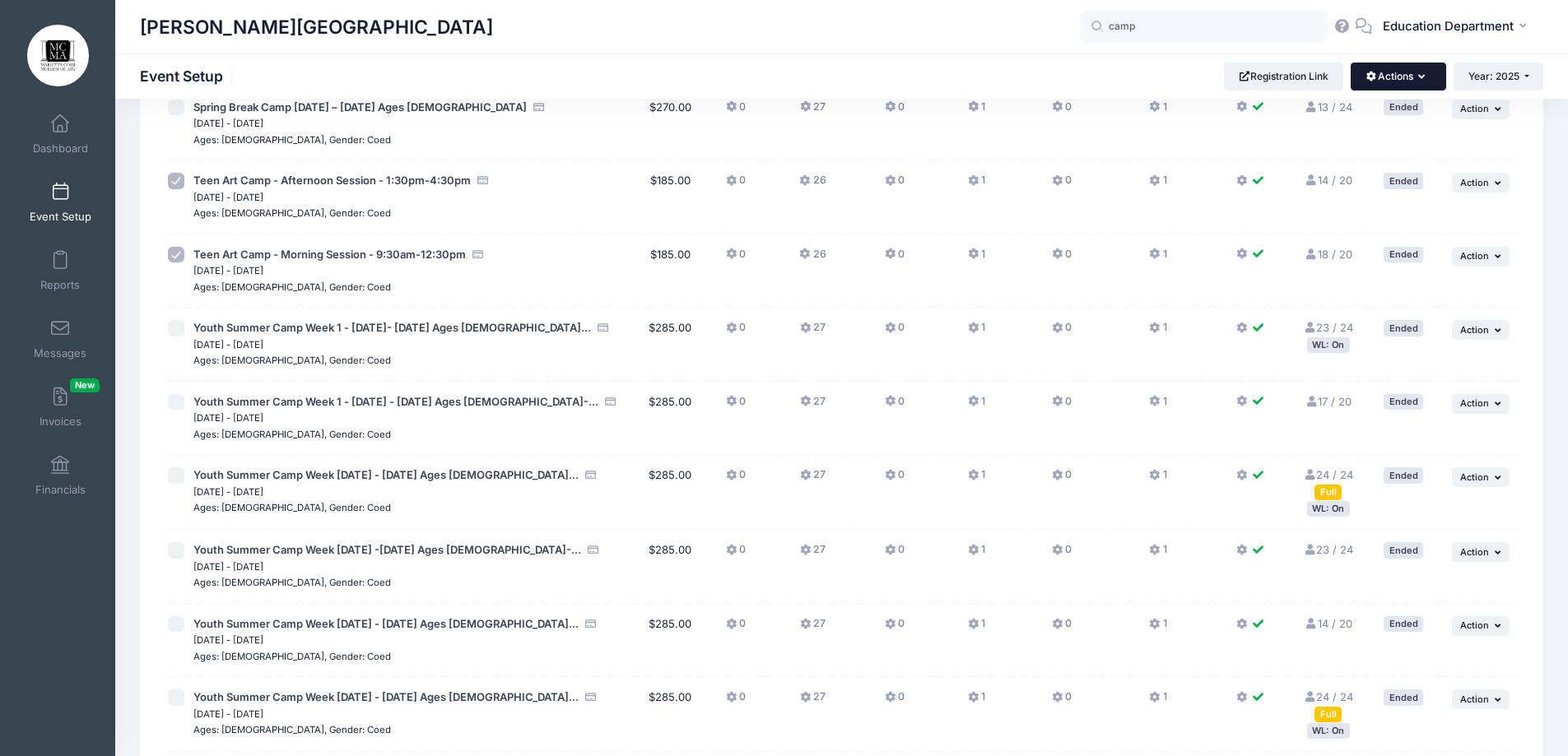
click at [1389, 75] on button "Actions" at bounding box center [1398, 76] width 95 height 28
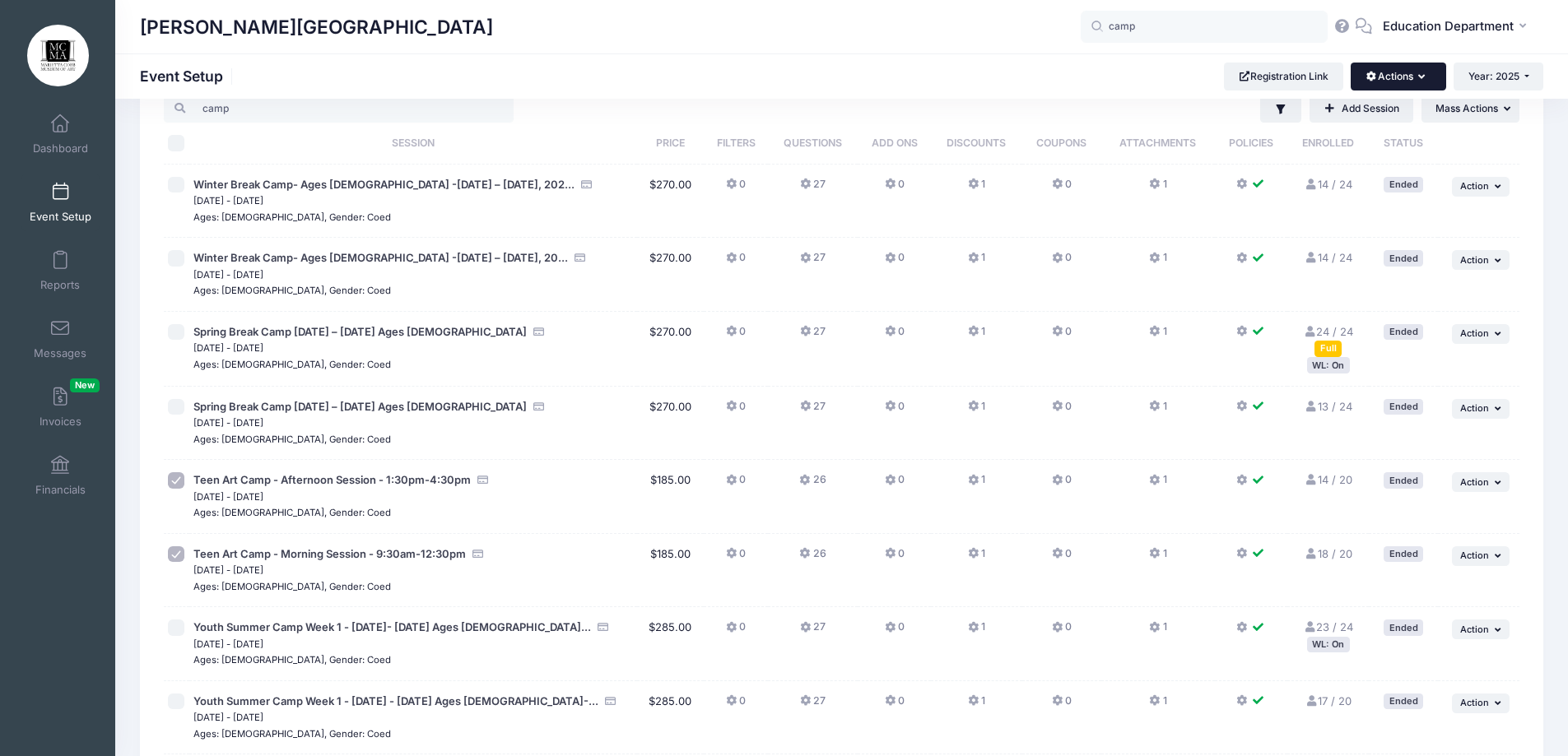
scroll to position [20, 0]
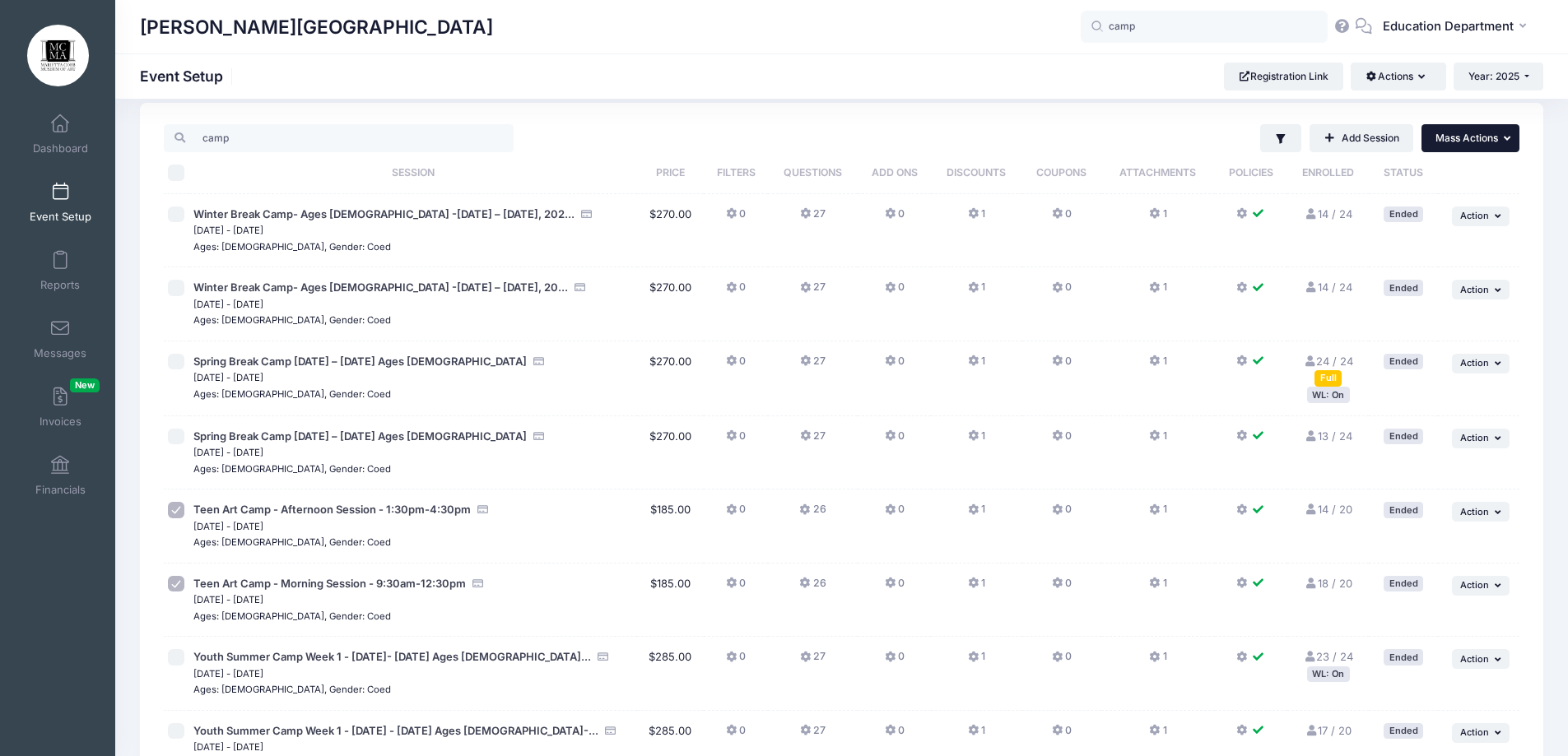
click at [1465, 147] on button "... Mass Actions" at bounding box center [1469, 139] width 98 height 28
click at [61, 347] on span "Messages" at bounding box center [60, 353] width 53 height 14
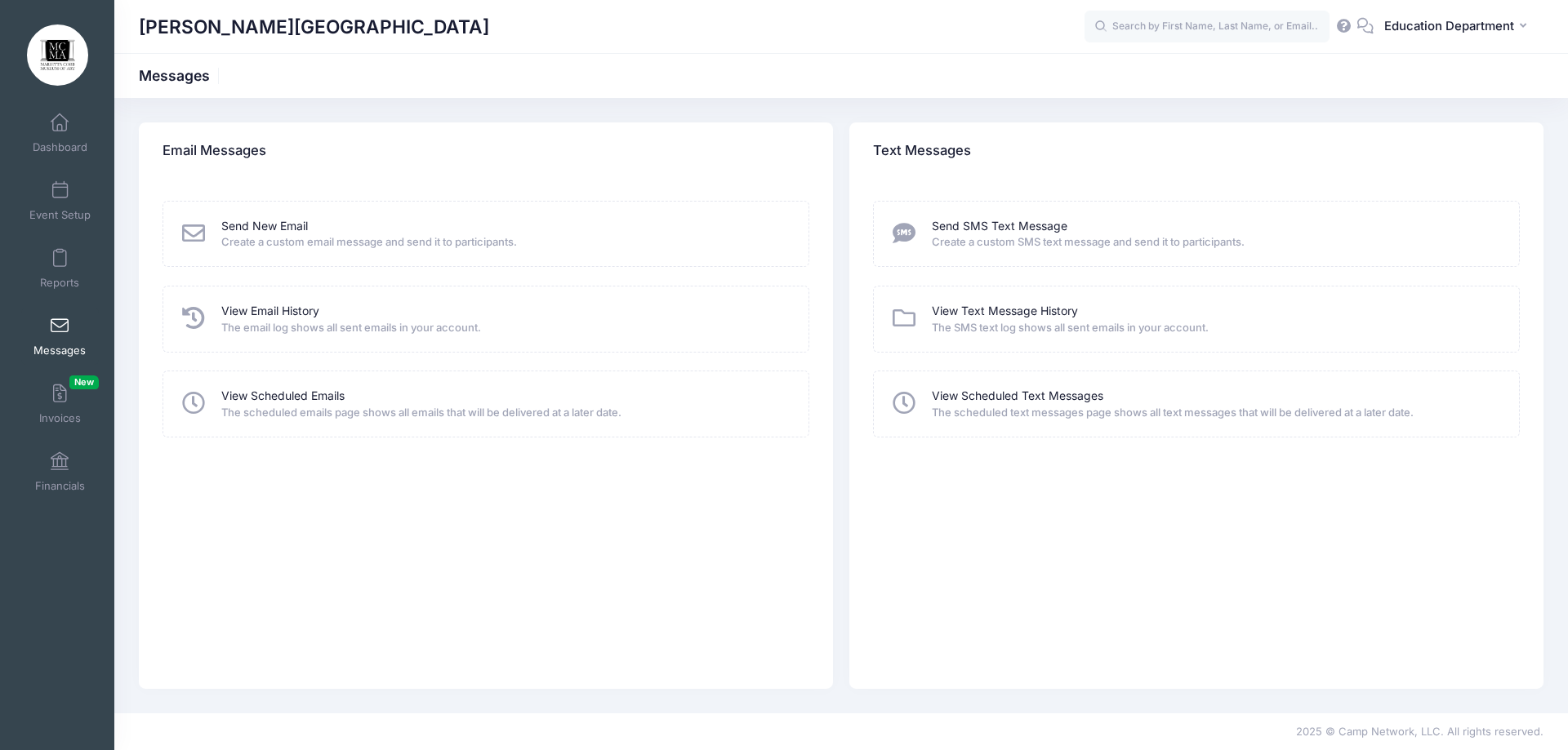
click at [197, 237] on icon at bounding box center [194, 233] width 29 height 23
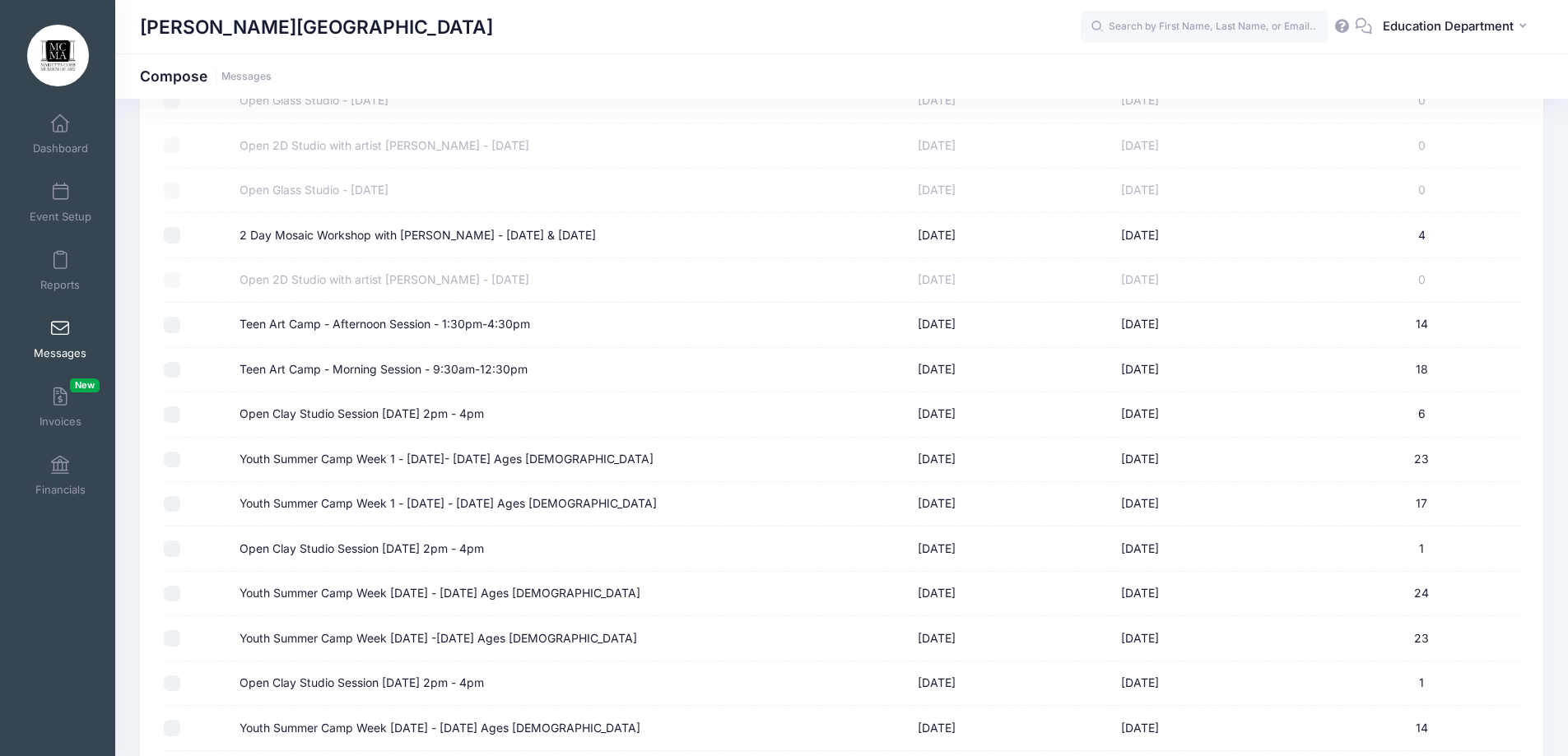
scroll to position [6089, 0]
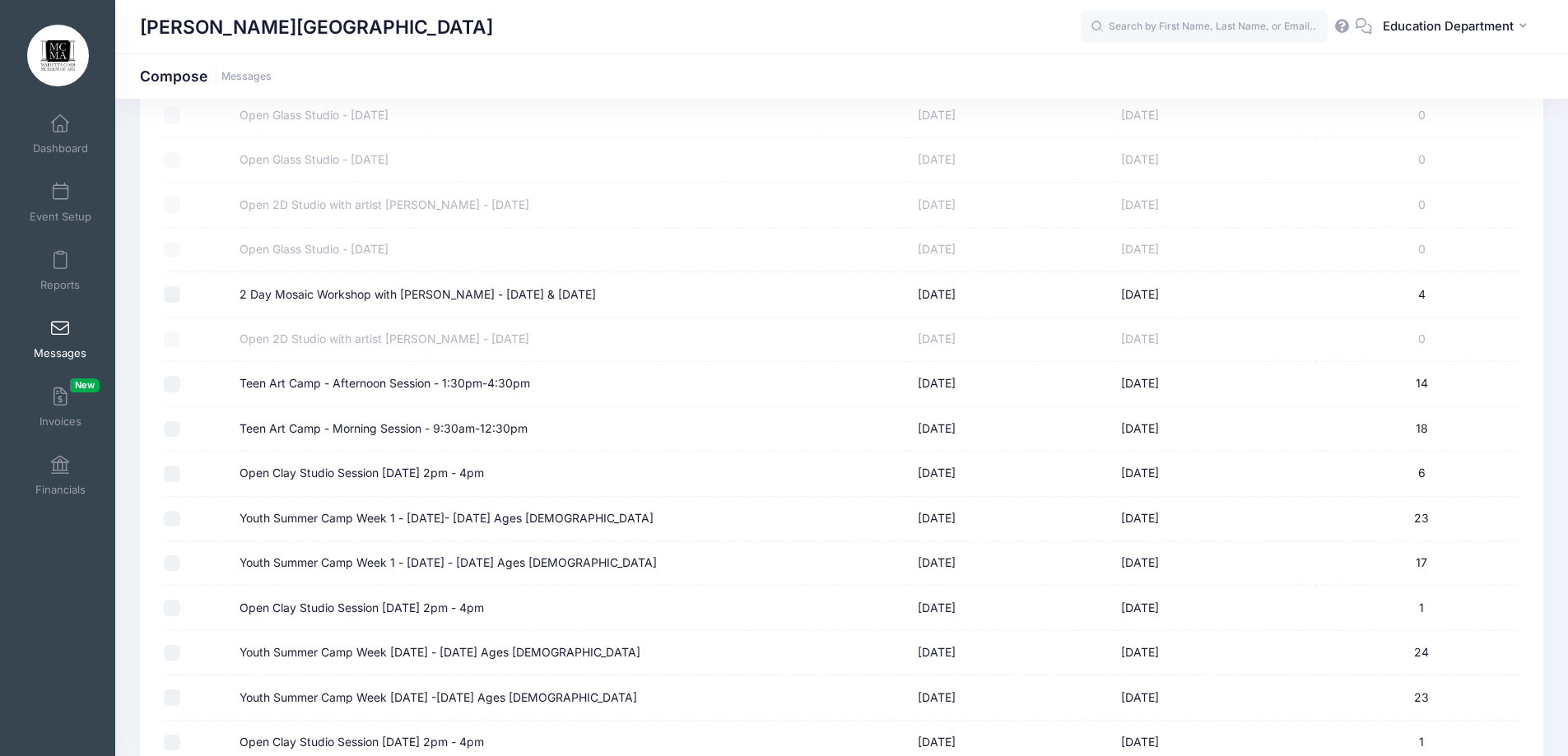
click at [172, 378] on input "Teen Art Camp - Afternoon Session - 1:30pm-4:30pm" at bounding box center [172, 384] width 17 height 17
checkbox input "true"
click at [174, 421] on input "Teen Art Camp - Morning Session - 9:30am-12:30pm" at bounding box center [172, 430] width 17 height 17
checkbox input "true"
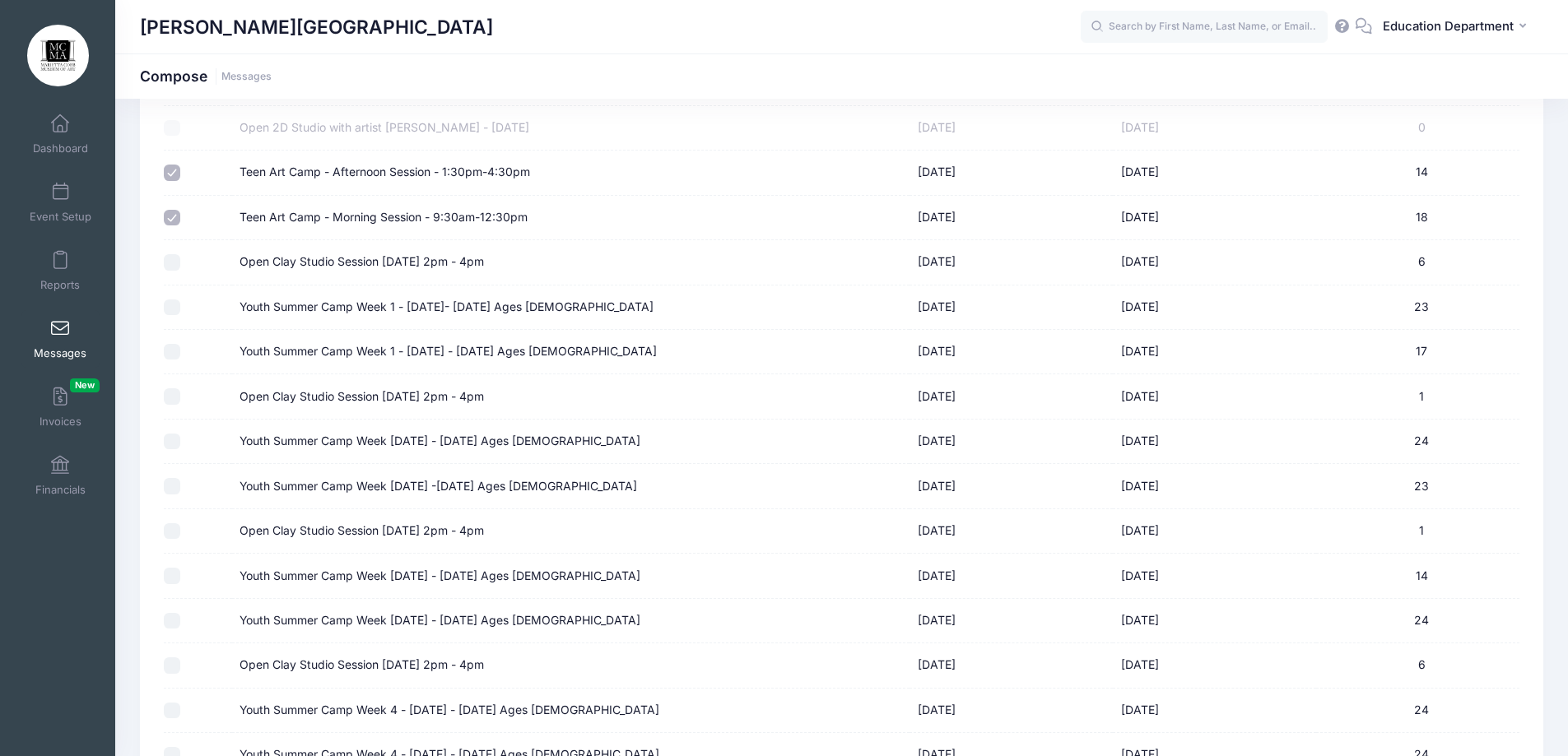
scroll to position [6336, 0]
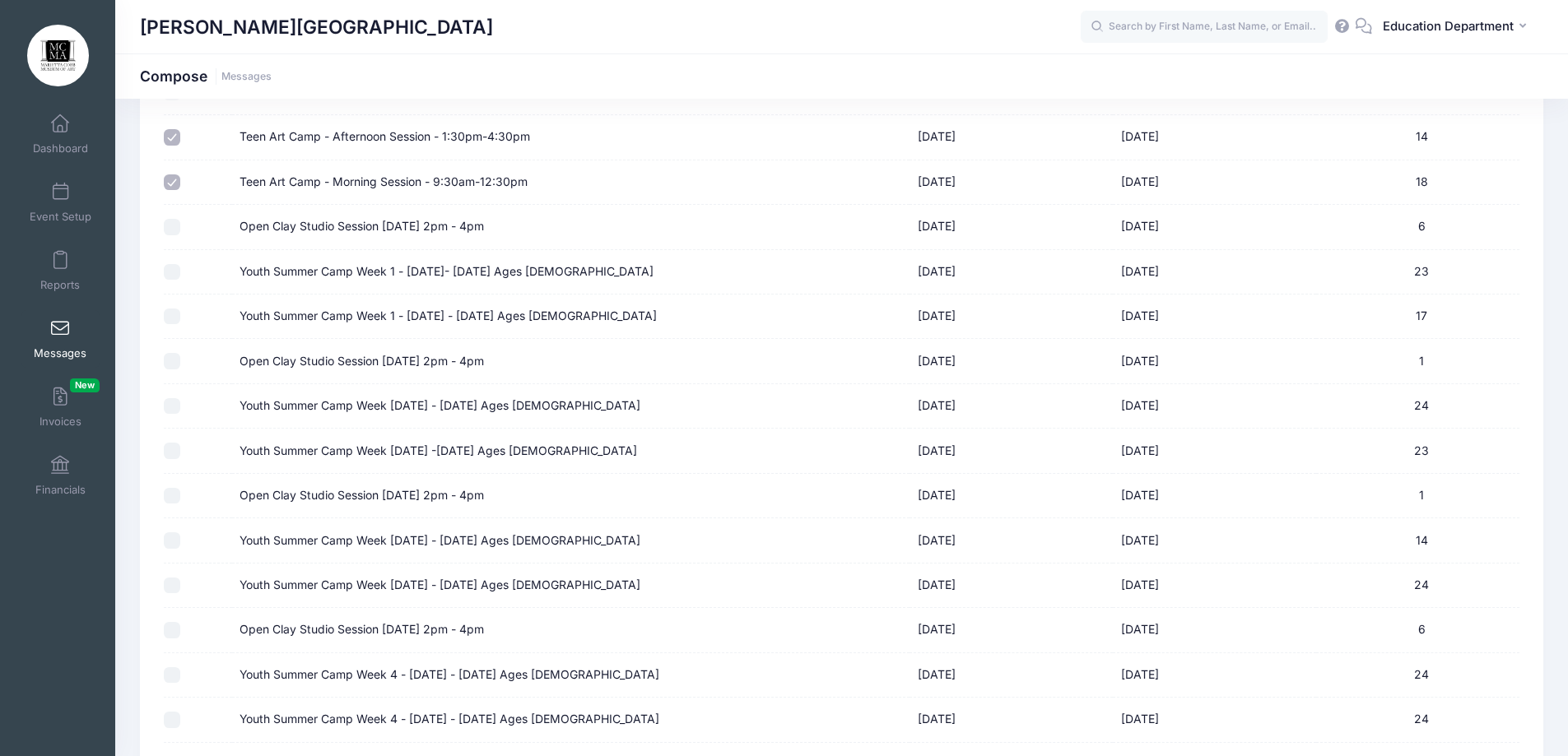
click at [168, 272] on input "Youth Summer Camp Week 1 - [DATE]- [DATE] Ages [DEMOGRAPHIC_DATA]" at bounding box center [172, 272] width 17 height 17
checkbox input "true"
click at [169, 319] on input "Youth Summer Camp Week 1 - [DATE] - [DATE] Ages [DEMOGRAPHIC_DATA]" at bounding box center [172, 317] width 17 height 17
checkbox input "true"
click at [168, 408] on input "Youth Summer Camp Week [DATE] - [DATE] Ages [DEMOGRAPHIC_DATA]" at bounding box center [172, 406] width 17 height 17
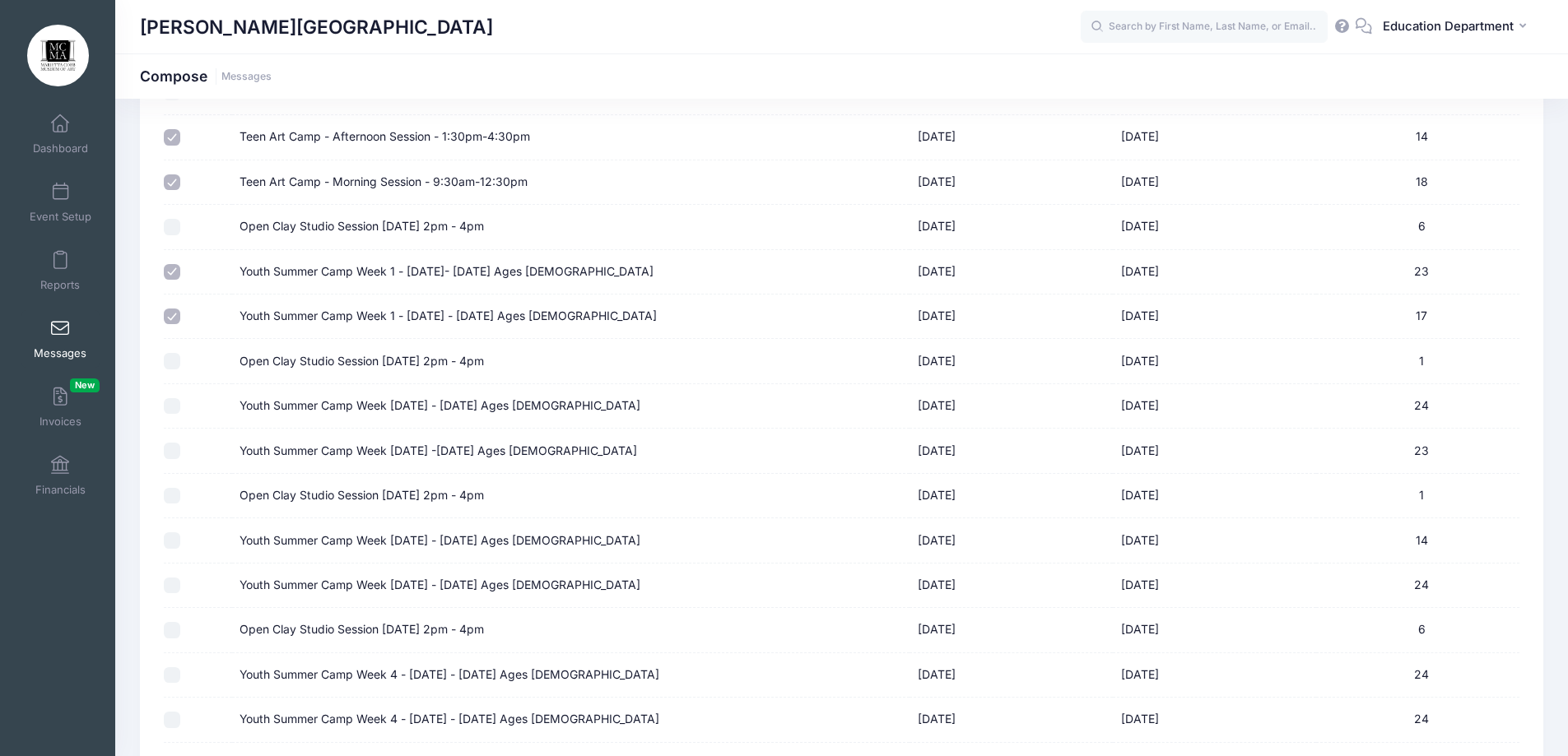
checkbox input "true"
click at [174, 450] on input "Youth Summer Camp Week [DATE] -[DATE] Ages [DEMOGRAPHIC_DATA]" at bounding box center [172, 451] width 17 height 17
checkbox input "true"
click at [167, 539] on input "Youth Summer Camp Week [DATE] - [DATE] Ages [DEMOGRAPHIC_DATA]" at bounding box center [172, 541] width 17 height 17
checkbox input "true"
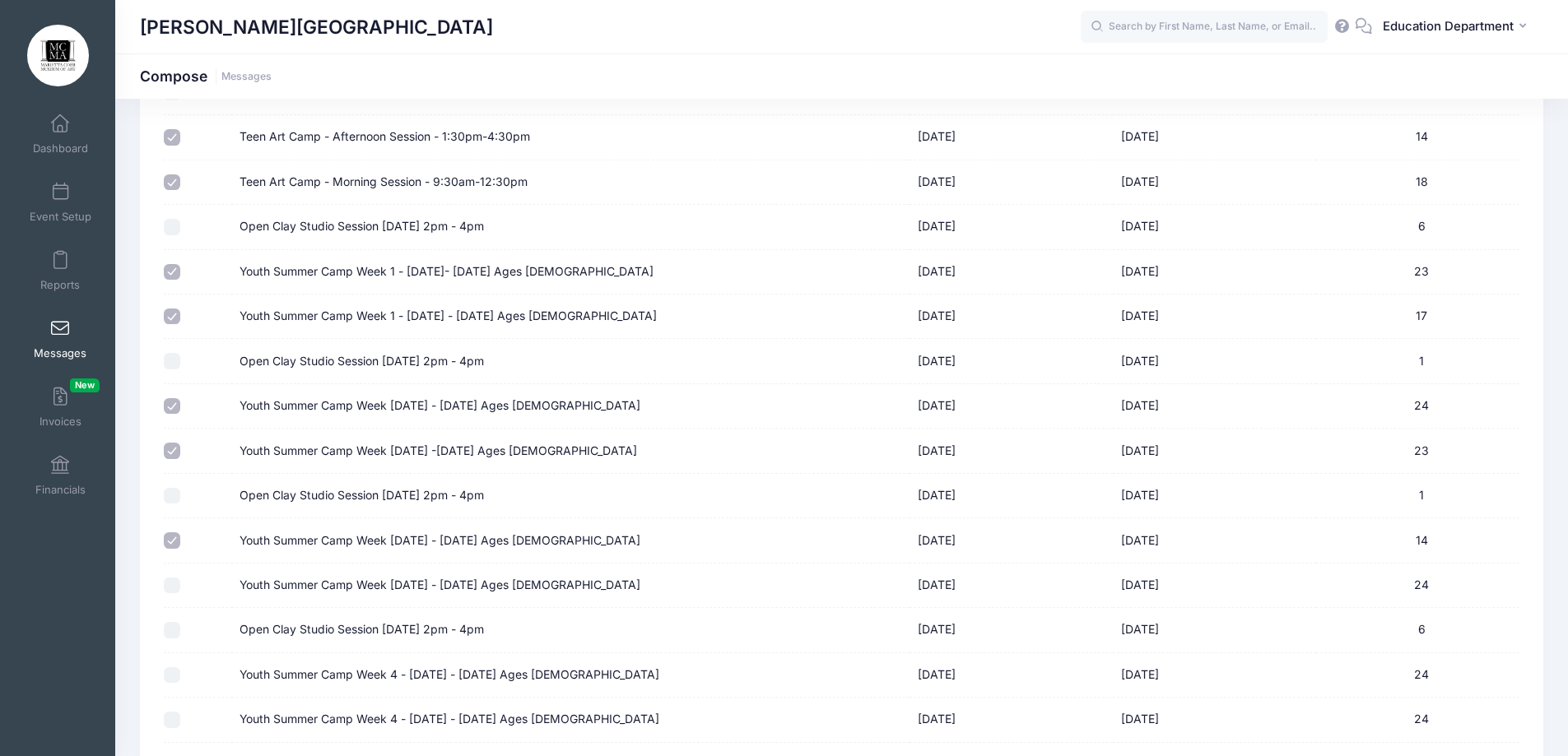
click at [171, 579] on input "Youth Summer Camp Week [DATE] - [DATE] Ages [DEMOGRAPHIC_DATA]" at bounding box center [172, 586] width 17 height 17
checkbox input "true"
click at [170, 673] on input "Youth Summer Camp Week 4 - [DATE] - [DATE] Ages [DEMOGRAPHIC_DATA]" at bounding box center [172, 676] width 17 height 17
checkbox input "true"
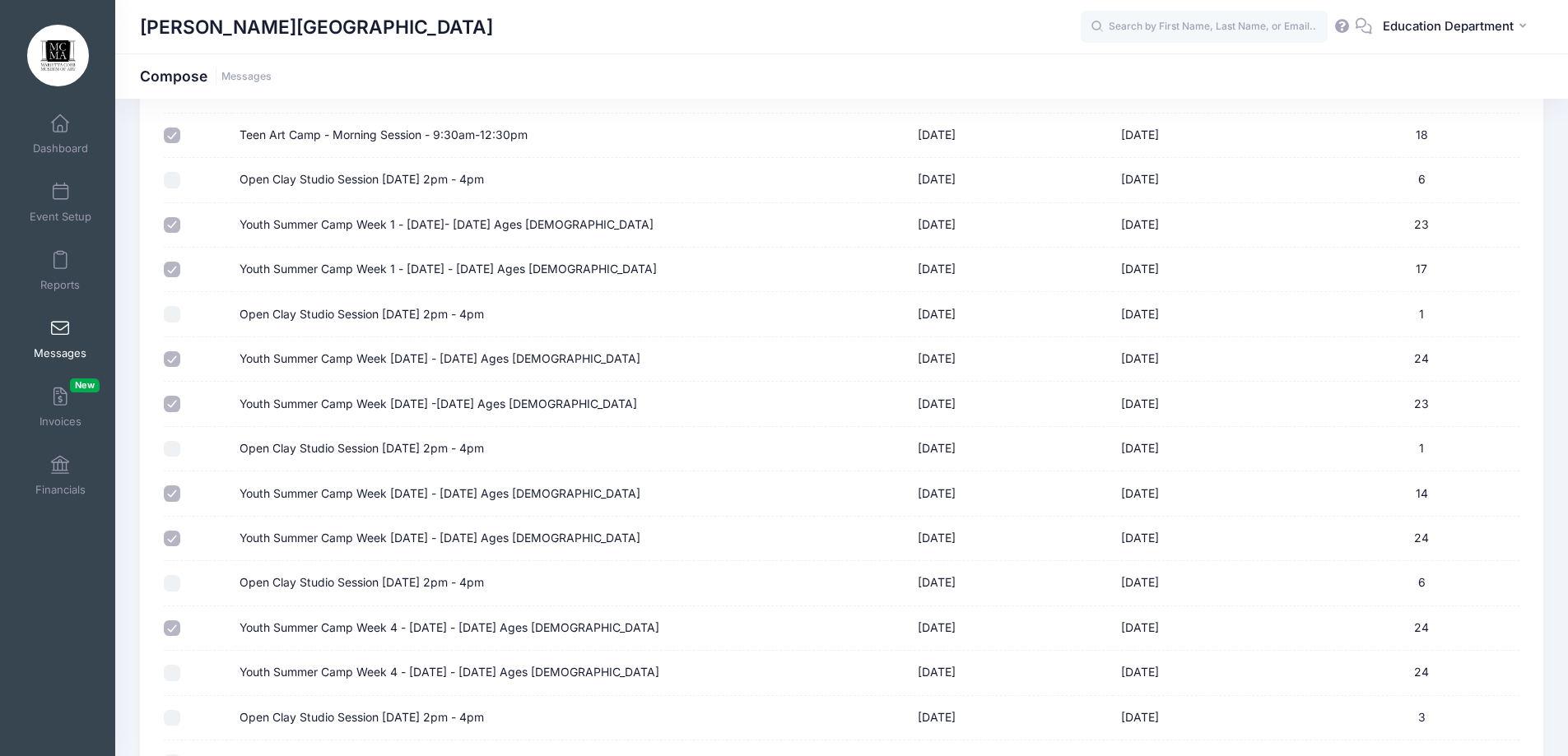
scroll to position [6418, 0]
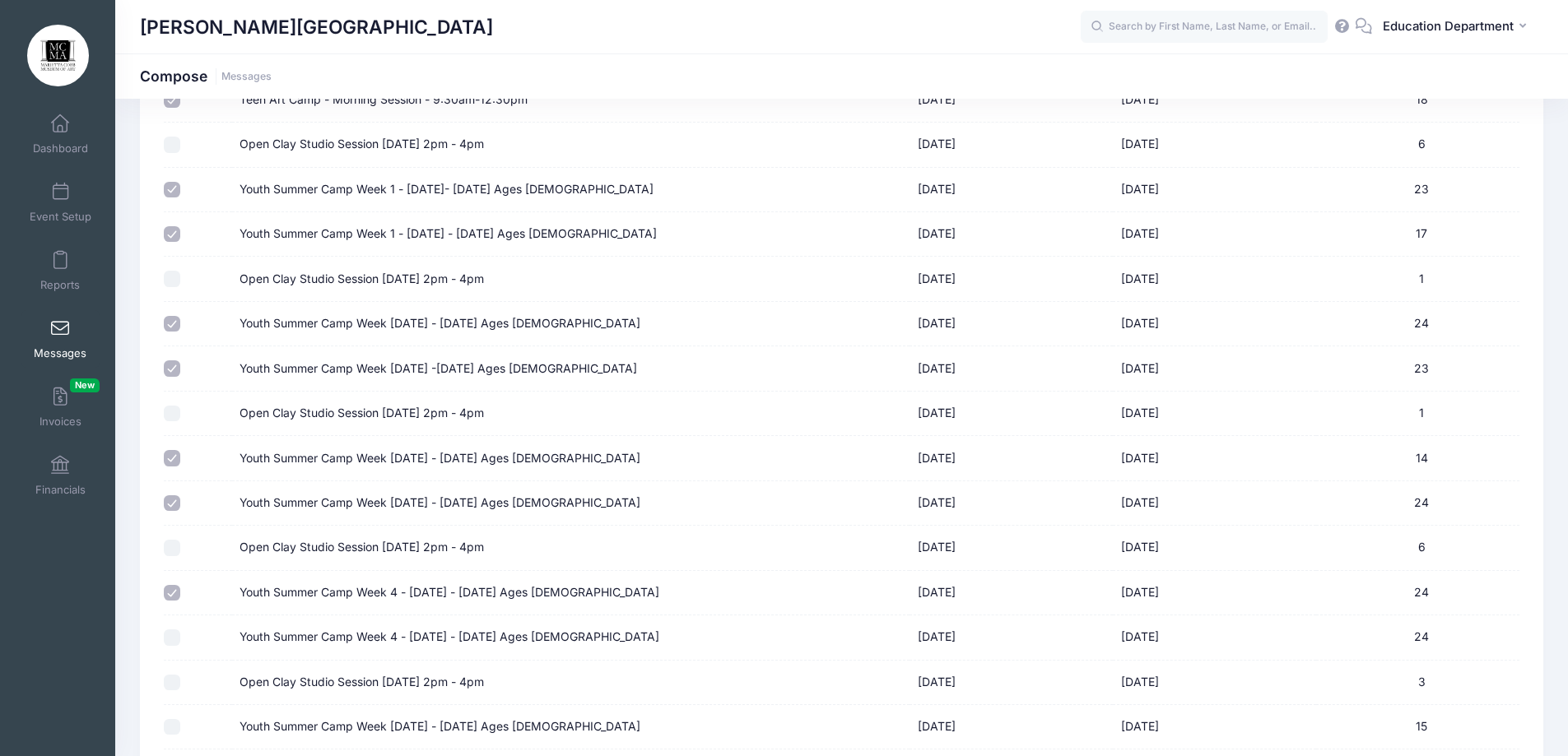
click at [170, 638] on input "Youth Summer Camp Week 4 - [DATE] - [DATE] Ages [DEMOGRAPHIC_DATA]" at bounding box center [172, 638] width 17 height 17
checkbox input "true"
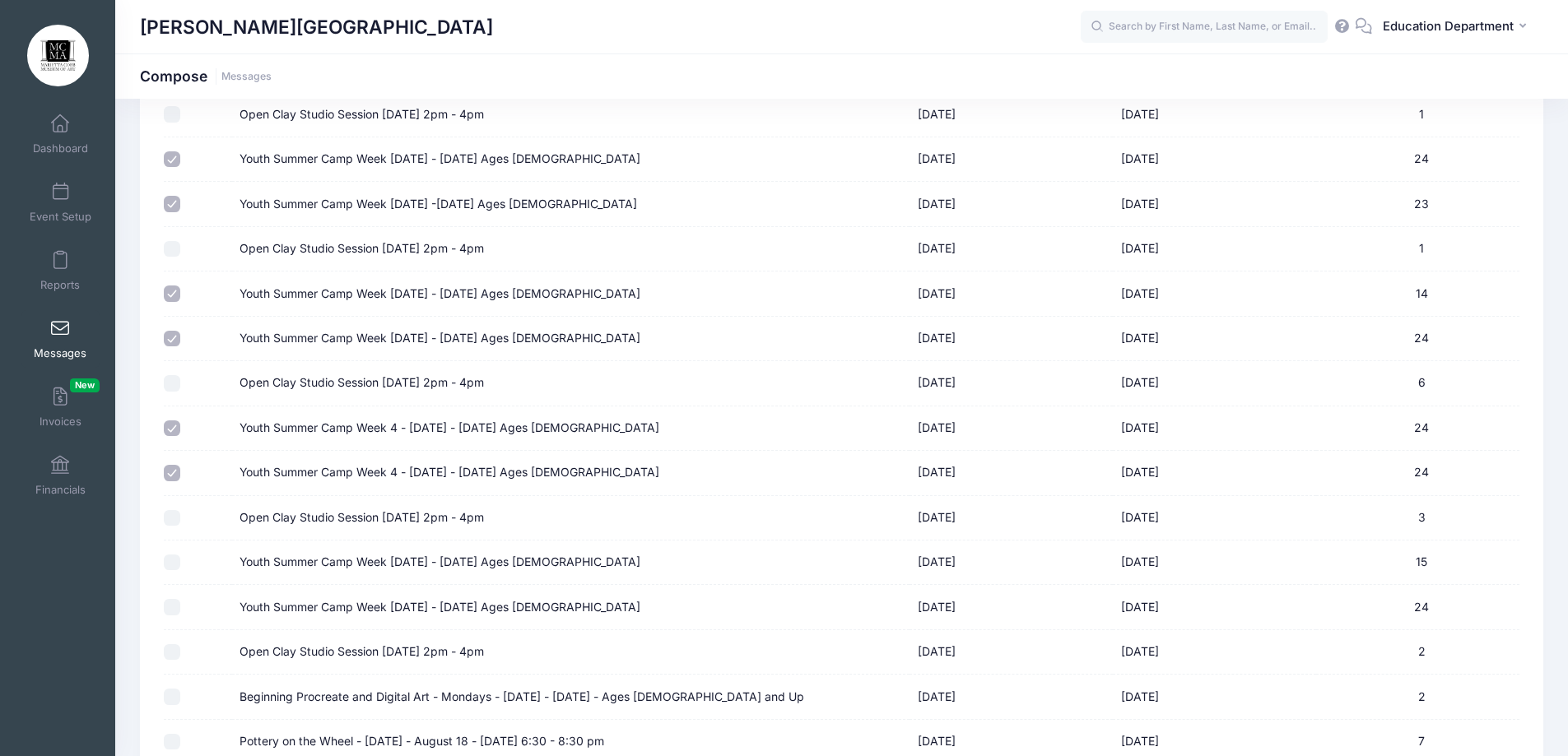
click at [176, 557] on input "Youth Summer Camp Week [DATE] - [DATE] Ages [DEMOGRAPHIC_DATA]" at bounding box center [172, 563] width 17 height 17
checkbox input "true"
click at [169, 618] on td at bounding box center [197, 607] width 68 height 45
click at [173, 604] on input "Youth Summer Camp Week [DATE] - [DATE] Ages [DEMOGRAPHIC_DATA]" at bounding box center [172, 607] width 17 height 17
checkbox input "true"
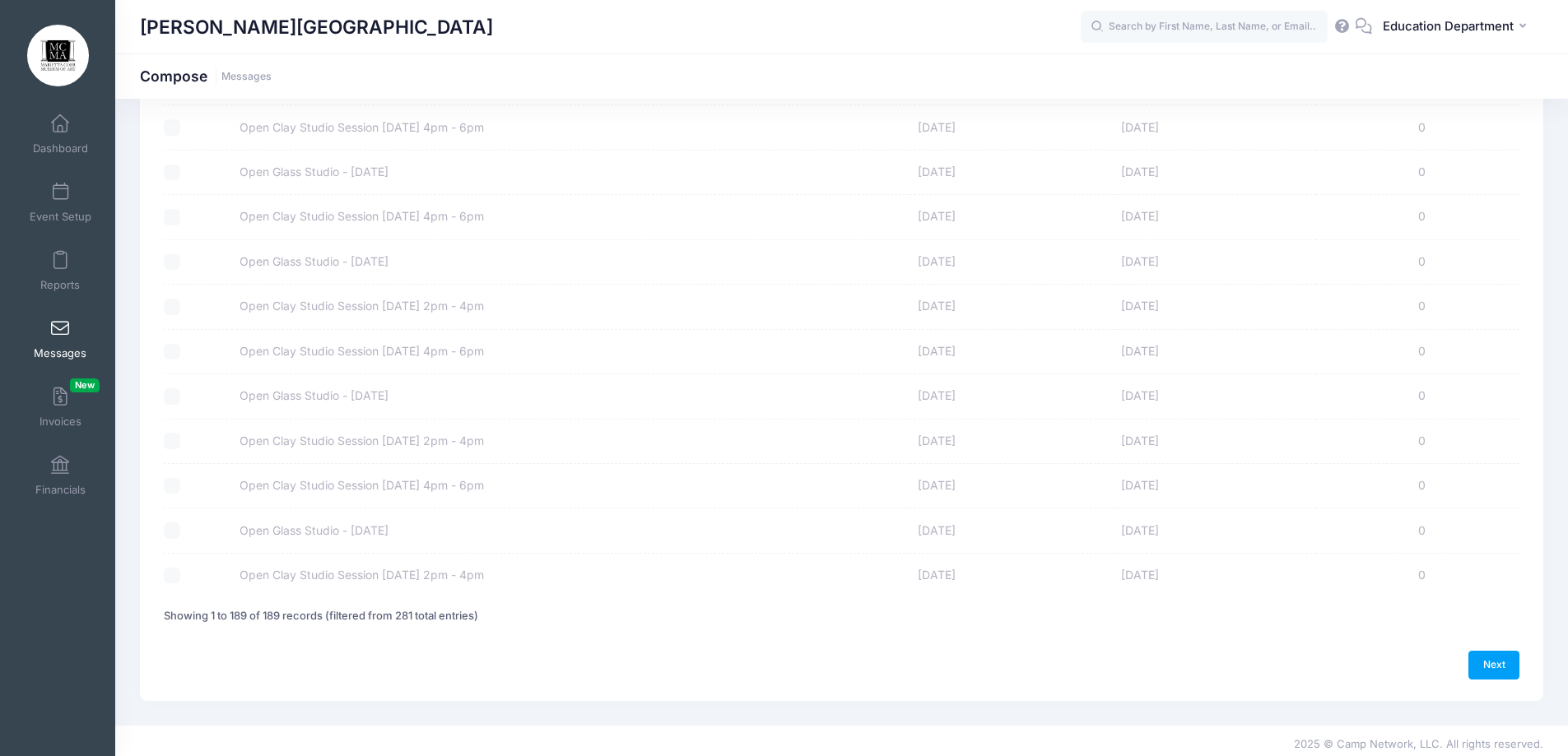
scroll to position [8145, 0]
click at [1470, 654] on link "Next" at bounding box center [1494, 658] width 51 height 28
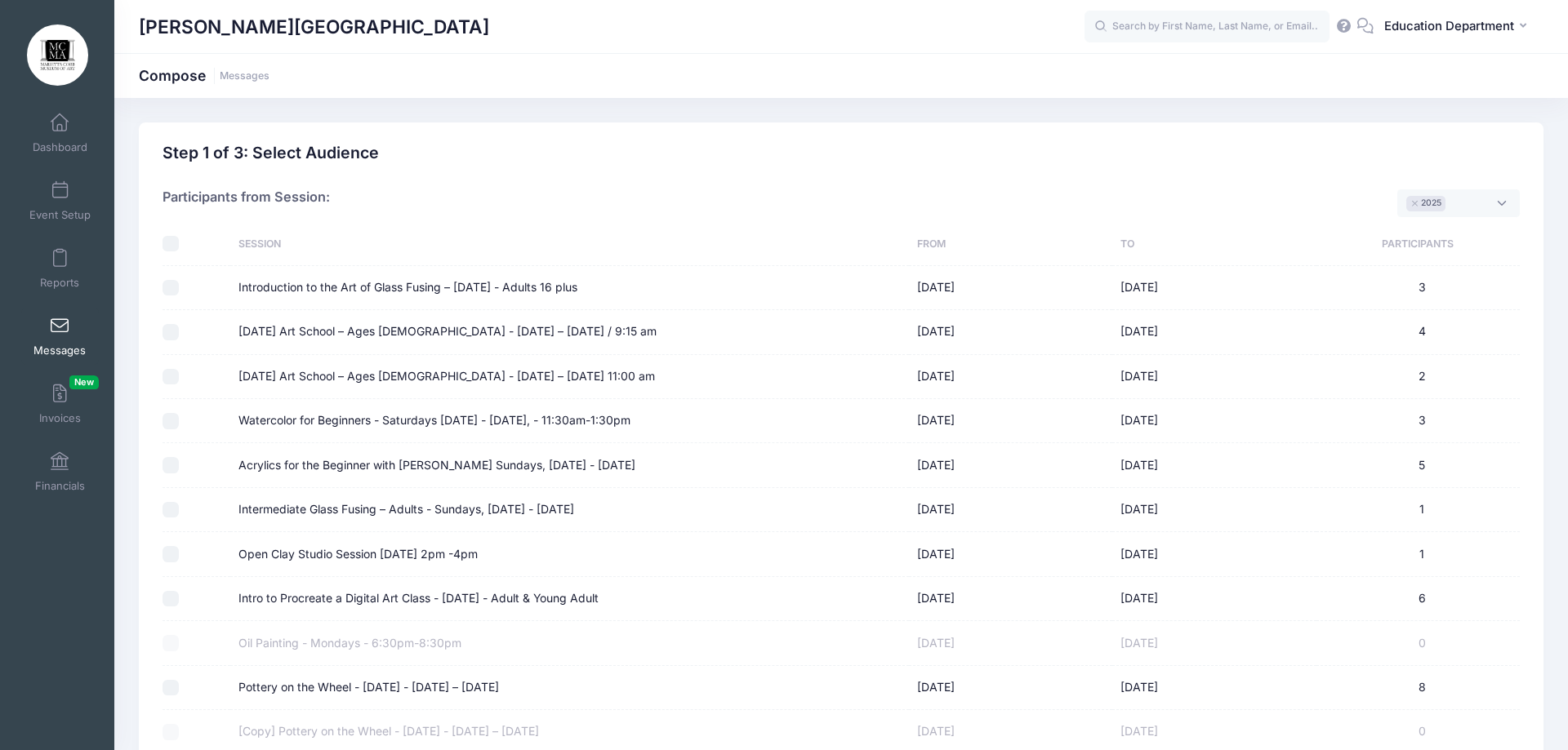
select select "50"
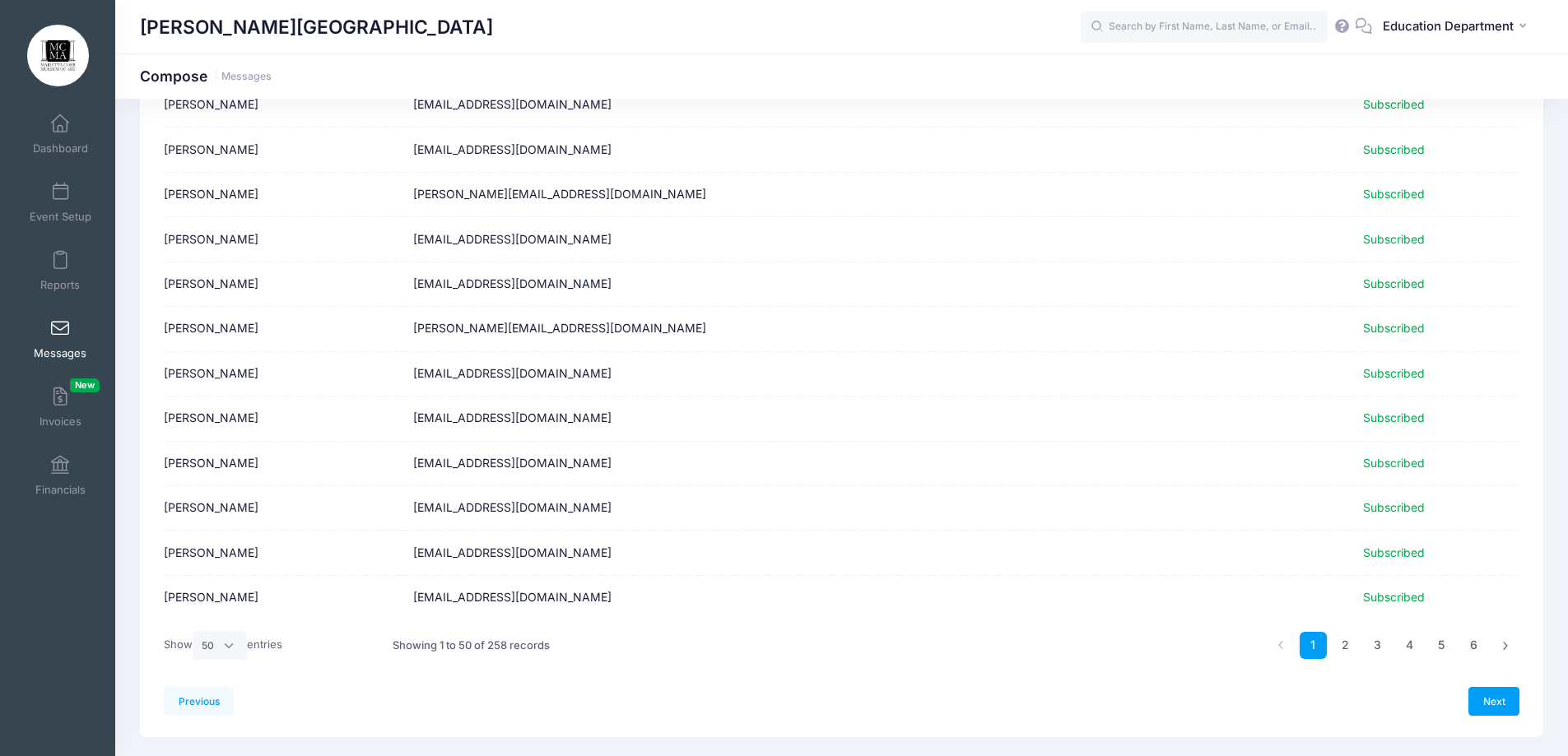
scroll to position [1908, 0]
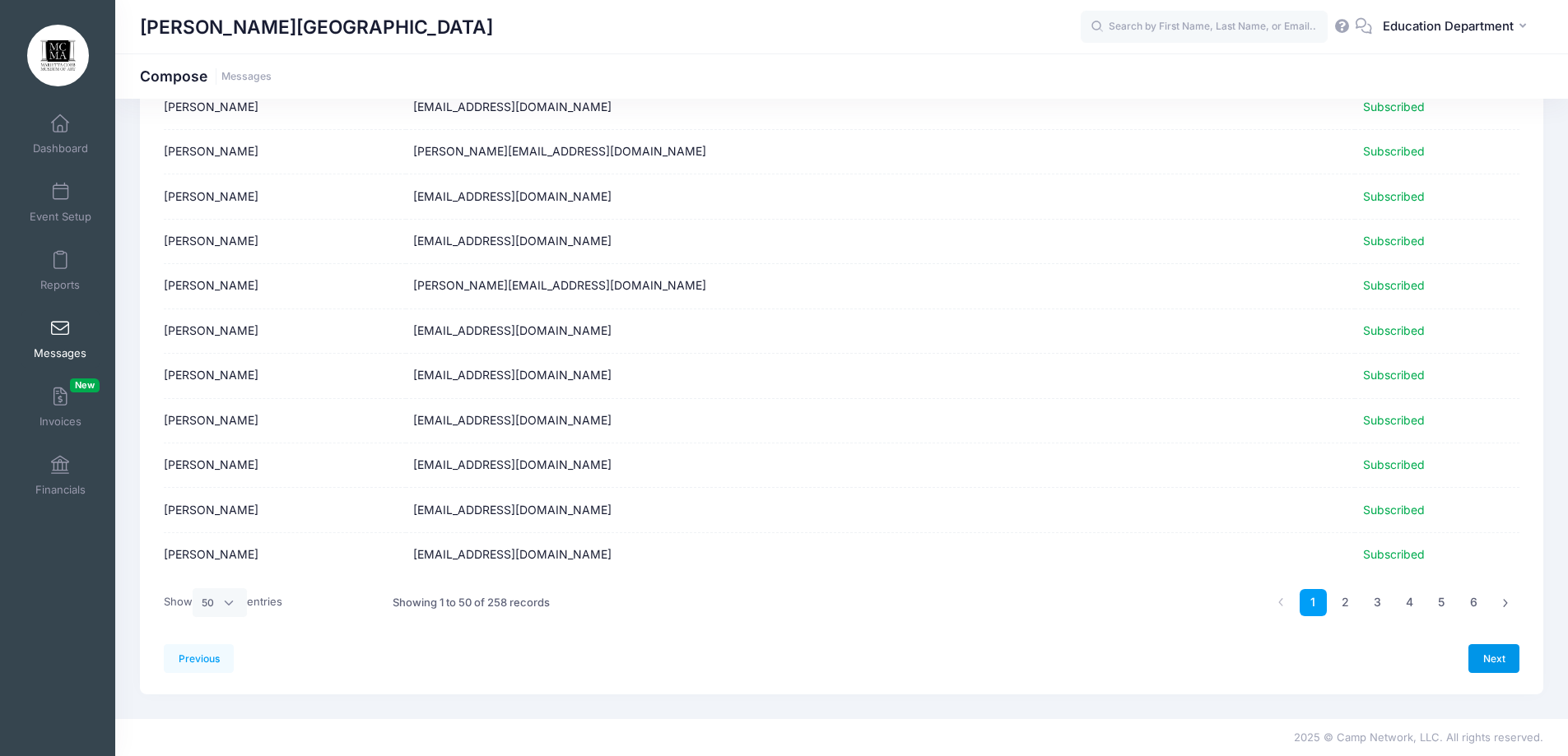
click at [1483, 666] on link "Next" at bounding box center [1494, 658] width 51 height 28
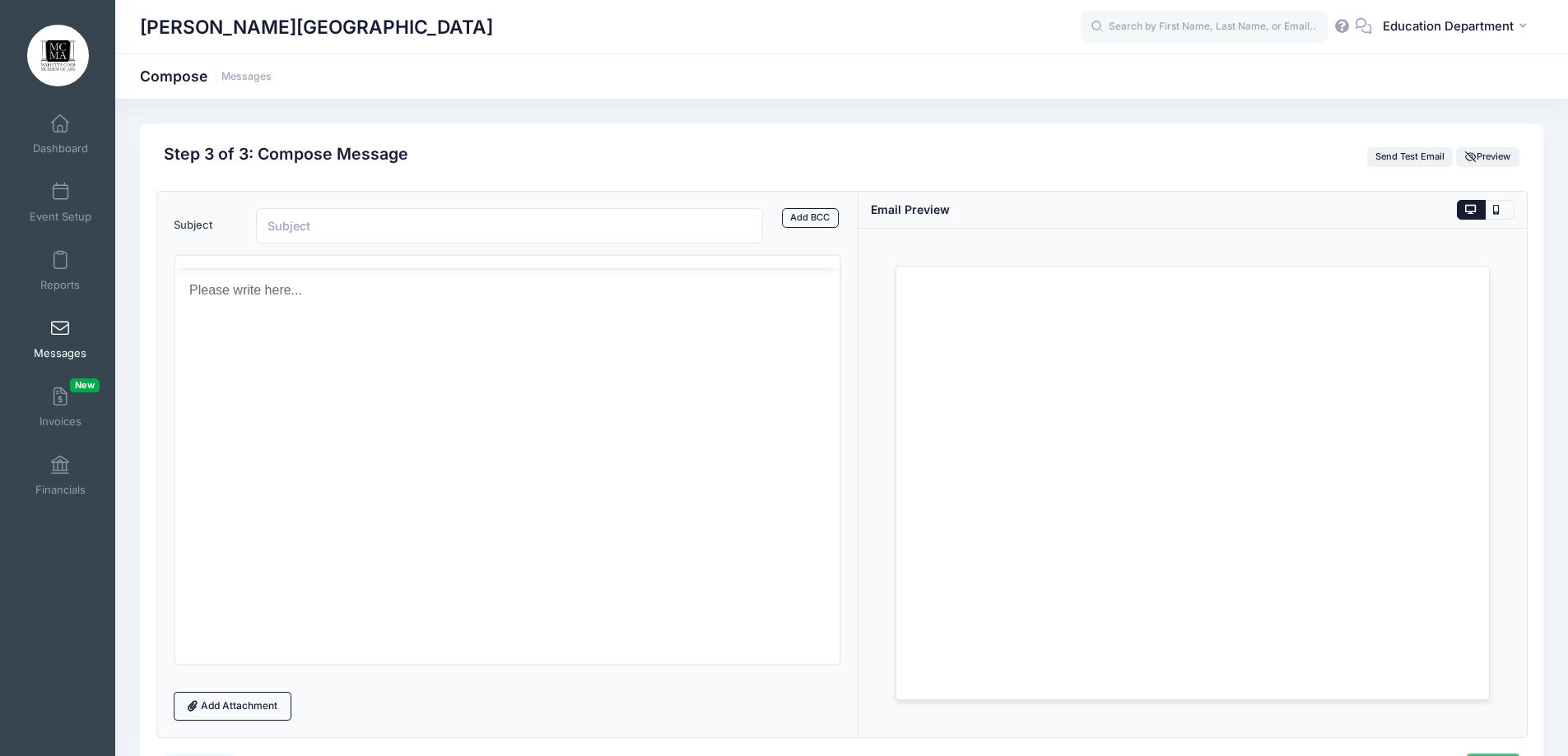
scroll to position [0, 0]
click at [576, 225] on input "Subject" at bounding box center [510, 226] width 508 height 35
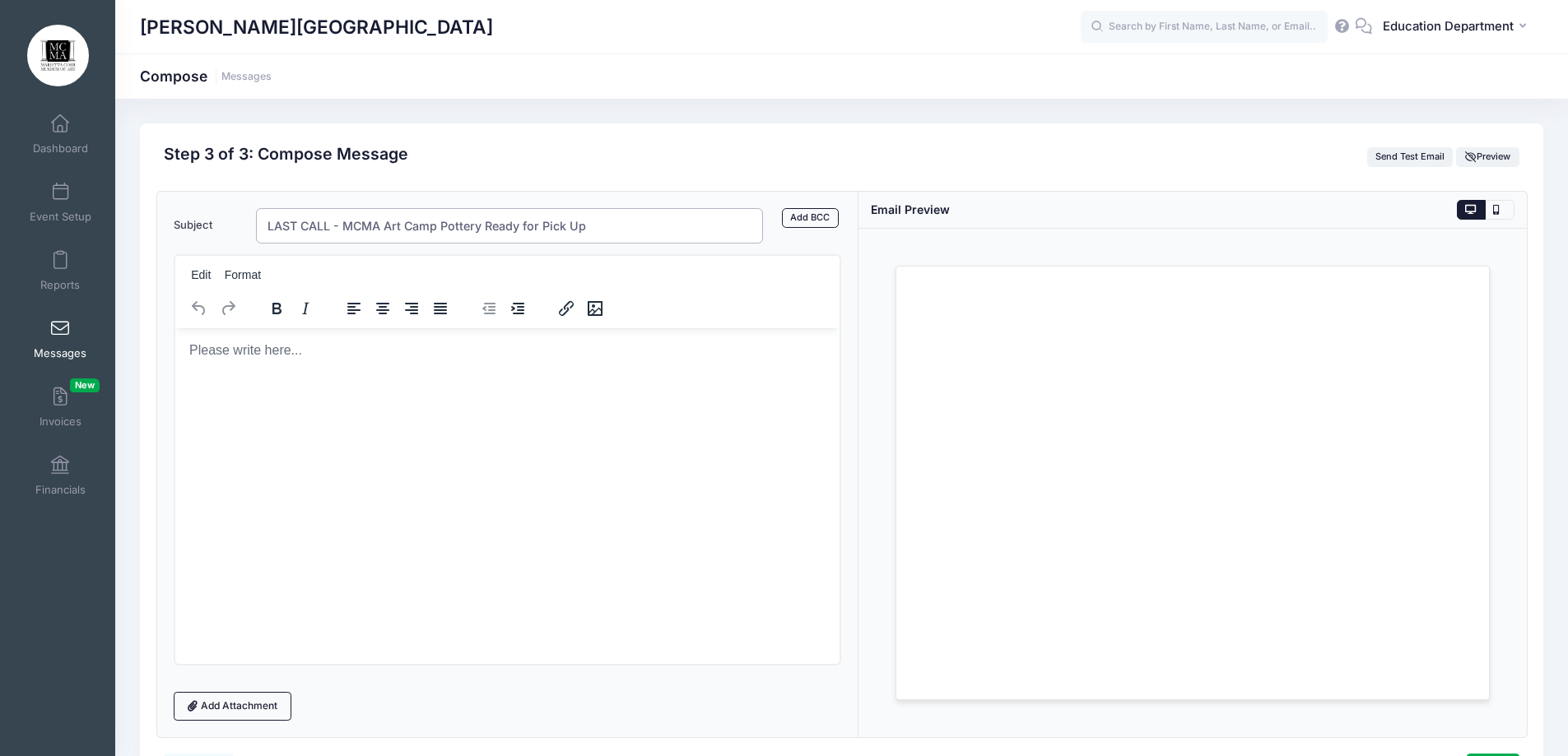
type input "LAST CALL - MCMA Art Camp Pottery Ready for Pick Up"
click at [361, 346] on p "Rich Text Area. Press ALT-0 for help." at bounding box center [507, 349] width 639 height 18
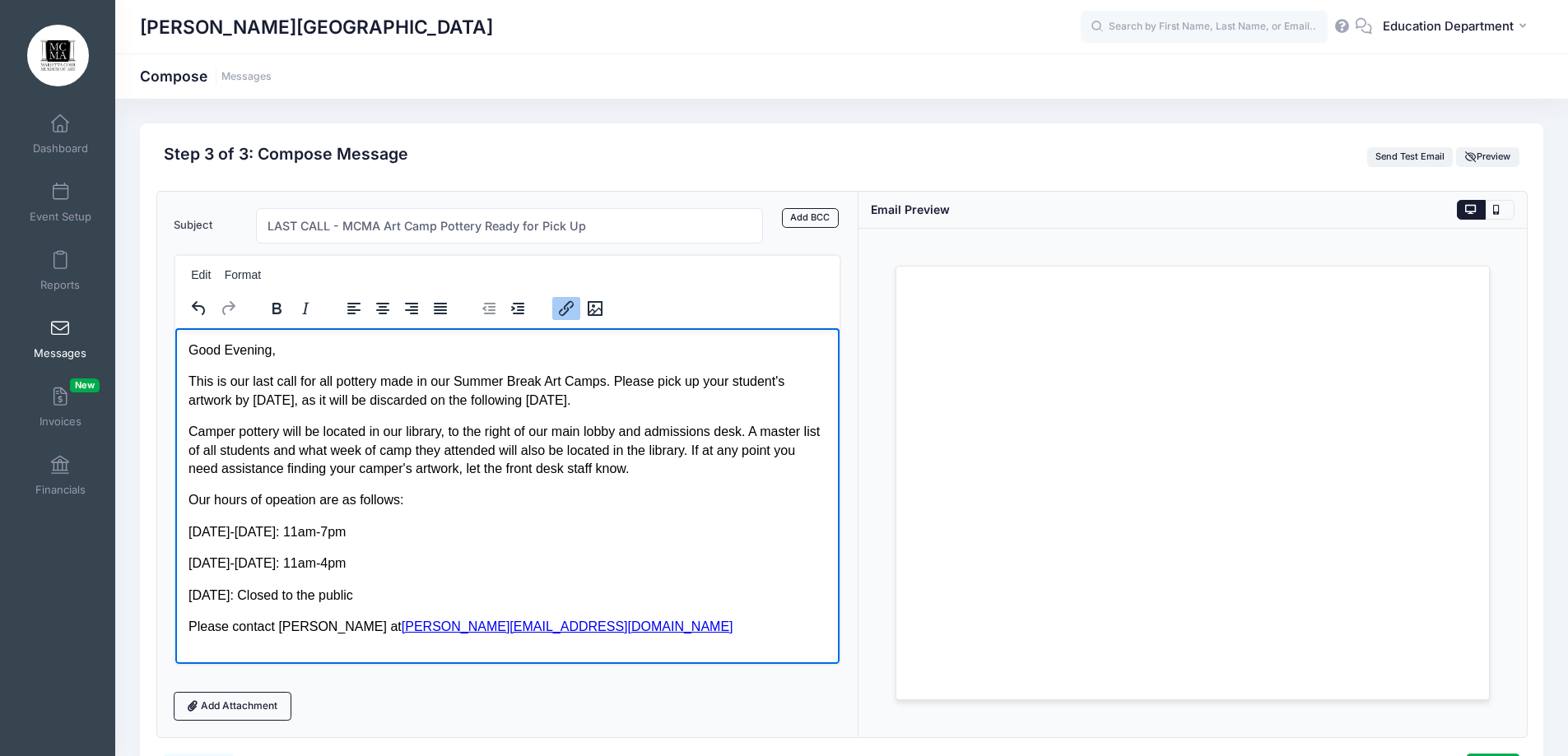
scroll to position [18, 0]
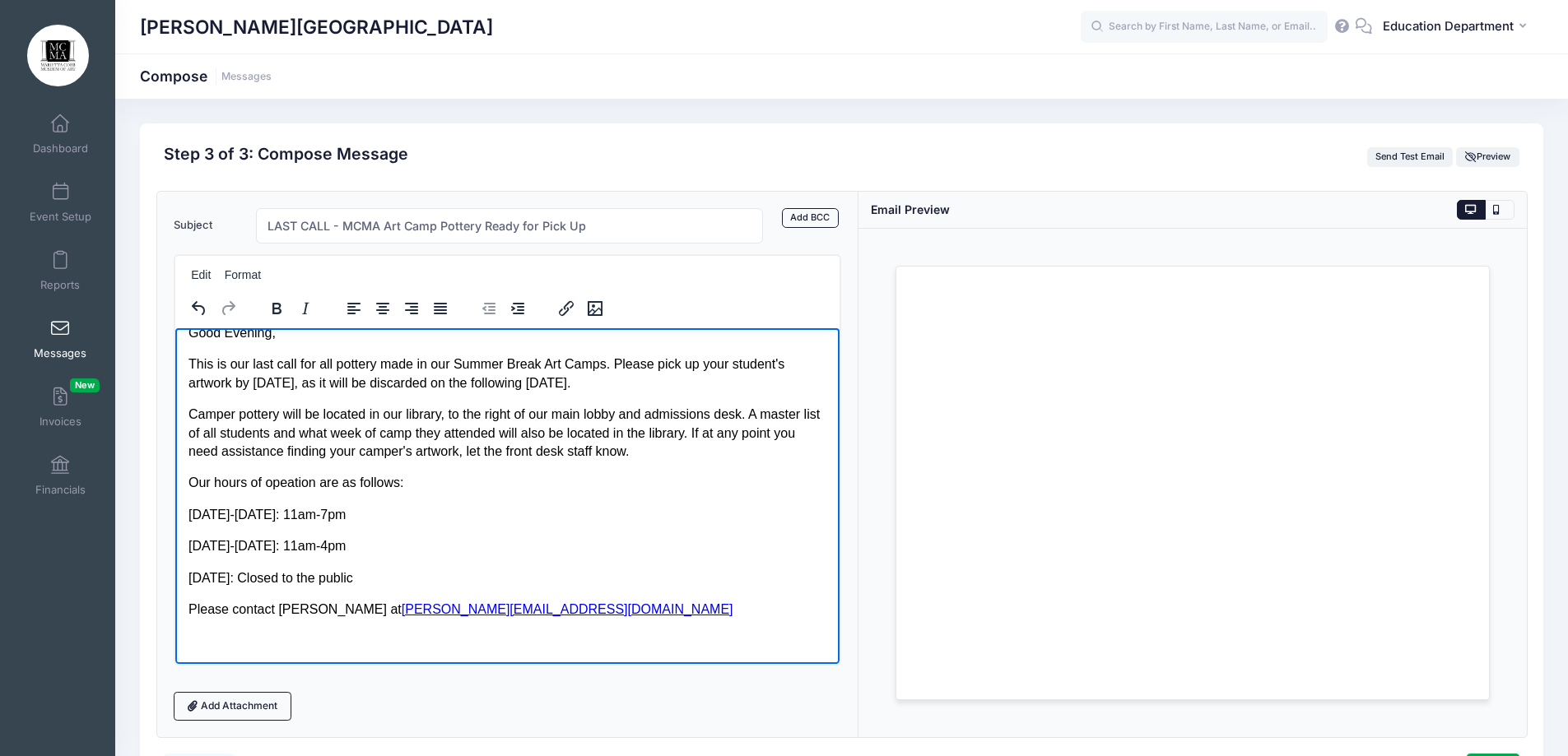
click at [550, 617] on p "Please contact Elena at Elena@mariettacobbartmuseum.org﻿" at bounding box center [507, 608] width 639 height 18
click at [559, 314] on icon "Insert/edit link" at bounding box center [565, 308] width 20 height 20
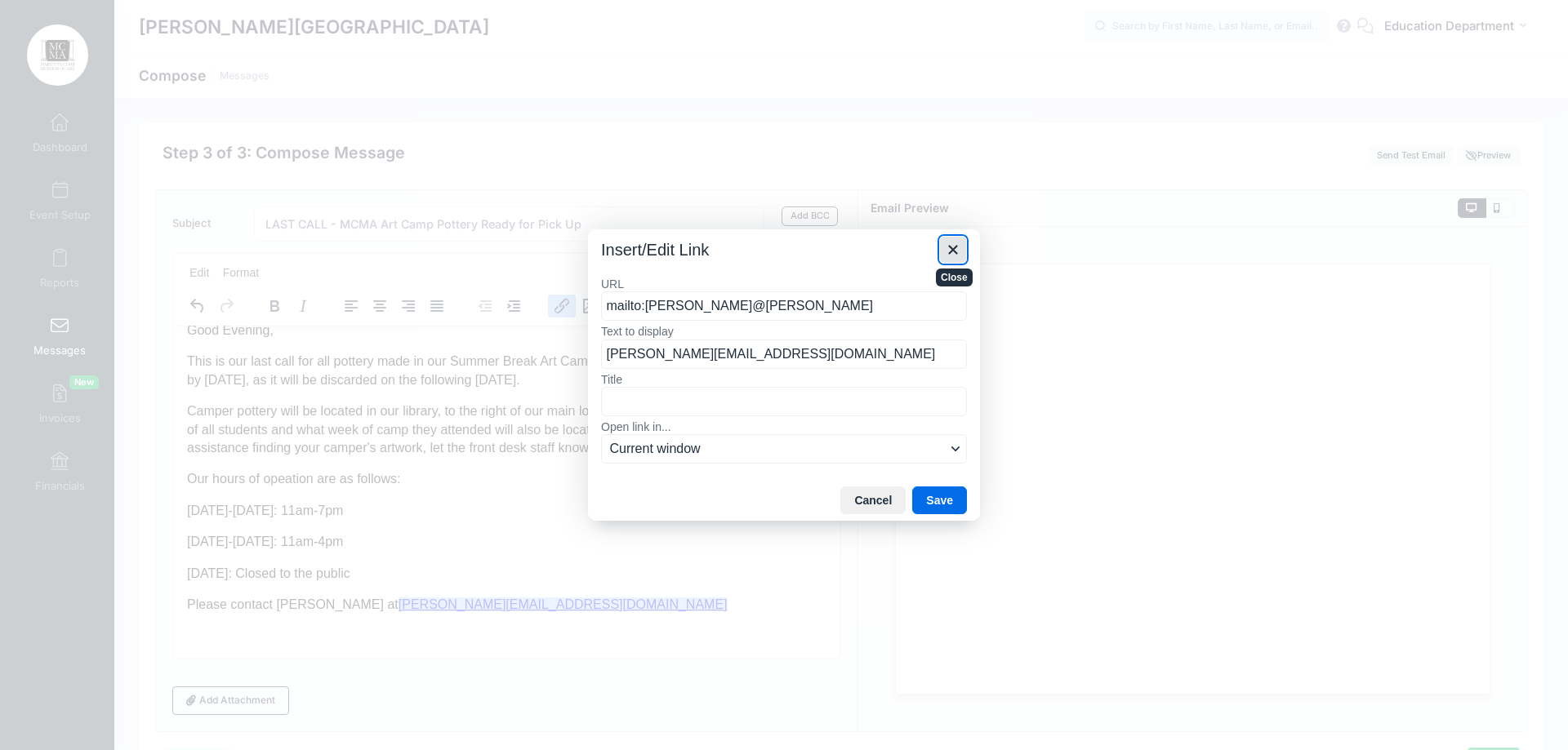
click at [953, 249] on icon "Close" at bounding box center [952, 250] width 9 height 9
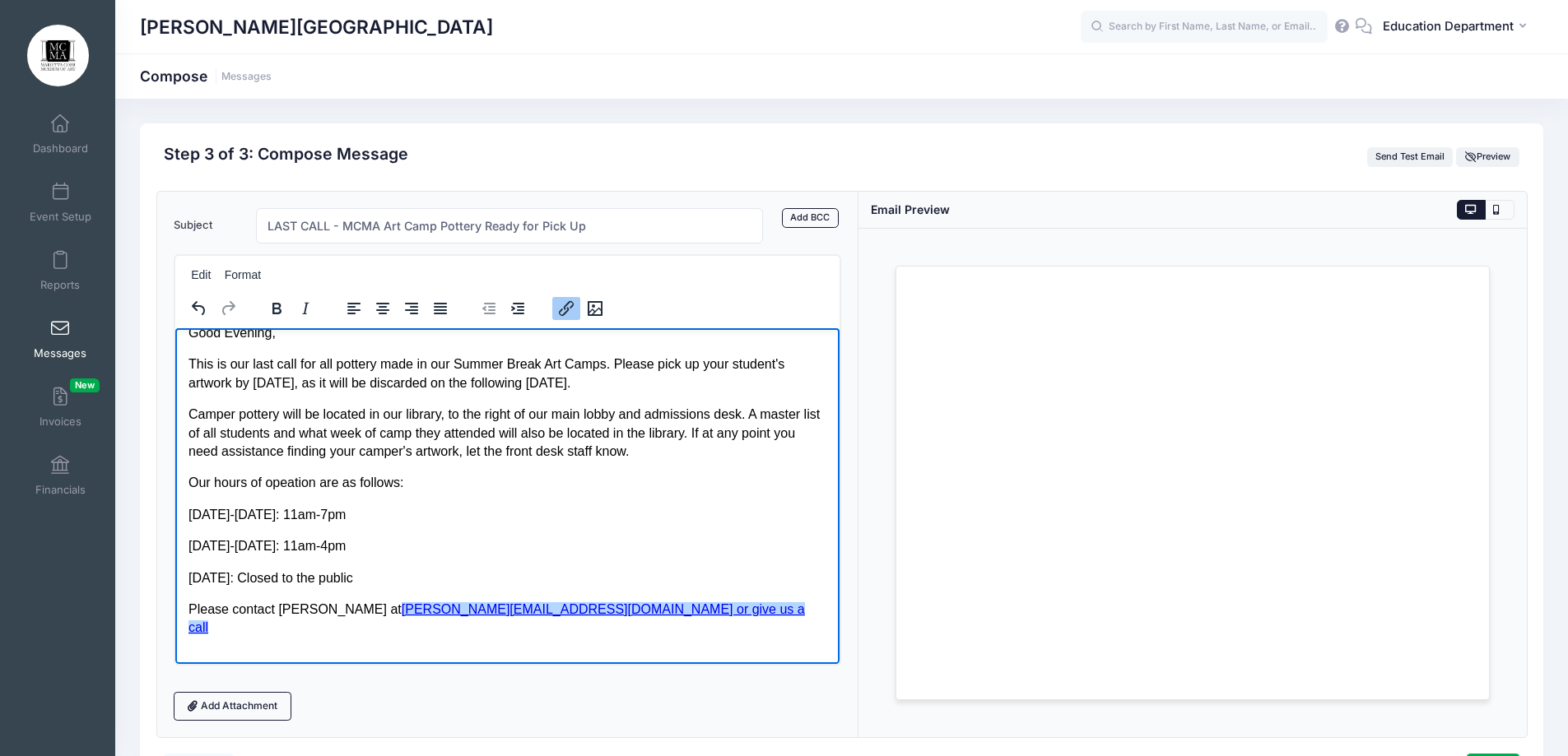
click at [526, 612] on link "Elena@mariettacobbartmuseum.org or give us a call﻿" at bounding box center [496, 617] width 617 height 33
click at [536, 615] on link "Elena@mariettacobbartmuseum.org or give us a call" at bounding box center [496, 617] width 617 height 33
drag, startPoint x: 530, startPoint y: 615, endPoint x: 618, endPoint y: 620, distance: 88.1
click at [618, 620] on body "Good Evening, This is our last call for all pottery made in our Summer Break Ar…" at bounding box center [507, 496] width 639 height 345
click at [562, 312] on icon "Insert/edit link" at bounding box center [565, 308] width 20 height 20
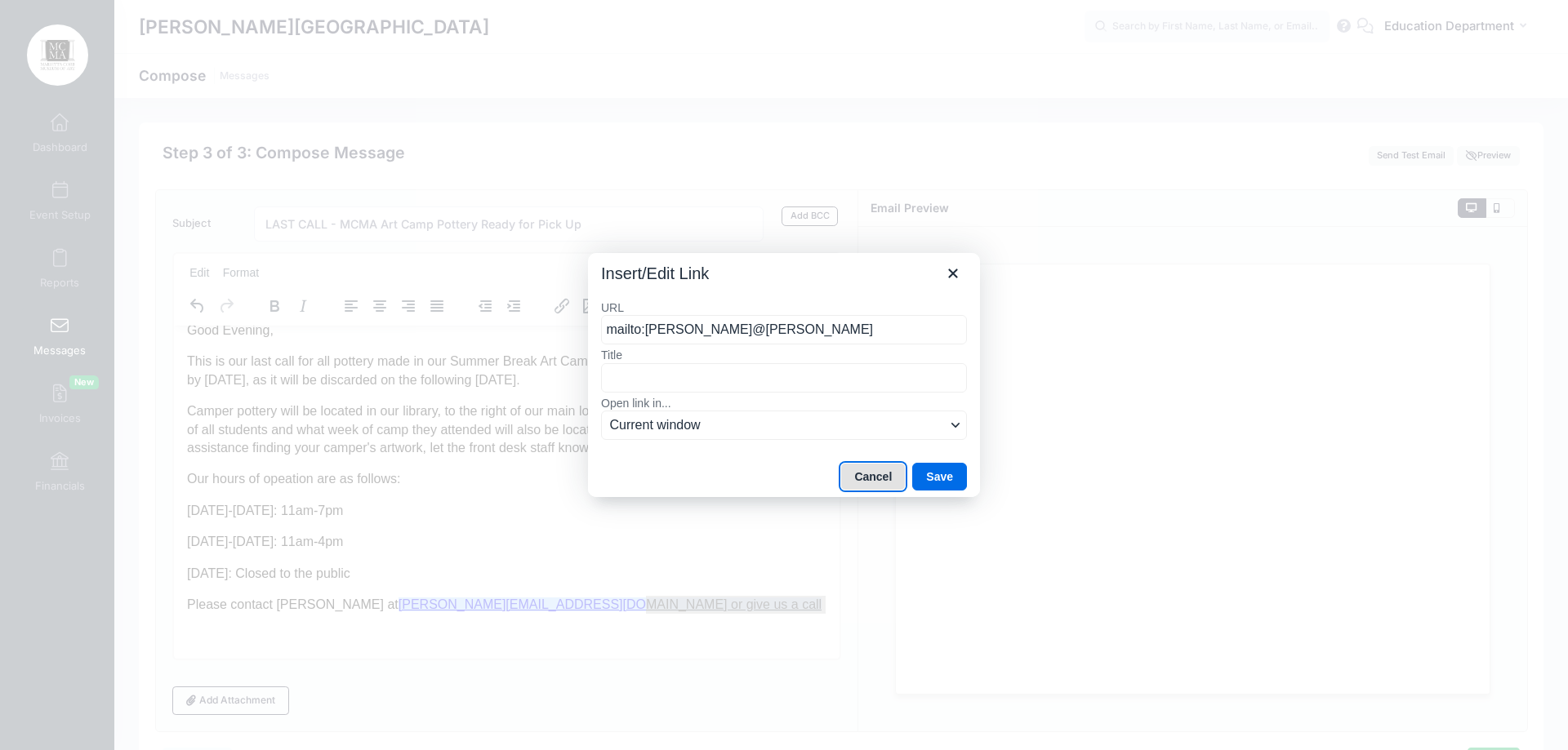
click at [880, 486] on button "Cancel" at bounding box center [873, 477] width 66 height 28
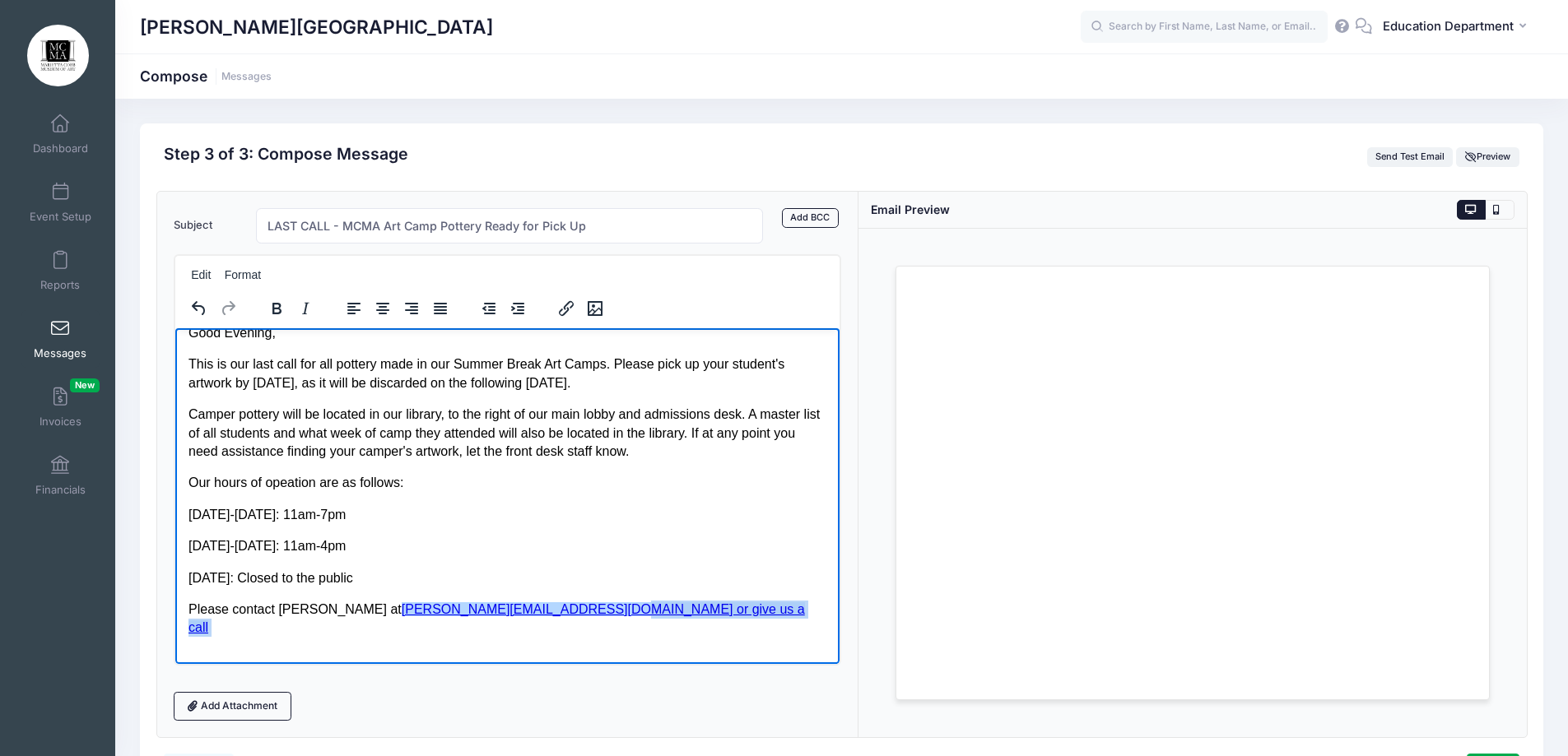
click at [691, 624] on body "Good Evening, This is our last call for all pottery made in our Summer Break Ar…" at bounding box center [507, 496] width 639 height 345
drag, startPoint x: 530, startPoint y: 606, endPoint x: 322, endPoint y: 602, distance: 208.0
click at [322, 602] on p "Please contact Elena at Elena@mariettacobbartmuseum.org or give us a call" at bounding box center [507, 618] width 639 height 37
click at [574, 313] on button "Insert/edit link" at bounding box center [566, 308] width 28 height 23
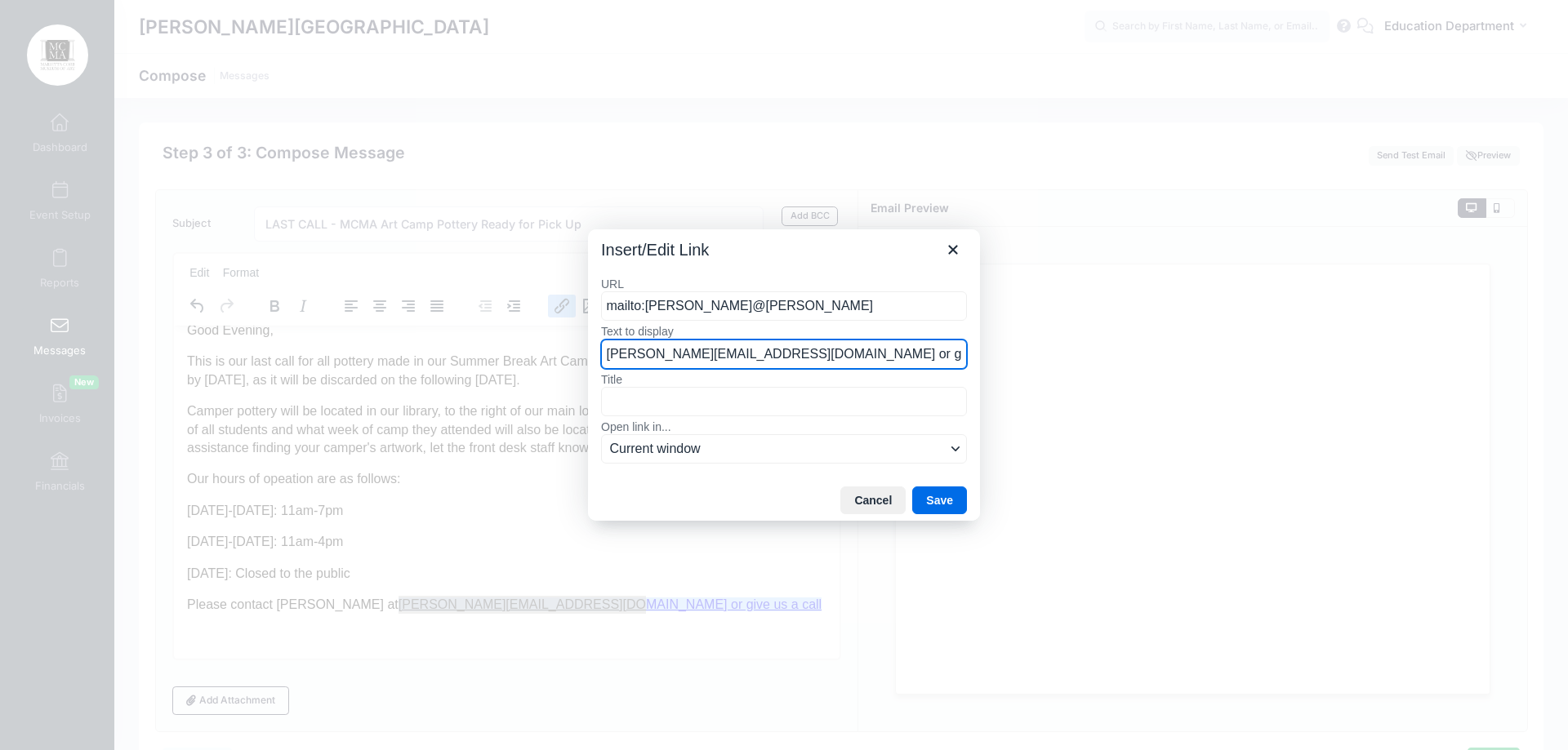
drag, startPoint x: 920, startPoint y: 358, endPoint x: 814, endPoint y: 379, distance: 108.1
click at [814, 379] on div "URL mailto:Elena@marietta Text to display Elena@mariettacobbartmuseum.org or gi…" at bounding box center [784, 372] width 365 height 190
type input "Elena@mariettacobbartmuseum.org"
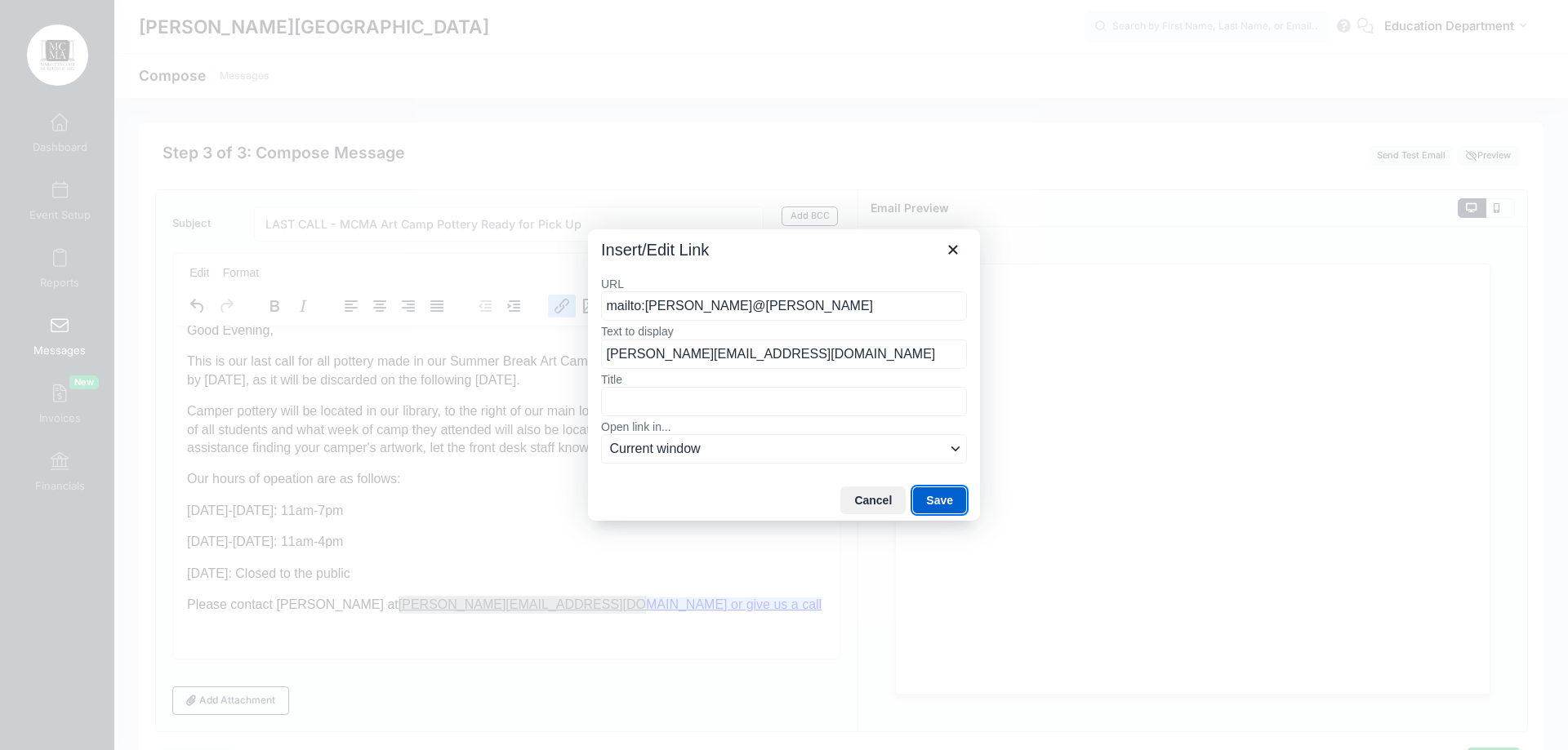
click at [937, 493] on button "Save" at bounding box center [939, 500] width 54 height 28
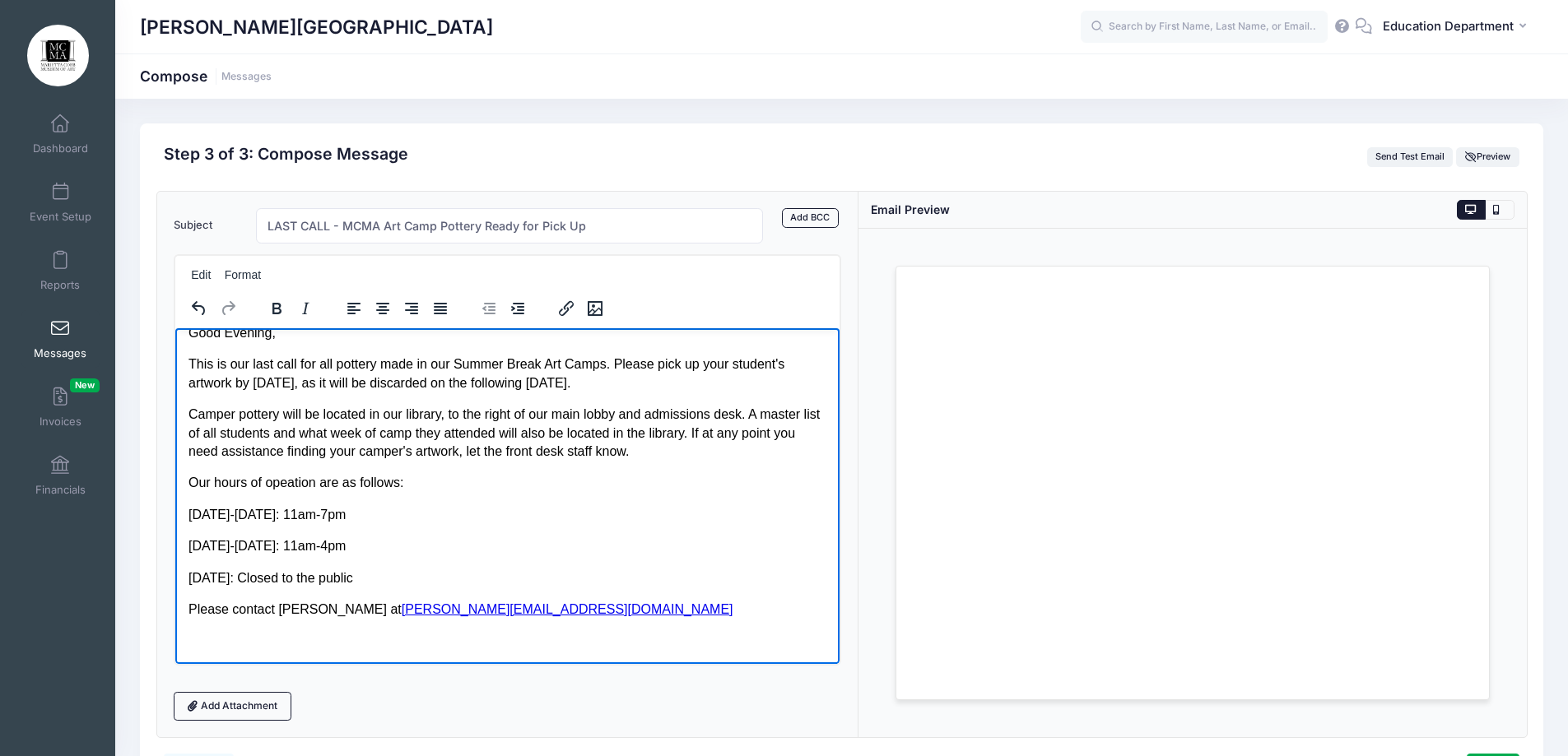
click at [275, 609] on p "Please contact Elena at Elena@mariettacobbartmuseum.org" at bounding box center [507, 608] width 639 height 18
click at [304, 611] on p "Please contact Elena at Elena@mariettacobbartmuseum.org" at bounding box center [507, 608] width 639 height 18
click at [733, 615] on p "Please contact Elena with any questions or concerns at Elena@mariettacobbartmus…" at bounding box center [507, 618] width 639 height 37
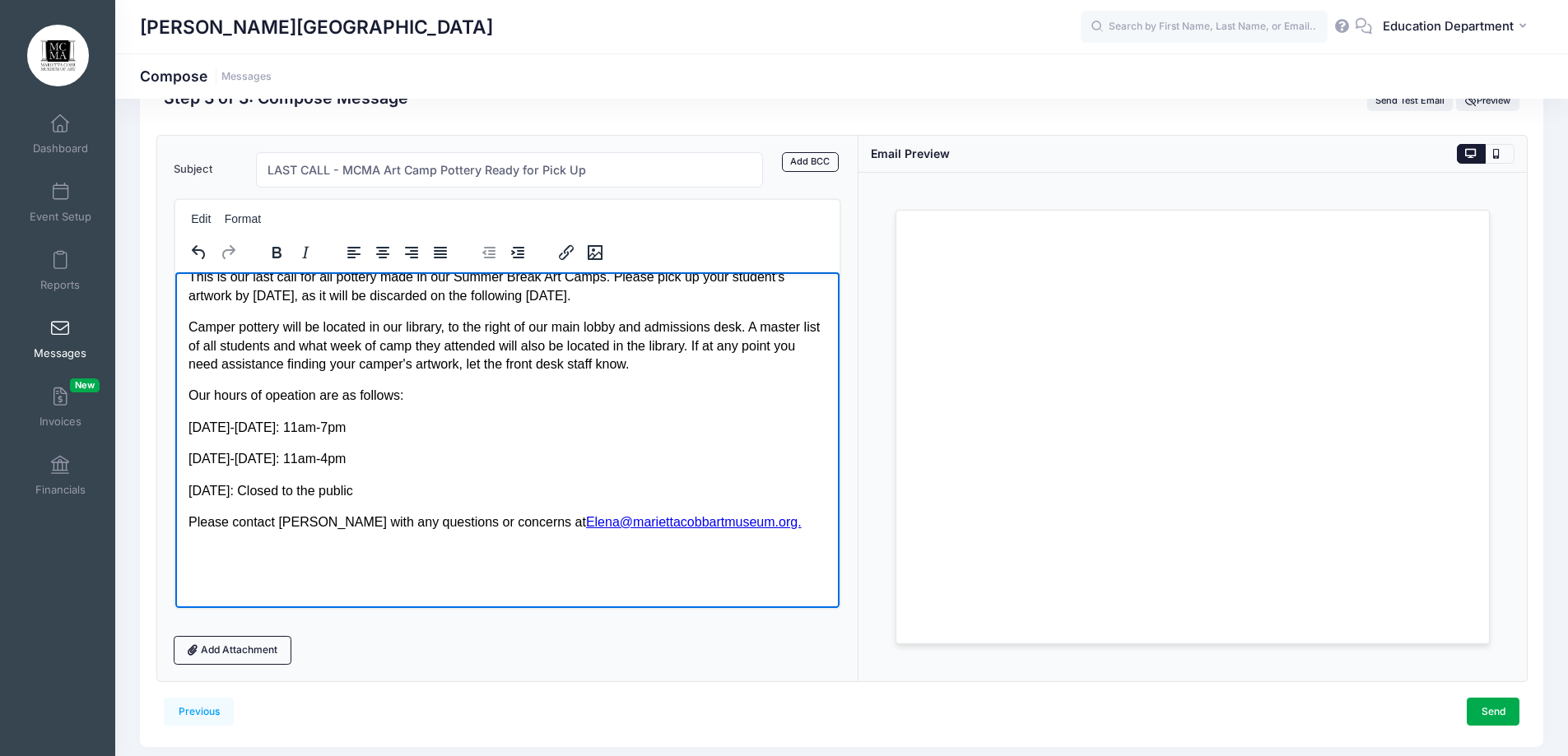
scroll to position [110, 0]
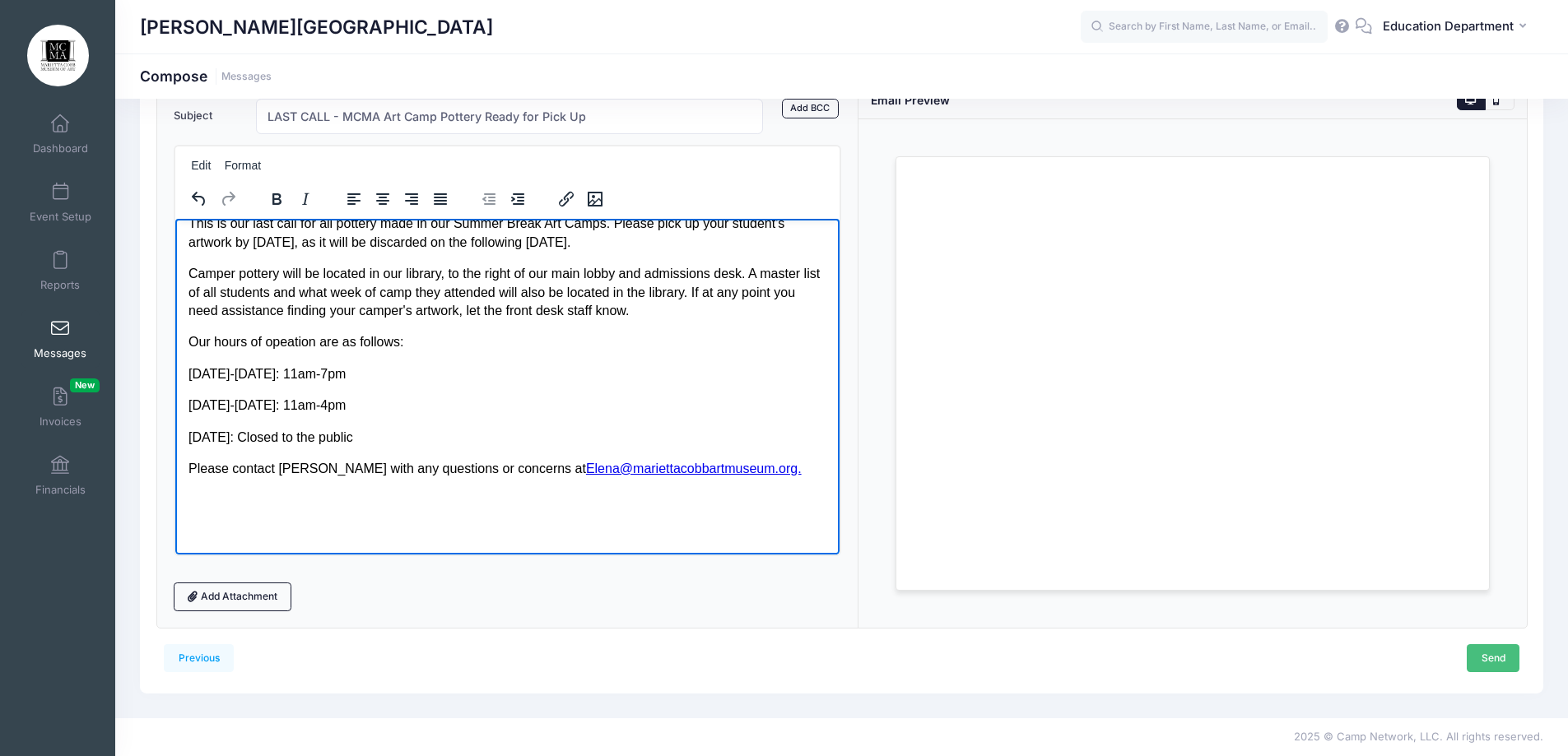
click at [1493, 664] on link "Send" at bounding box center [1493, 658] width 53 height 28
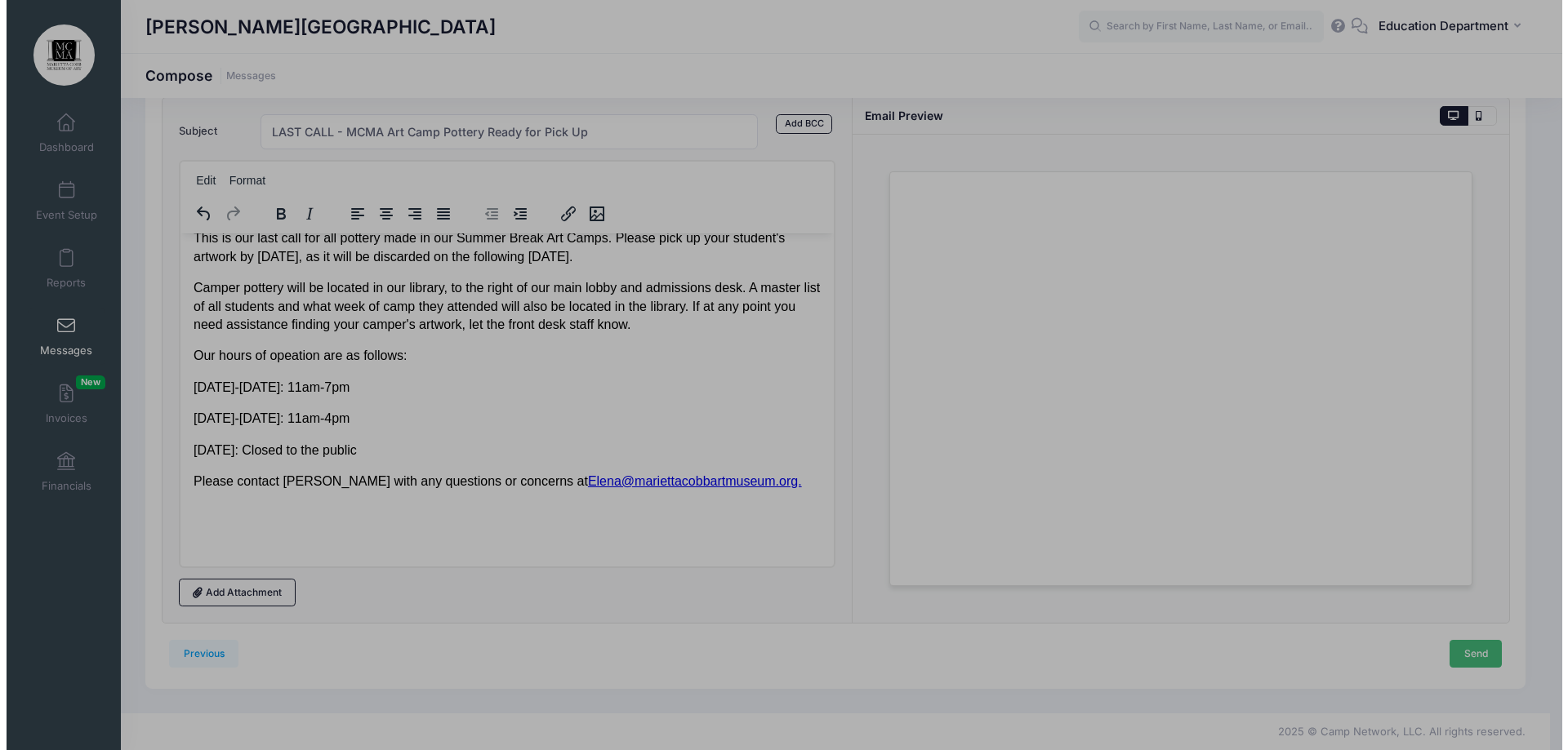
scroll to position [0, 0]
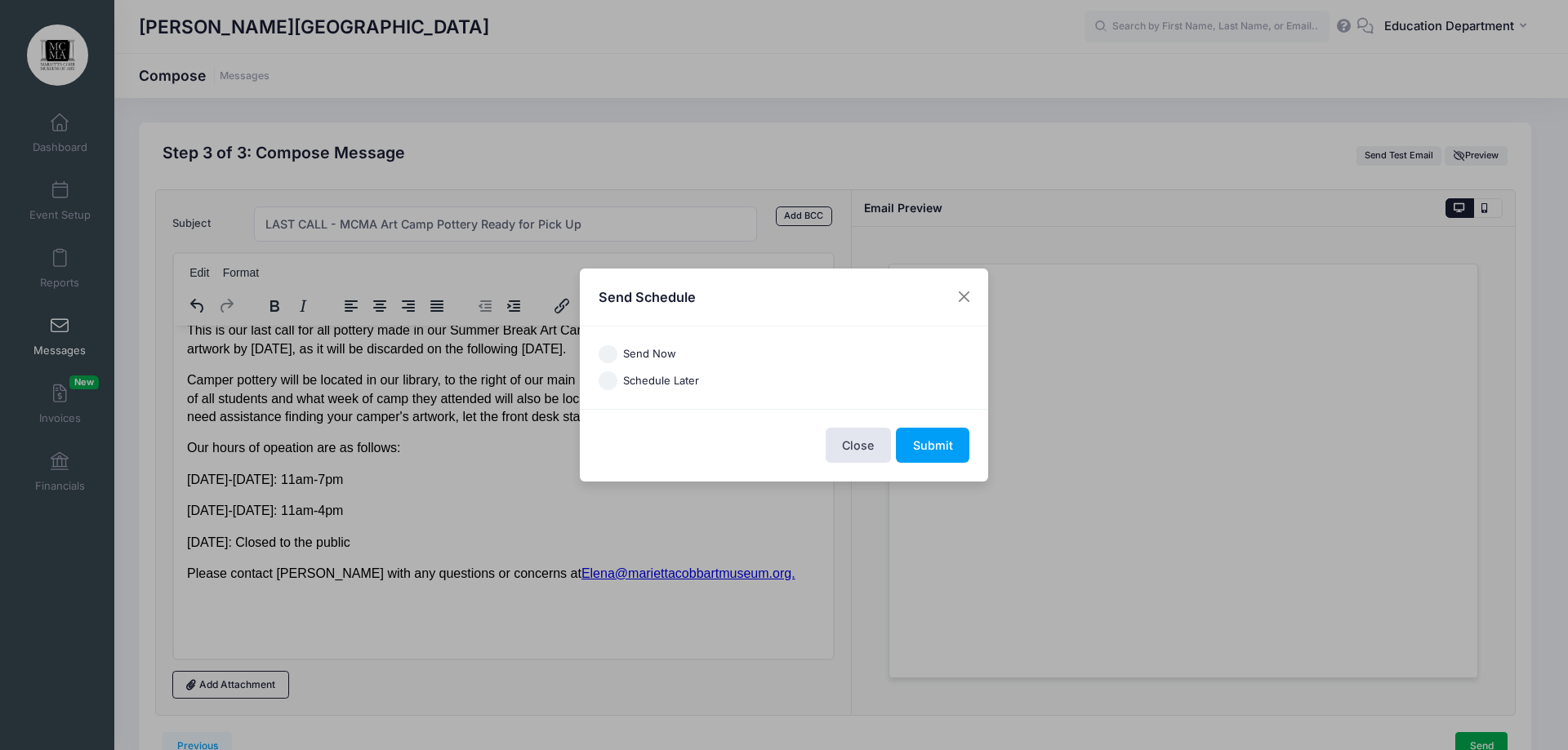
click at [645, 351] on label "Send Now" at bounding box center [650, 354] width 54 height 17
click at [617, 351] on input "Send Now" at bounding box center [608, 354] width 18 height 18
radio input "true"
click at [953, 442] on button "Submit" at bounding box center [933, 446] width 74 height 35
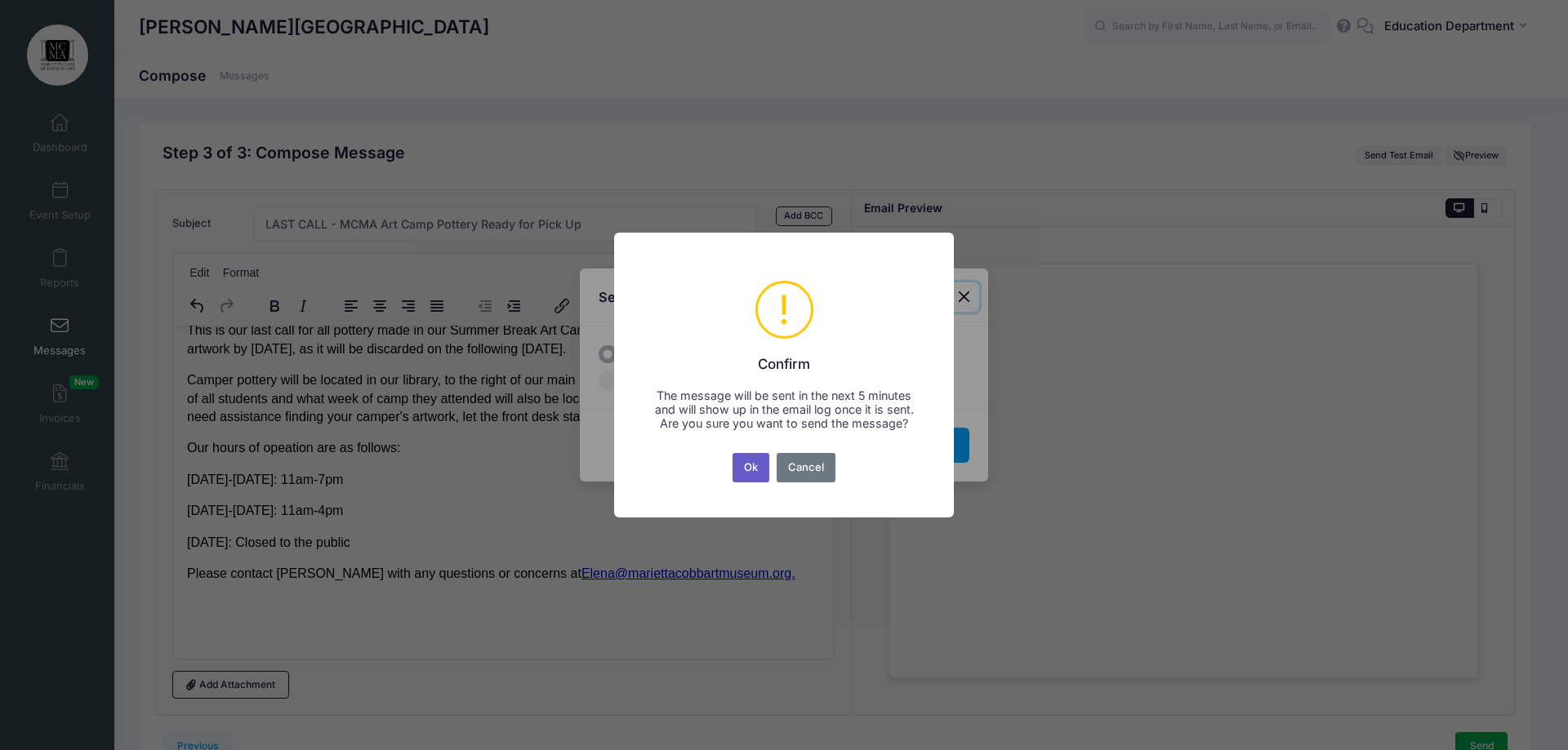
click at [748, 479] on button "Ok" at bounding box center [751, 468] width 38 height 30
